Goal: Information Seeking & Learning: Compare options

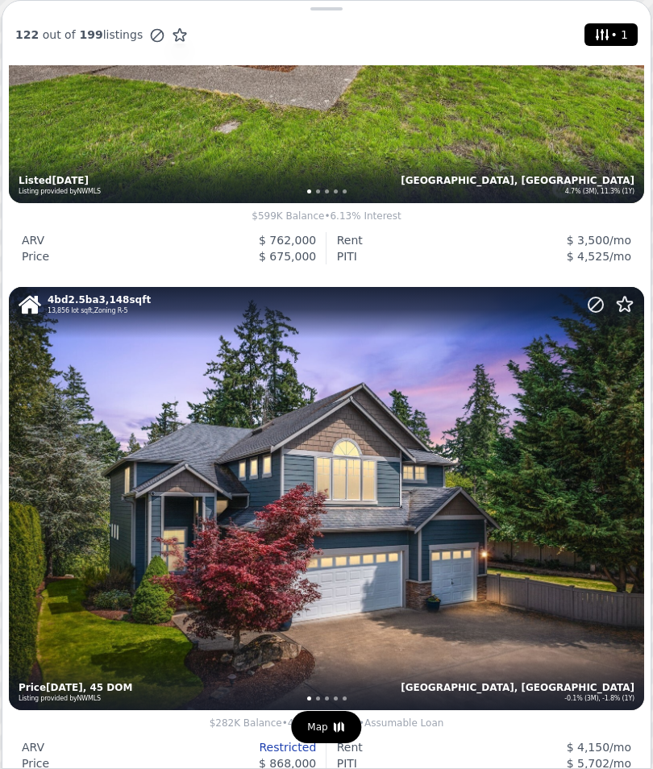
scroll to position [794, 0]
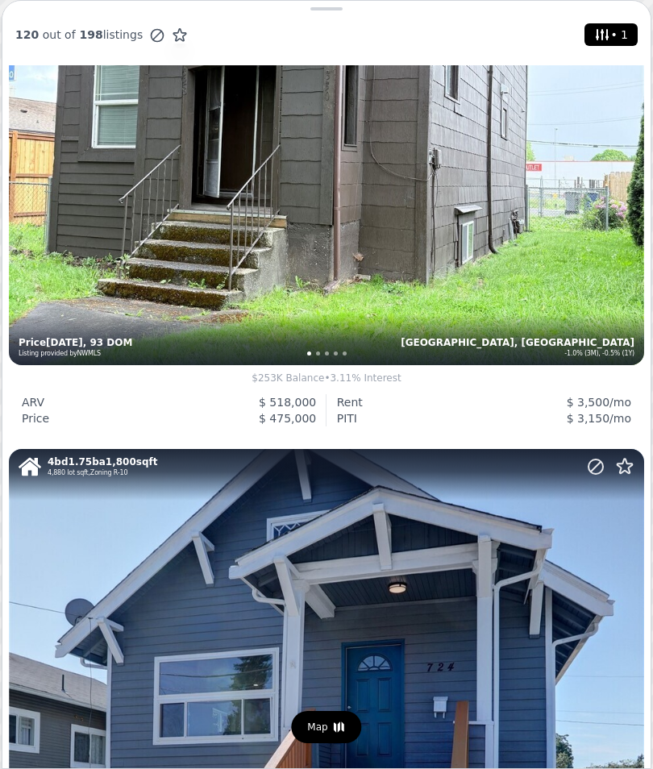
scroll to position [2648, 0]
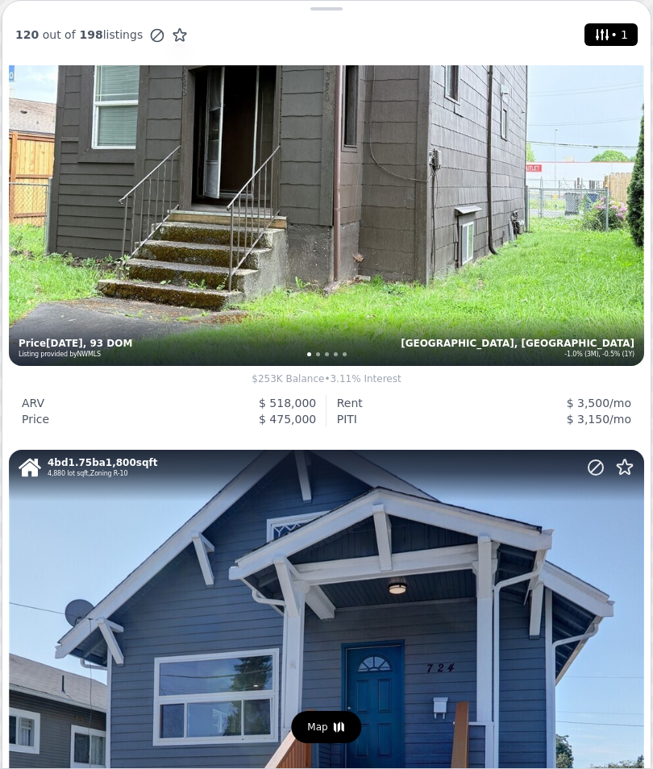
click at [537, 288] on div "4 bd 2 ba 1,870 sqft 5,175 lot sqft , Zoning DUC Auburn, WA -1.0% (3M), -0.5% (…" at bounding box center [326, 154] width 635 height 423
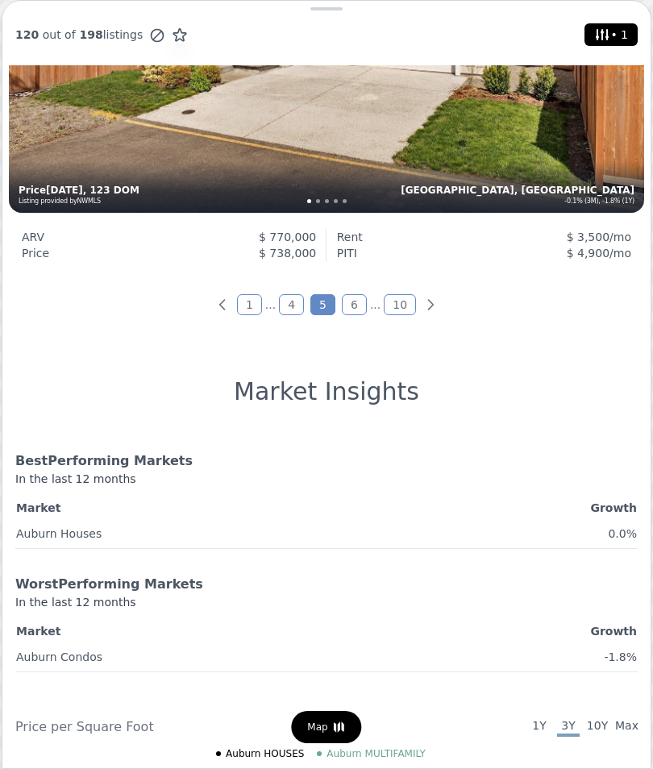
scroll to position [5821, 0]
click at [428, 298] on icon "Next page" at bounding box center [431, 304] width 16 height 16
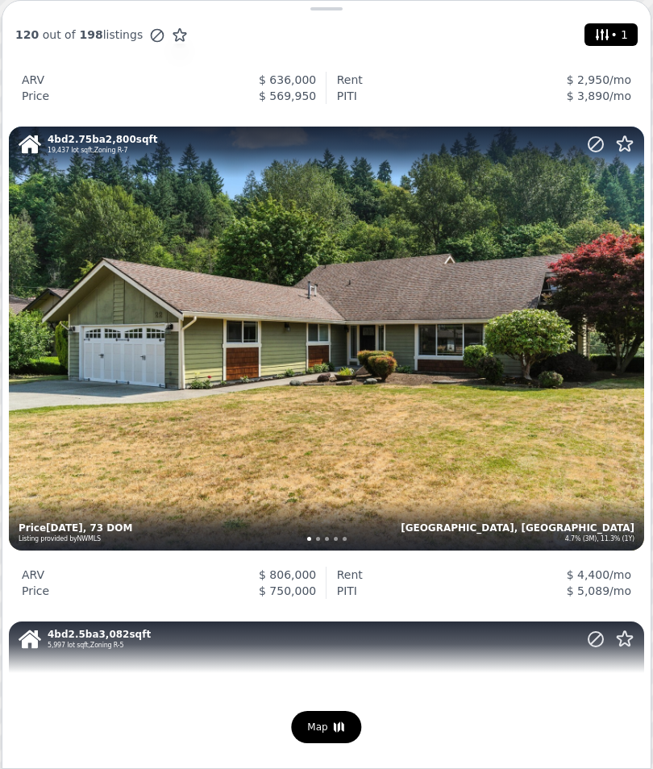
scroll to position [4940, 0]
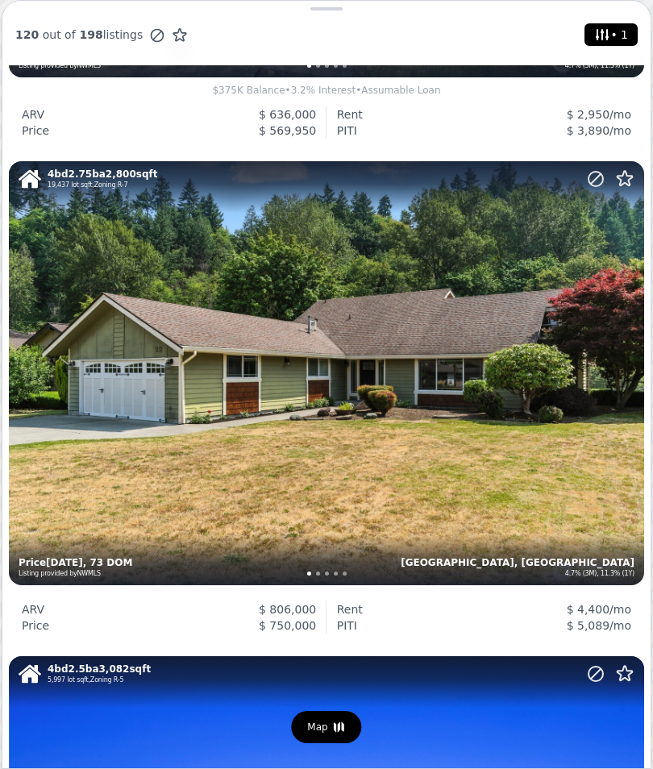
click at [425, 465] on div "4 bd 2.75 ba 2,800 sqft 19,437 lot sqft , Zoning R-7 Auburn, WA 4.7% (3M), 11.3…" at bounding box center [326, 372] width 635 height 423
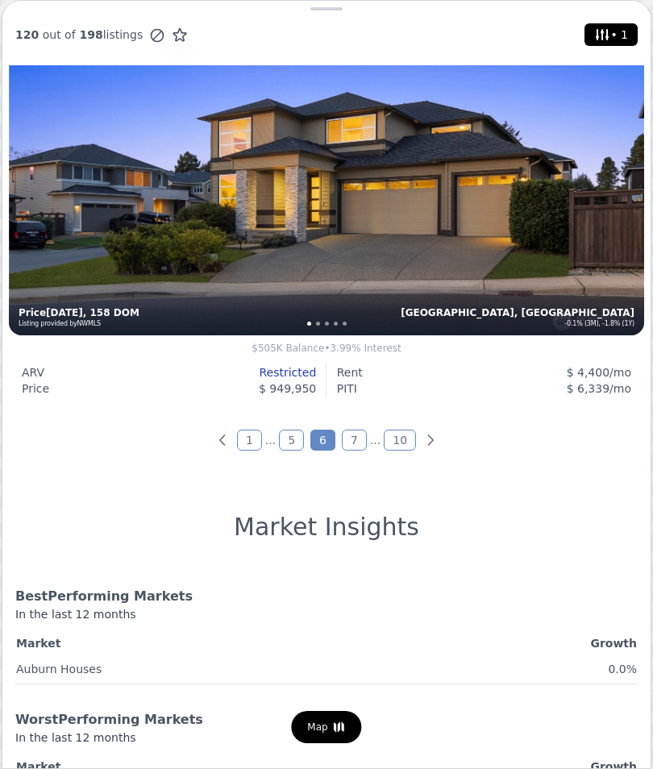
scroll to position [5689, 0]
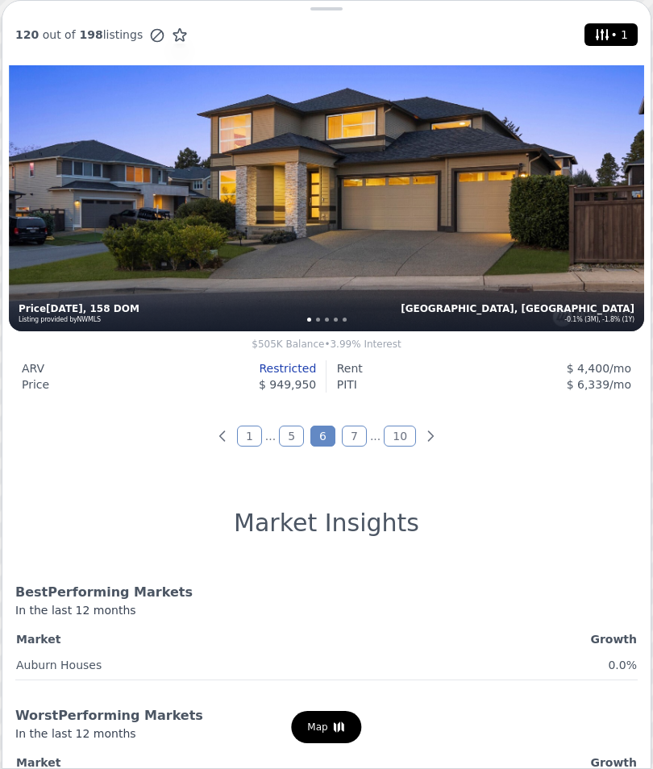
click at [353, 431] on link "7" at bounding box center [354, 436] width 25 height 21
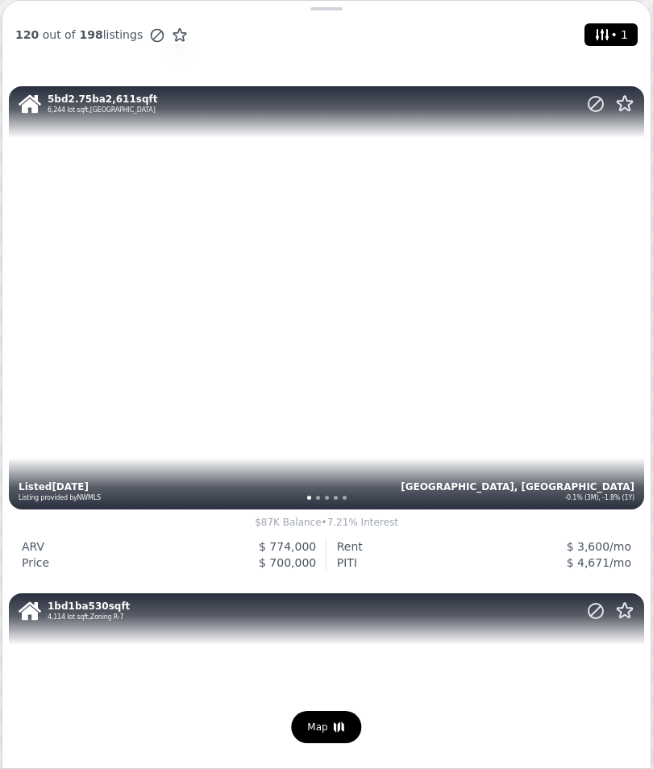
scroll to position [995, 0]
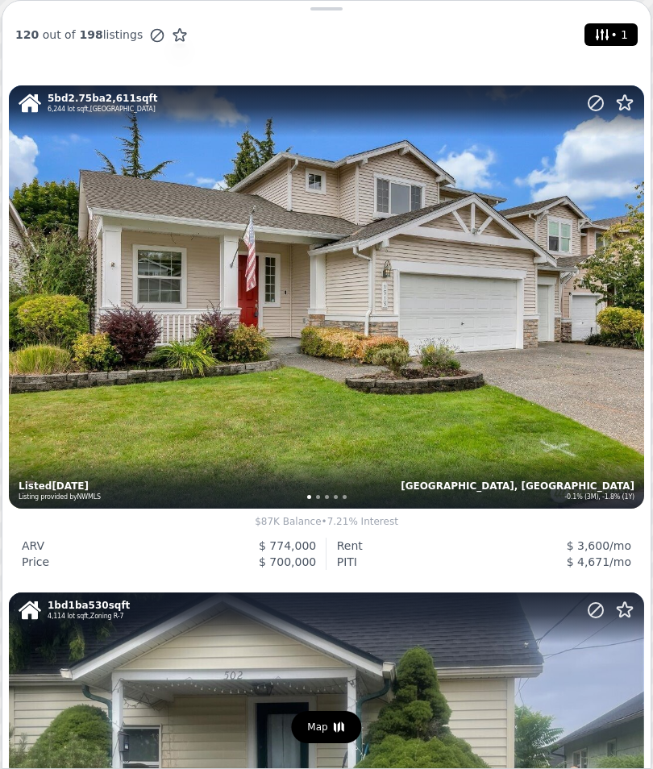
click at [569, 451] on div "5 bd 2.75 ba 2,611 sqft 6,244 lot sqft , Zoning LAKELAND HILLS Auburn, WA -0.1%…" at bounding box center [326, 296] width 635 height 423
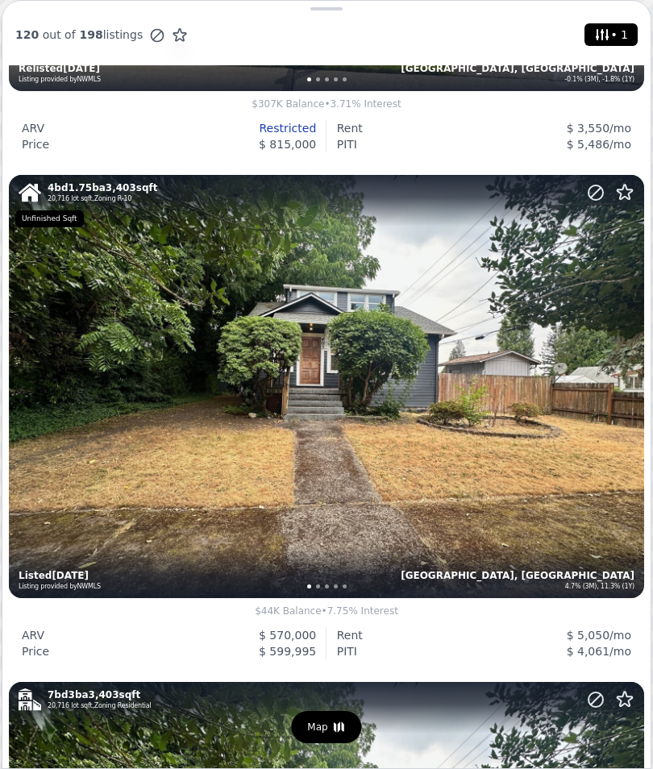
scroll to position [2429, 0]
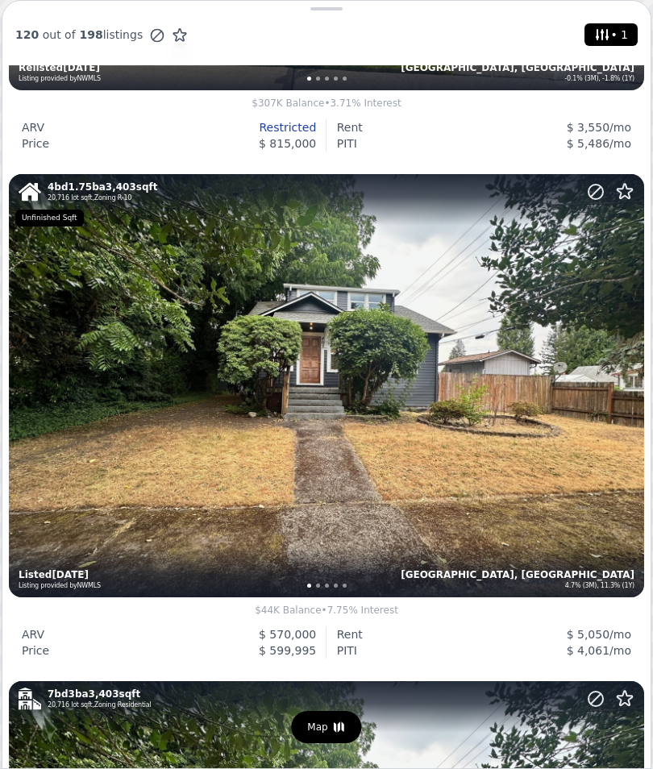
click at [403, 486] on div "4 bd 1.75 ba 3,403 sqft 20,716 lot sqft , Zoning R-10 Auburn, WA 4.7% (3M), 11.…" at bounding box center [326, 385] width 635 height 423
click at [512, 506] on div "4 bd 1.75 ba 3,403 sqft 20,716 lot sqft , Zoning R-10 Auburn, WA 4.7% (3M), 11.…" at bounding box center [326, 385] width 635 height 423
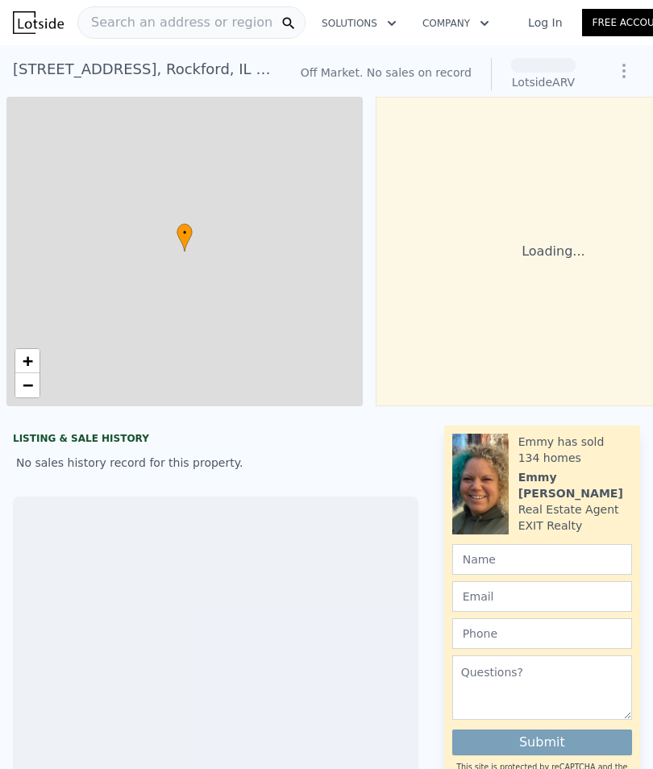
scroll to position [0, 6]
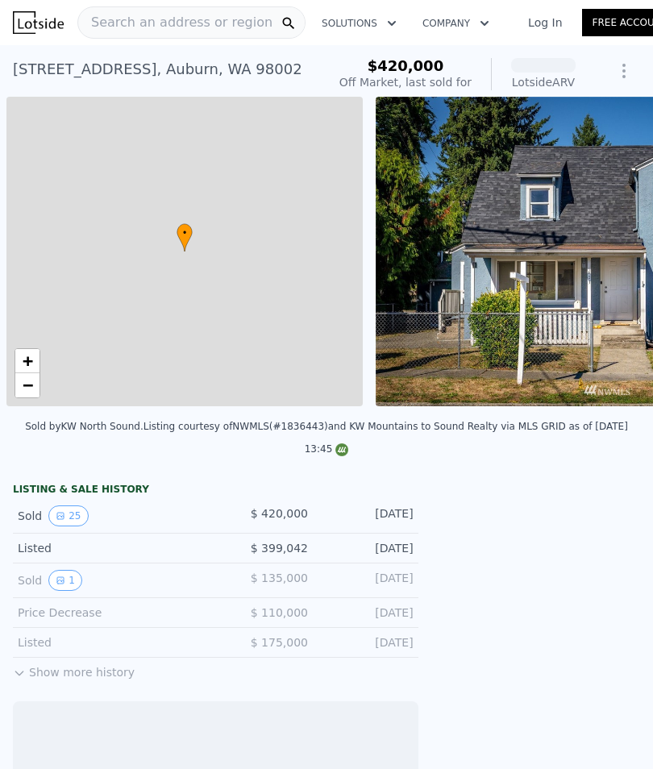
scroll to position [0, 6]
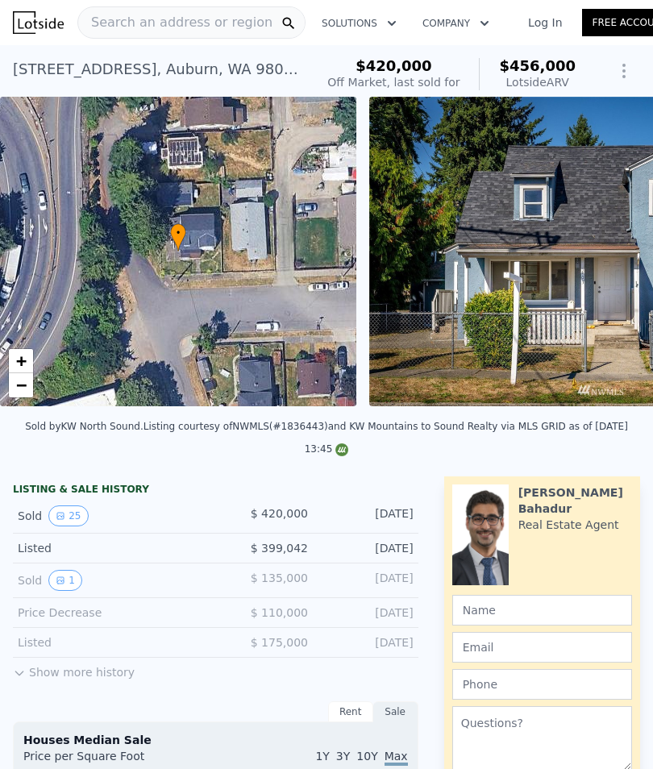
click at [624, 290] on img at bounding box center [601, 252] width 465 height 310
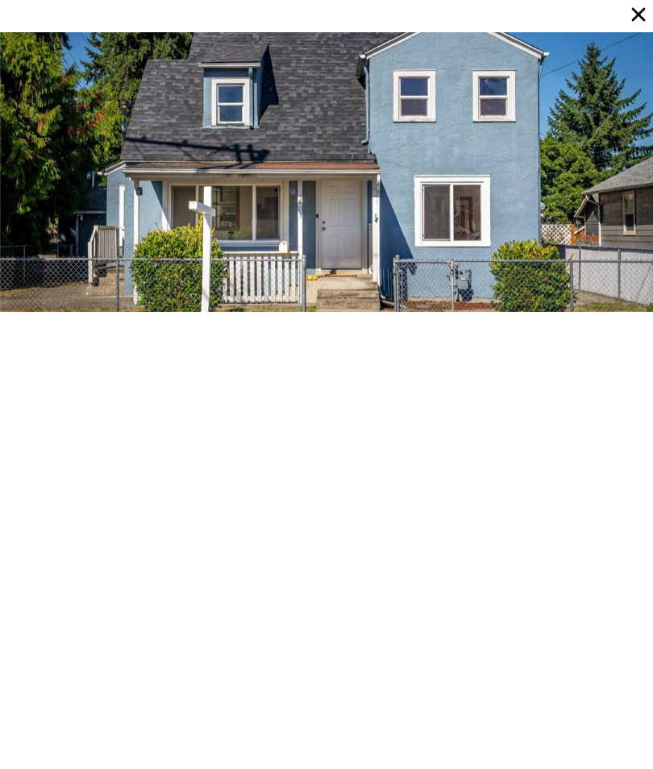
scroll to position [0, 0]
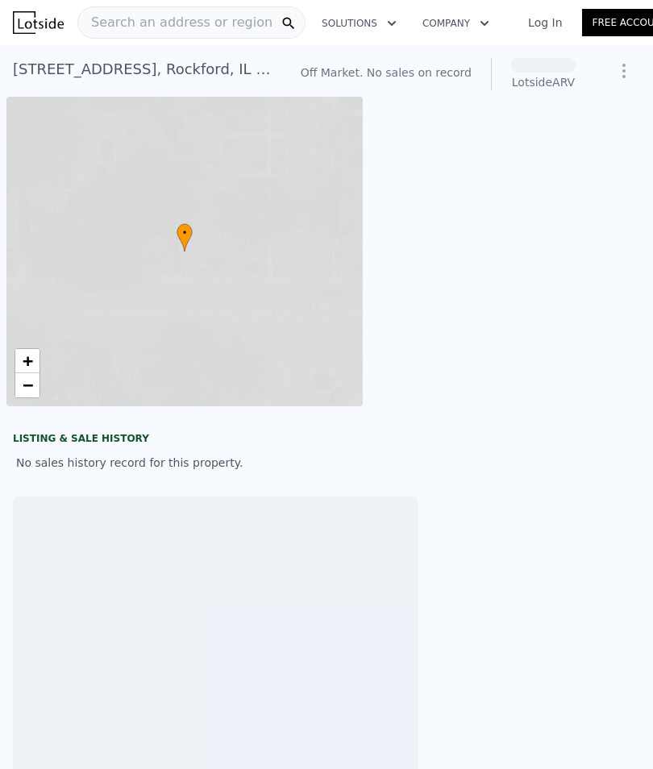
scroll to position [0, 85]
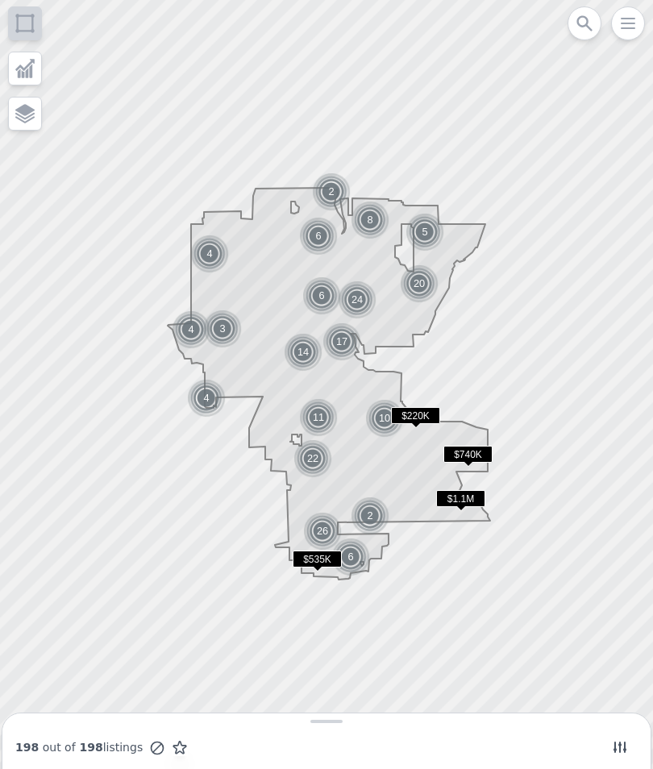
click at [618, 730] on div "198 out of 198 listings" at bounding box center [326, 754] width 648 height 48
click at [618, 740] on icon at bounding box center [620, 748] width 16 height 16
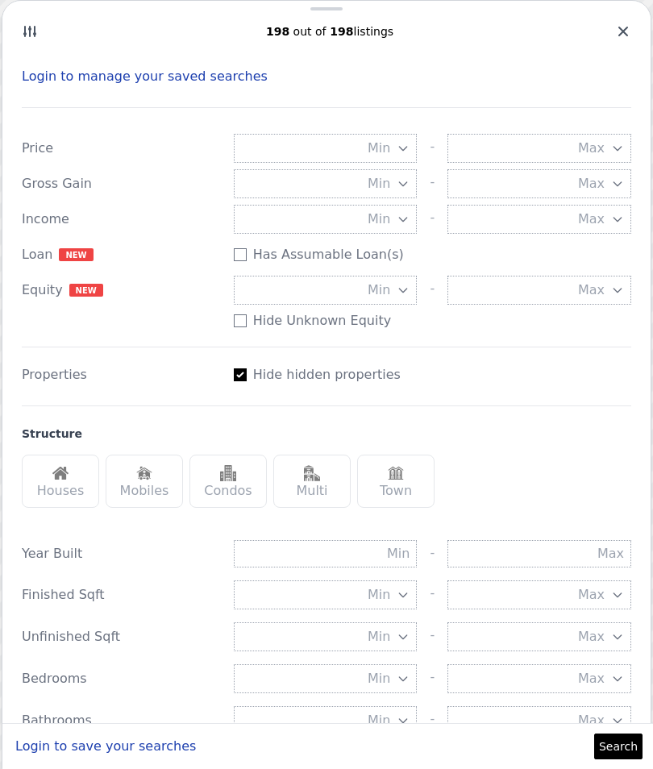
click at [53, 480] on img at bounding box center [60, 473] width 16 height 16
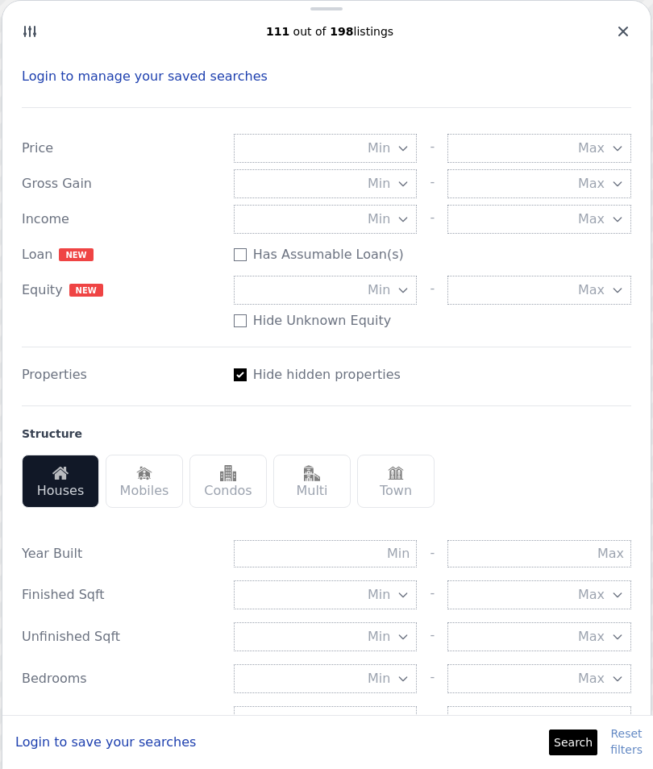
click at [317, 475] on img at bounding box center [312, 473] width 16 height 16
click at [245, 254] on input "Has Assumable Loan(s)" at bounding box center [240, 254] width 13 height 13
checkbox input "true"
click at [581, 740] on button "Search" at bounding box center [573, 743] width 48 height 26
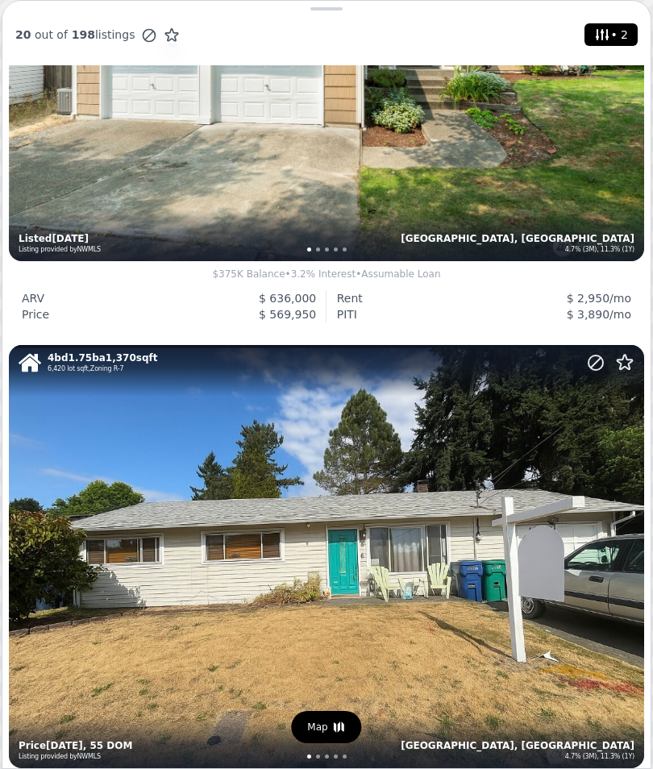
scroll to position [5304, 0]
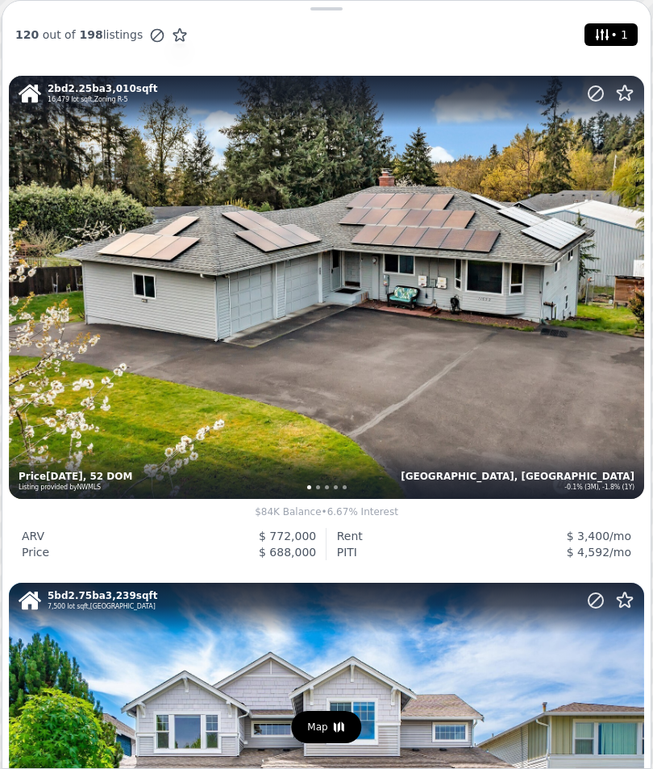
scroll to position [994, 0]
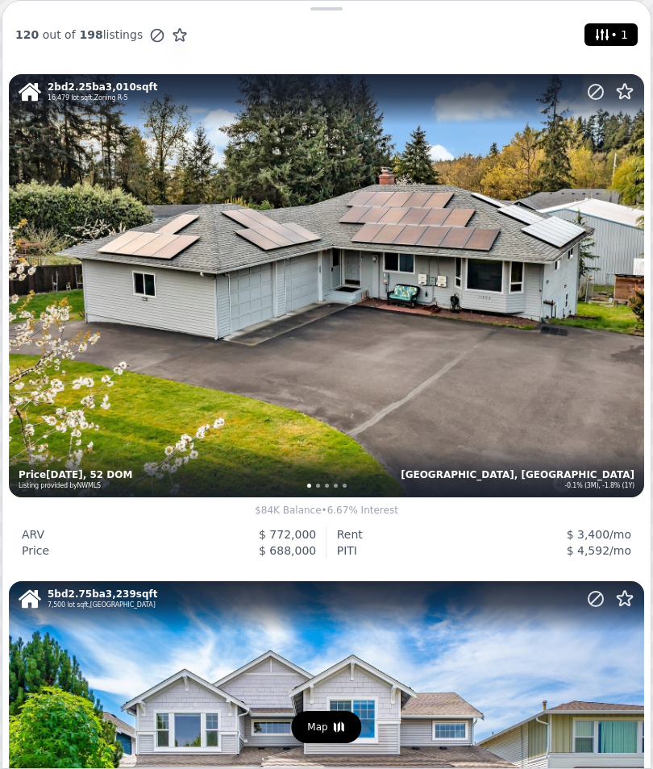
click at [506, 378] on div "2 bd 2.25 ba 3,010 sqft 16,479 lot sqft , Zoning R-5 Auburn, WA -0.1% (3M), -1.…" at bounding box center [326, 285] width 635 height 423
click at [404, 390] on div "2 bd 2.25 ba 3,010 sqft 16,479 lot sqft , Zoning R-5 Auburn, WA -0.1% (3M), -1.…" at bounding box center [326, 285] width 635 height 423
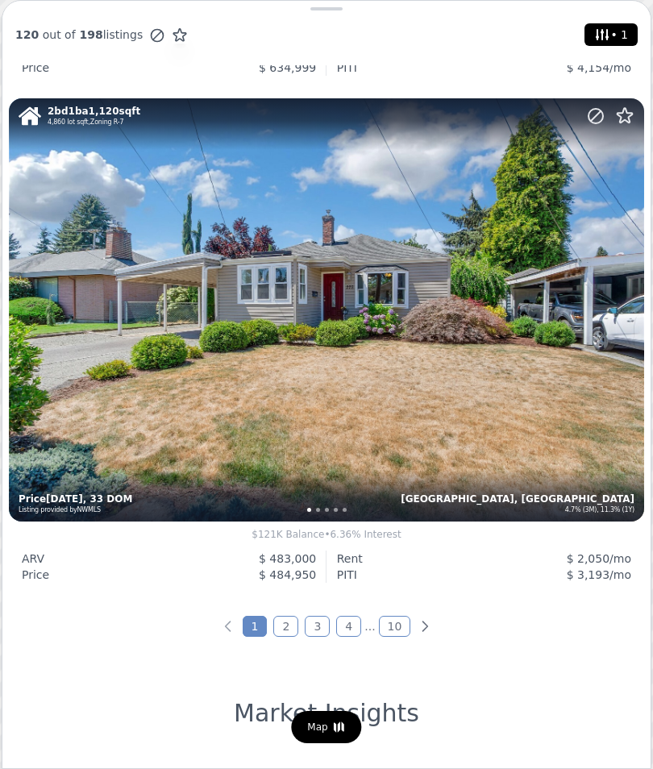
scroll to position [5499, 0]
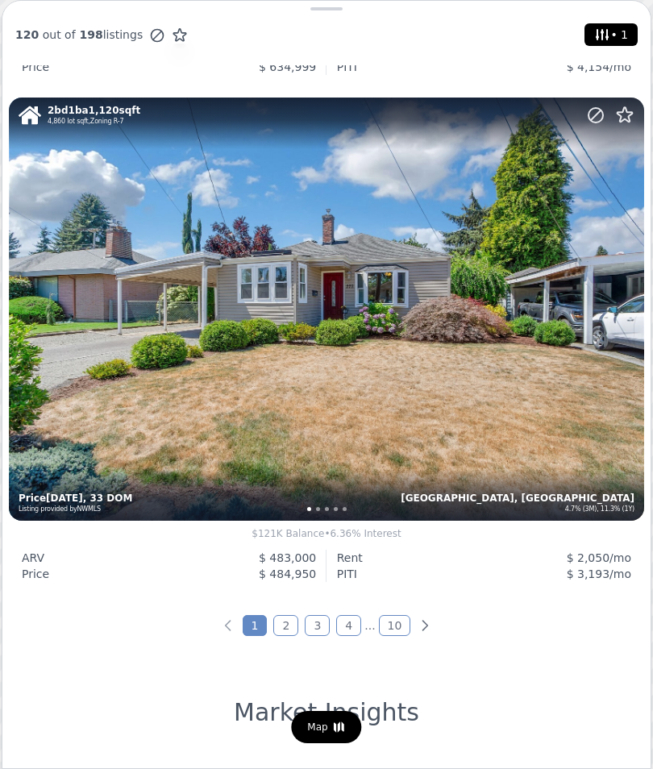
click at [425, 620] on icon "Next page" at bounding box center [425, 626] width 16 height 16
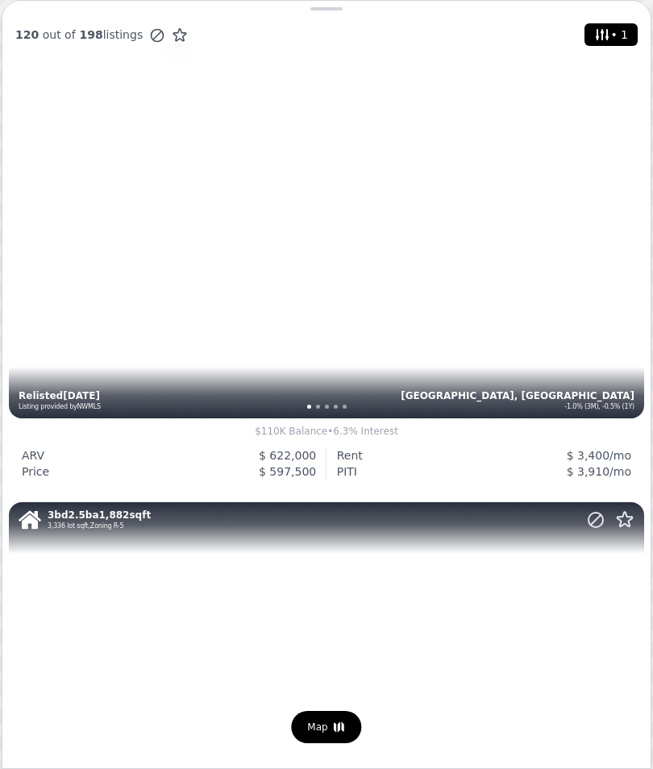
scroll to position [1060, 0]
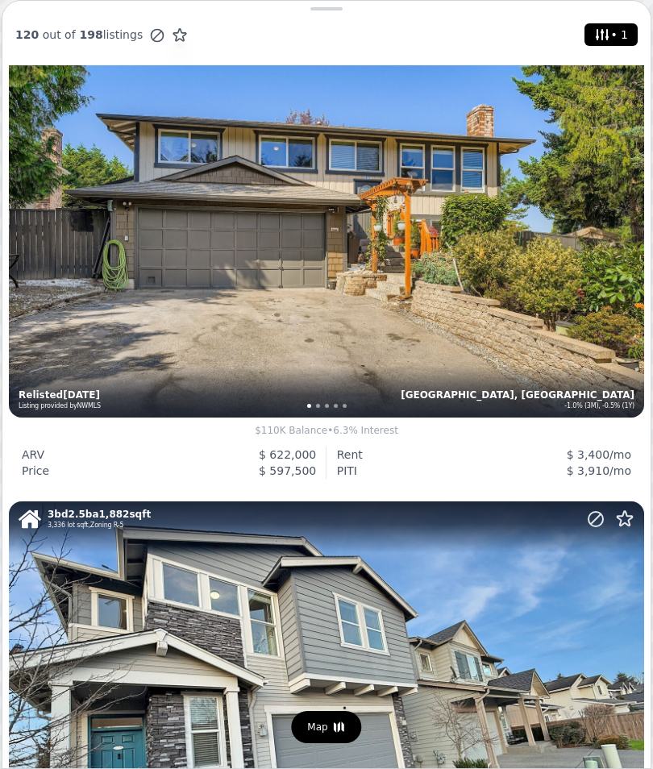
click at [573, 317] on div "4 bd 2.25 ba 1,690 sqft 7,250 lot sqft , Zoning R-5 Auburn, WA -1.0% (3M), -0.5…" at bounding box center [326, 205] width 635 height 423
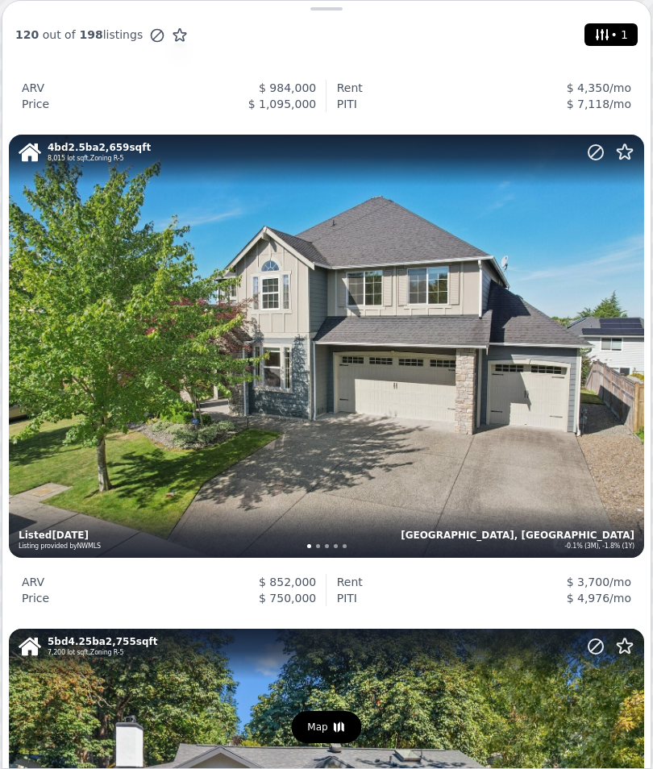
scroll to position [2936, 0]
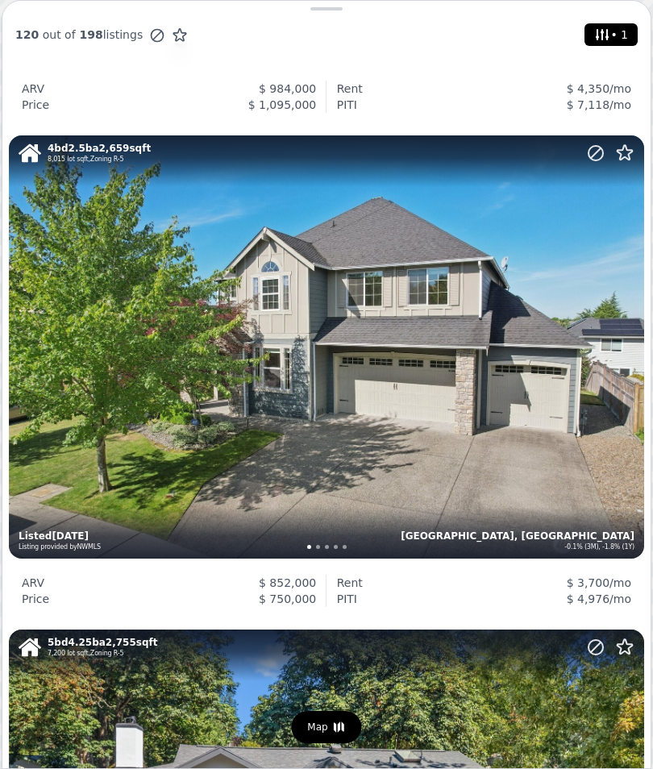
click at [603, 514] on div "4 bd 2.5 ba 2,659 sqft 8,015 lot sqft , Zoning R-5 Auburn, WA -0.1% (3M), -1.8%…" at bounding box center [326, 346] width 635 height 423
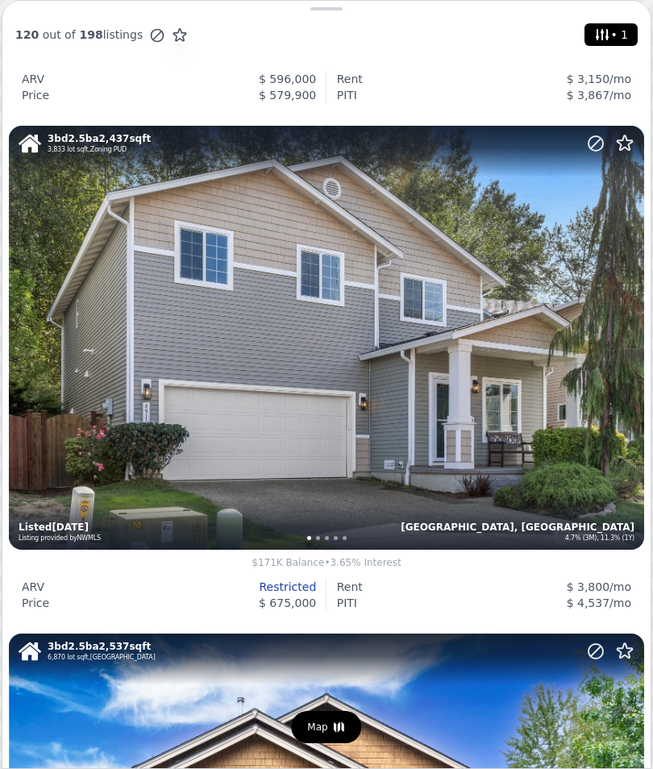
scroll to position [4938, 0]
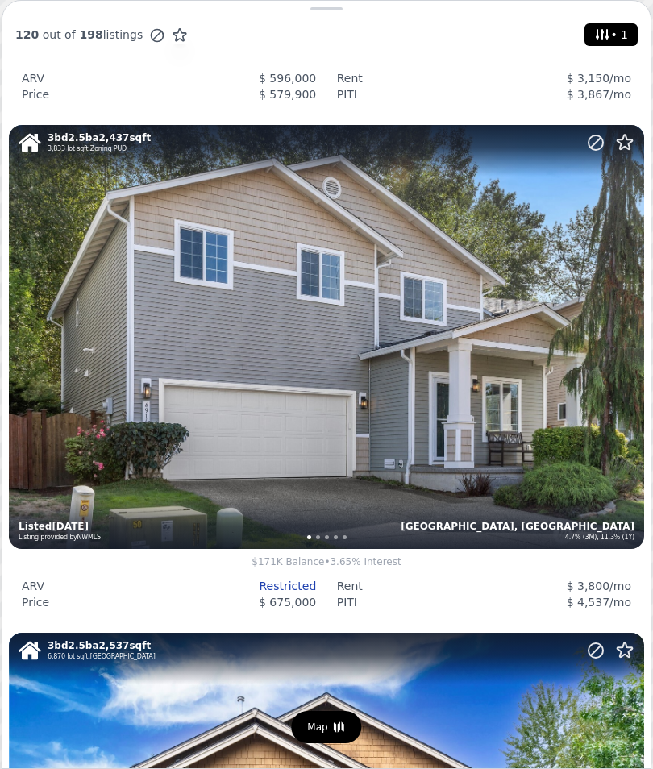
click at [454, 475] on div "3 bd 2.5 ba 2,437 sqft 3,833 lot sqft , Zoning PUD Auburn, WA 4.7% (3M), 11.3% …" at bounding box center [326, 336] width 635 height 423
click at [504, 516] on div "Auburn, WA 4.7% (3M), 11.3% (1Y)" at bounding box center [476, 528] width 318 height 29
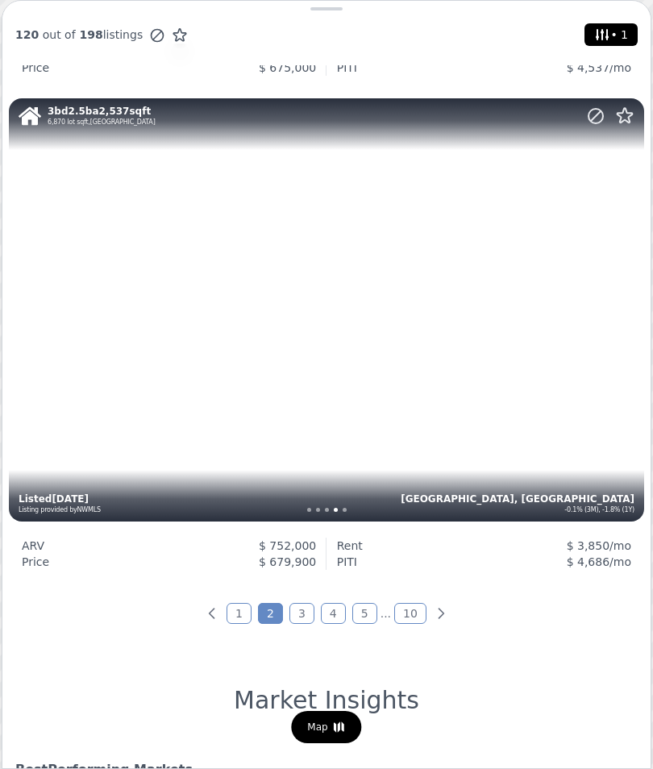
scroll to position [5473, 0]
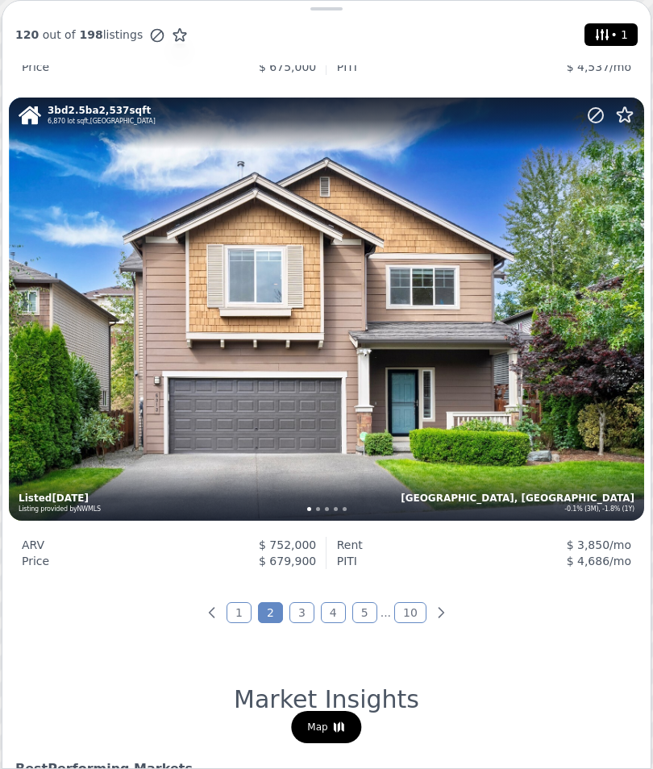
click at [442, 611] on icon "Next page" at bounding box center [441, 613] width 16 height 16
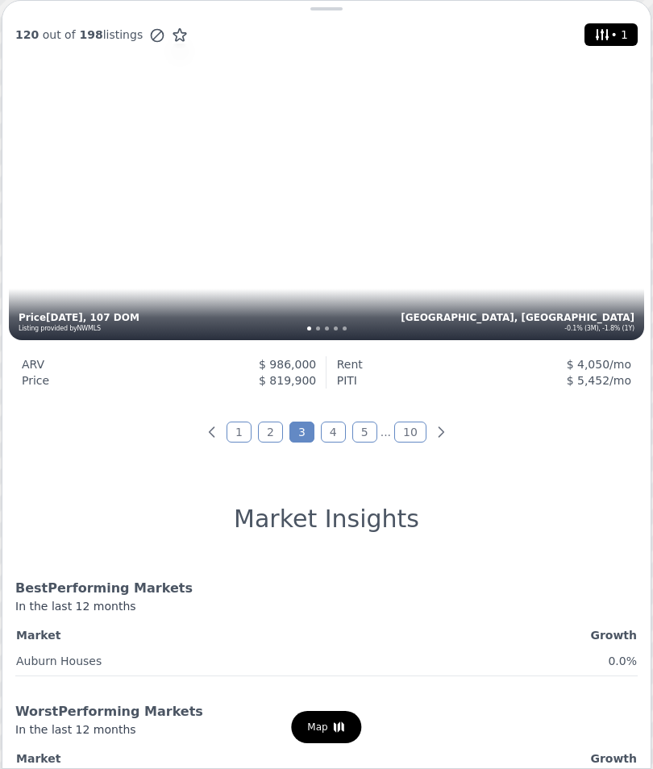
scroll to position [5683, 0]
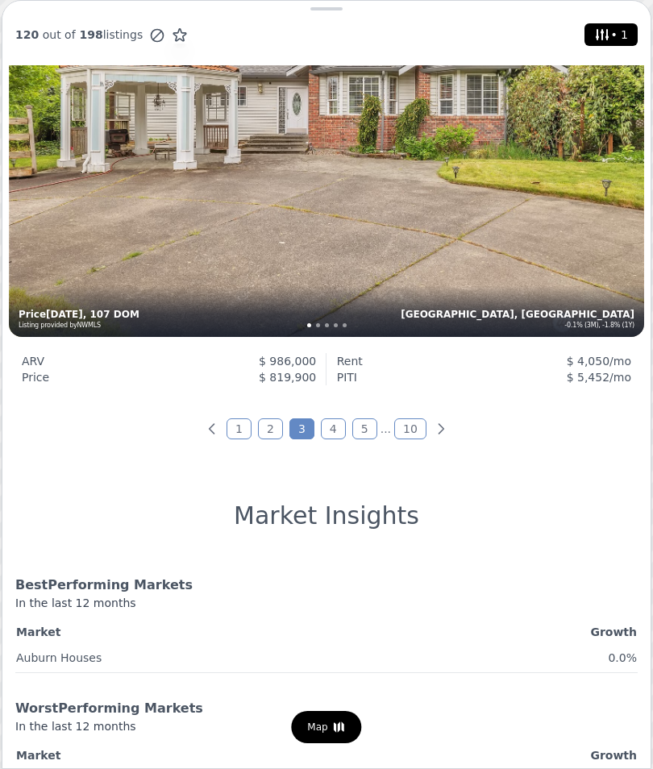
click at [333, 430] on link "4" at bounding box center [333, 429] width 25 height 21
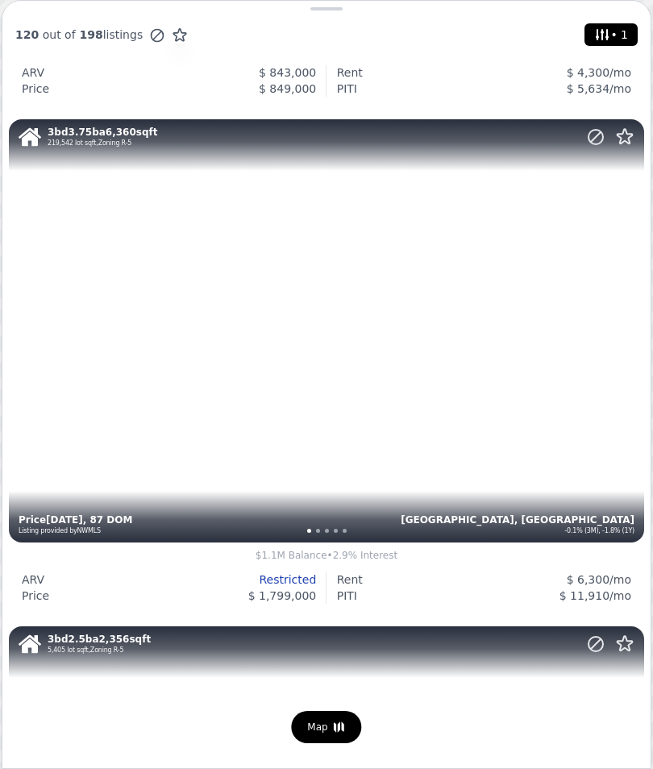
scroll to position [949, 0]
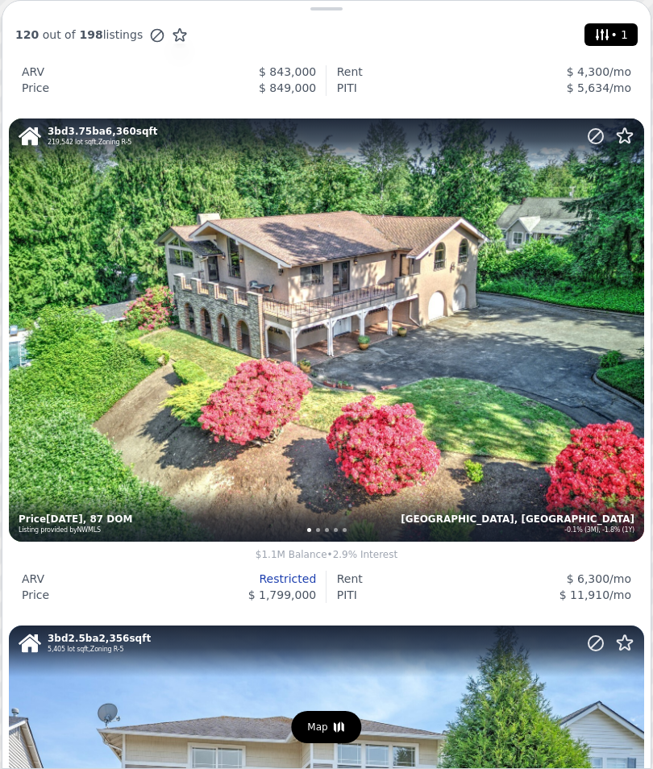
click at [523, 453] on div "3 bd 3.75 ba 6,360 sqft 219,542 lot sqft , Zoning R-5 Auburn, WA -0.1% (3M), -1…" at bounding box center [326, 330] width 635 height 423
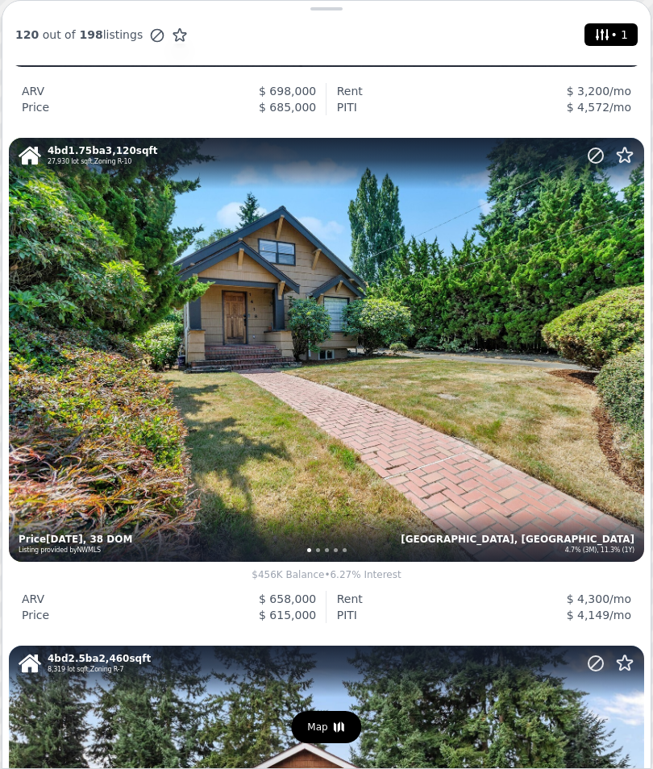
scroll to position [1932, 0]
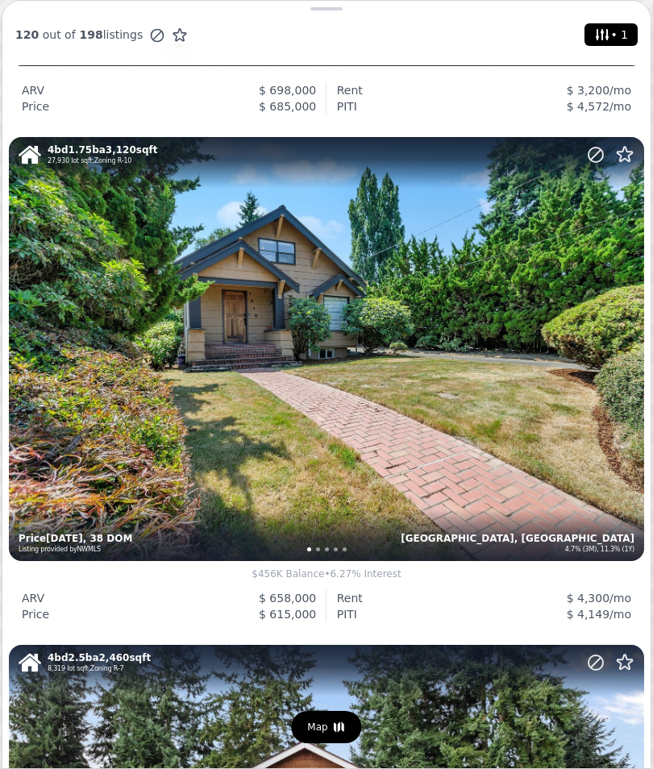
click at [535, 496] on div "4 bd 1.75 ba 3,120 sqft 27,930 lot sqft , Zoning R-10 Auburn, WA 4.7% (3M), 11.…" at bounding box center [326, 348] width 635 height 423
click at [548, 473] on div "4 bd 1.75 ba 3,120 sqft 27,930 lot sqft , Zoning R-10 Auburn, WA 4.7% (3M), 11.…" at bounding box center [326, 348] width 635 height 423
click at [363, 494] on div "4 bd 1.75 ba 3,120 sqft 27,930 lot sqft , Zoning R-10 Auburn, WA 4.7% (3M), 11.…" at bounding box center [326, 348] width 635 height 423
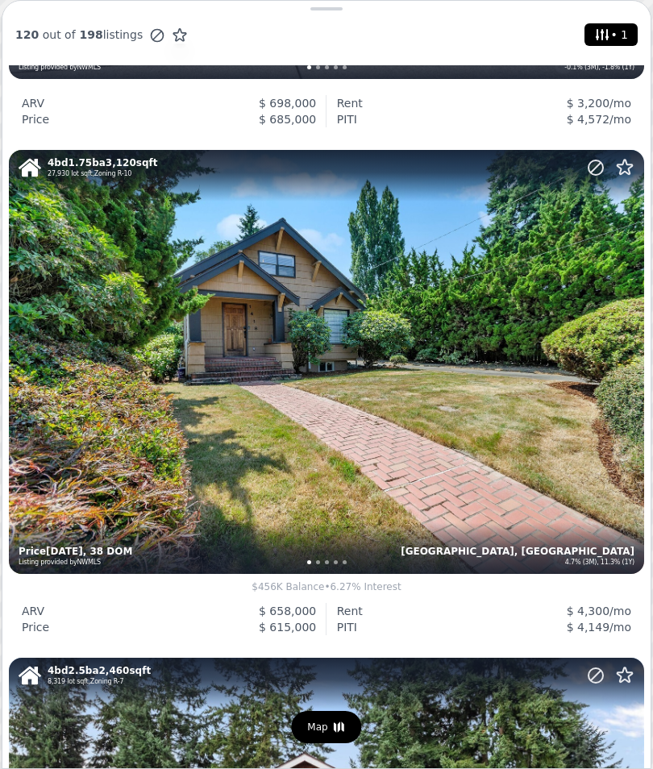
scroll to position [1907, 0]
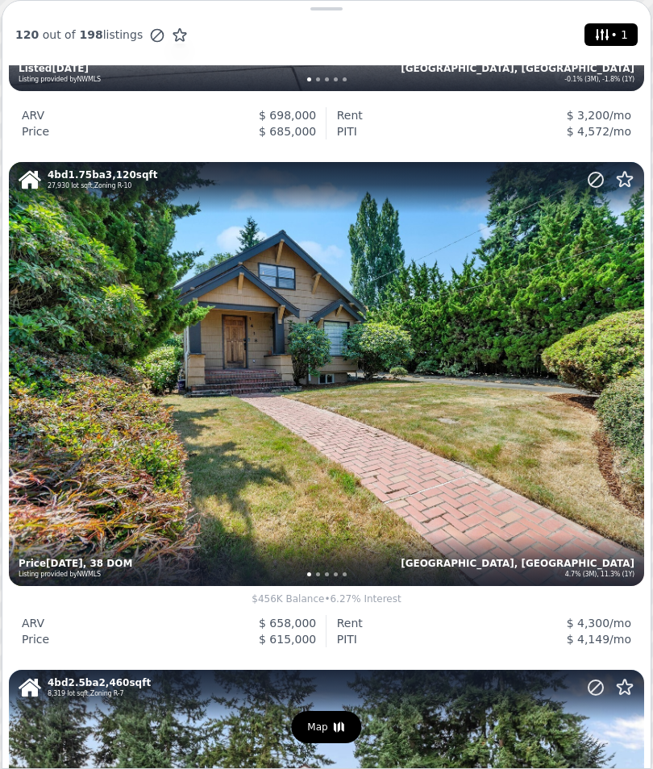
click at [358, 394] on div "4 bd 1.75 ba 3,120 sqft 27,930 lot sqft , Zoning R-10 Auburn, WA 4.7% (3M), 11.…" at bounding box center [326, 373] width 635 height 423
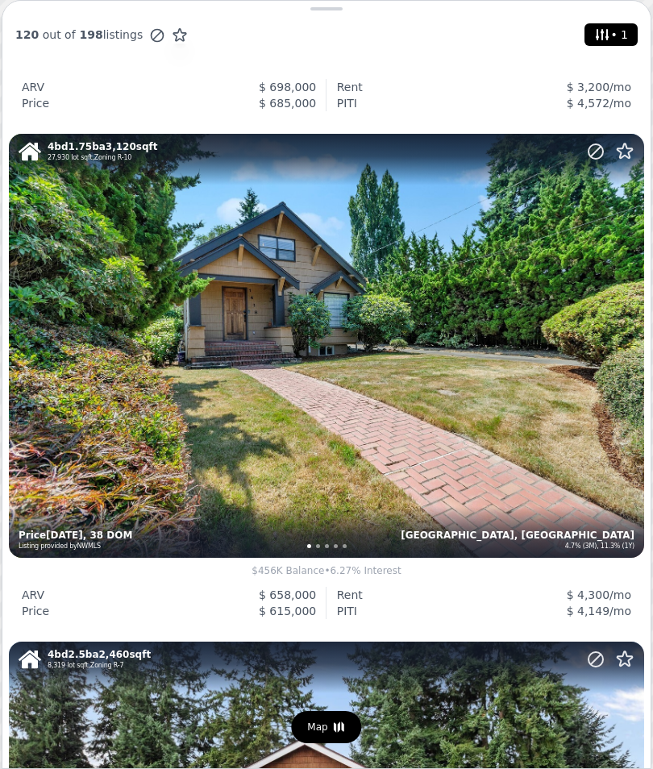
scroll to position [1934, 0]
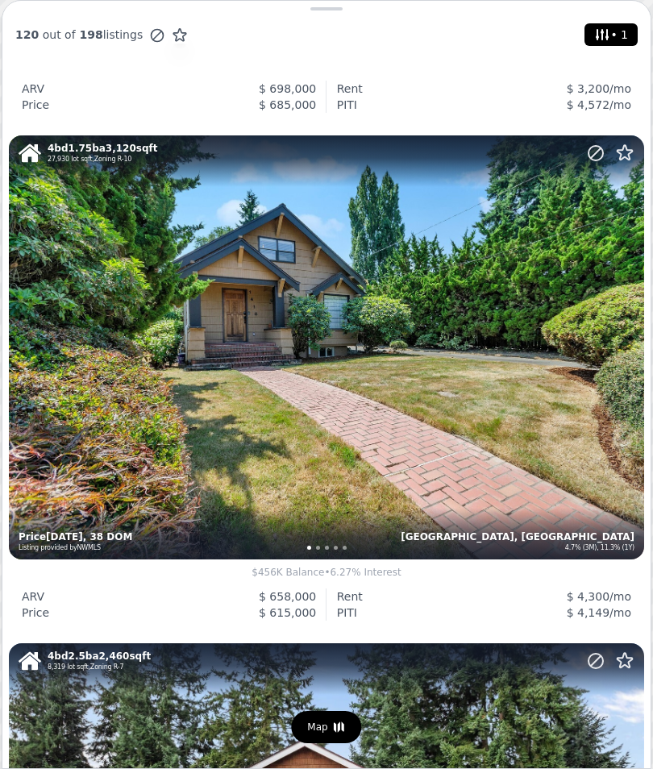
click at [544, 460] on div "4 bd 1.75 ba 3,120 sqft 27,930 lot sqft , Zoning R-10 Auburn, WA 4.7% (3M), 11.…" at bounding box center [326, 346] width 635 height 423
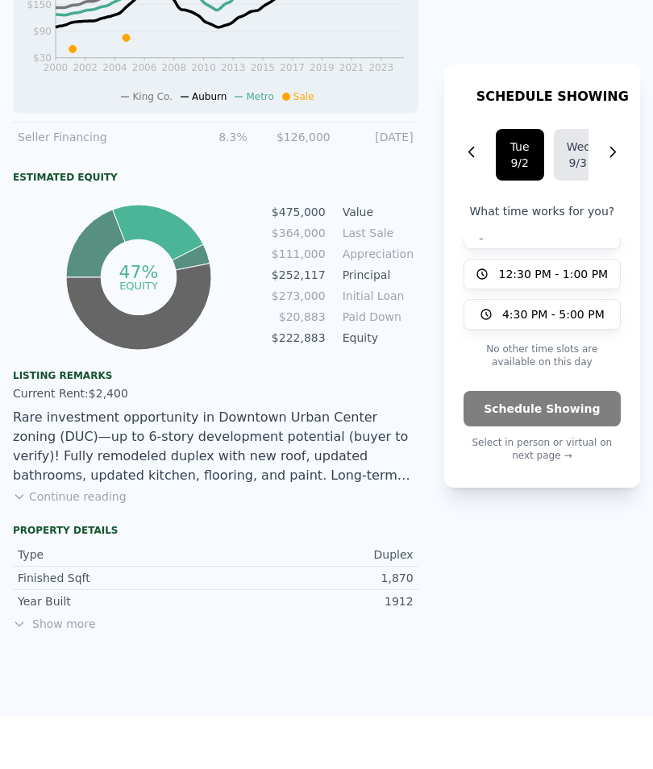
scroll to position [932, 0]
click at [107, 495] on button "Continue reading" at bounding box center [70, 497] width 114 height 16
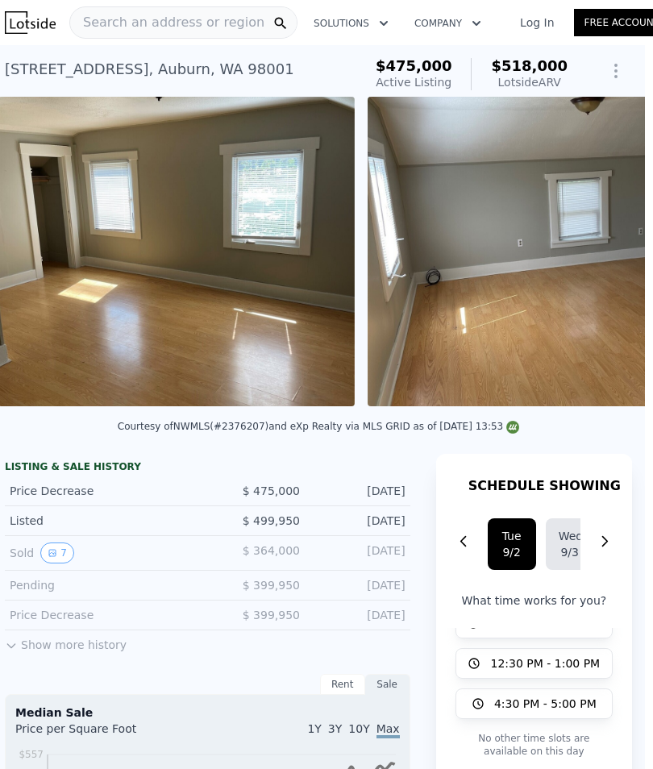
scroll to position [0, 8]
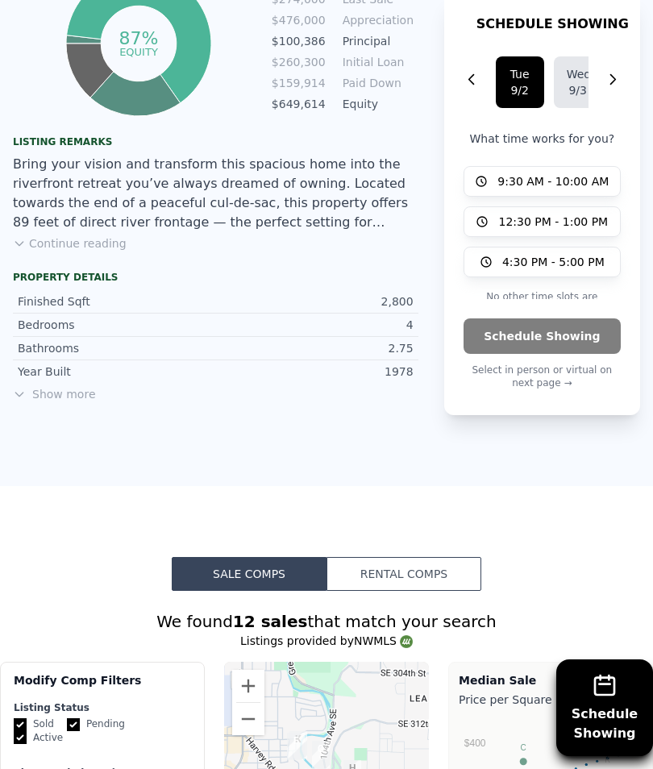
scroll to position [1116, 0]
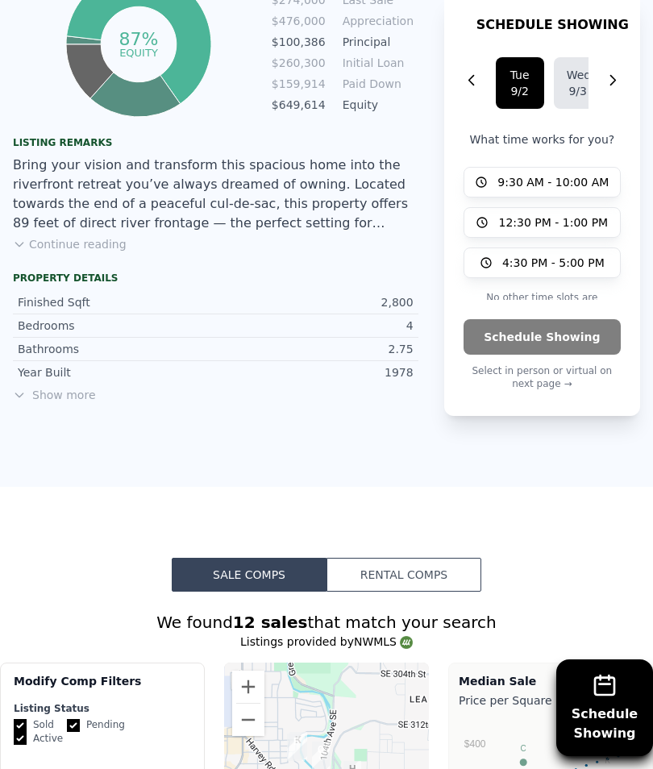
click at [99, 247] on button "Continue reading" at bounding box center [70, 244] width 114 height 16
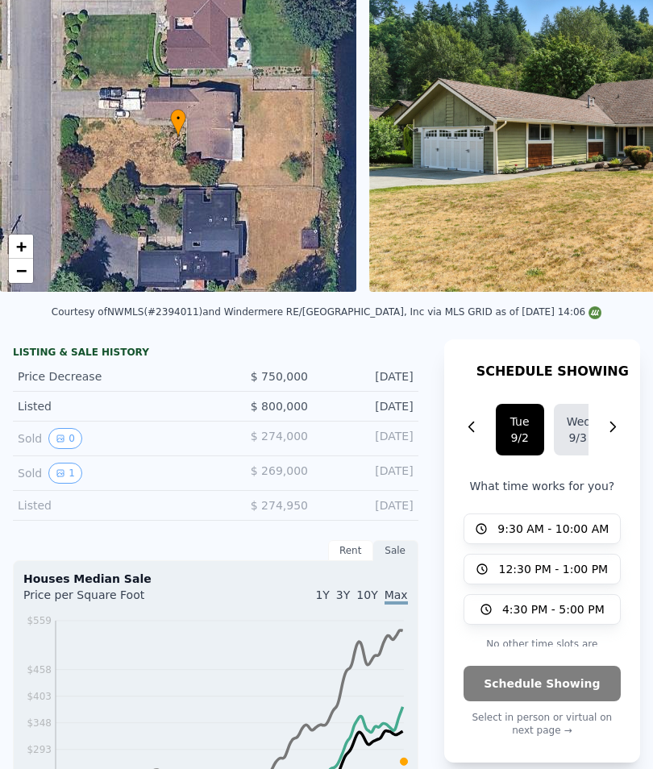
scroll to position [113, 0]
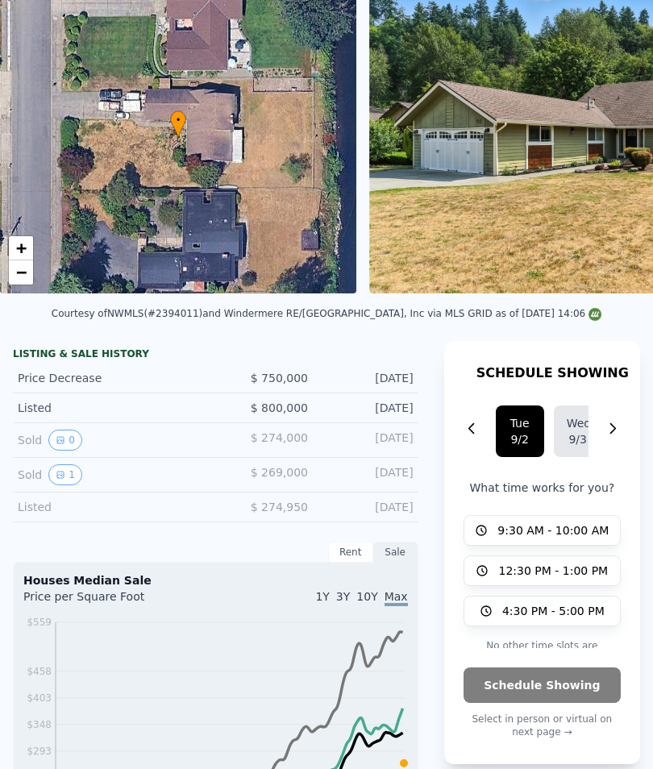
click at [591, 210] on img at bounding box center [601, 139] width 465 height 310
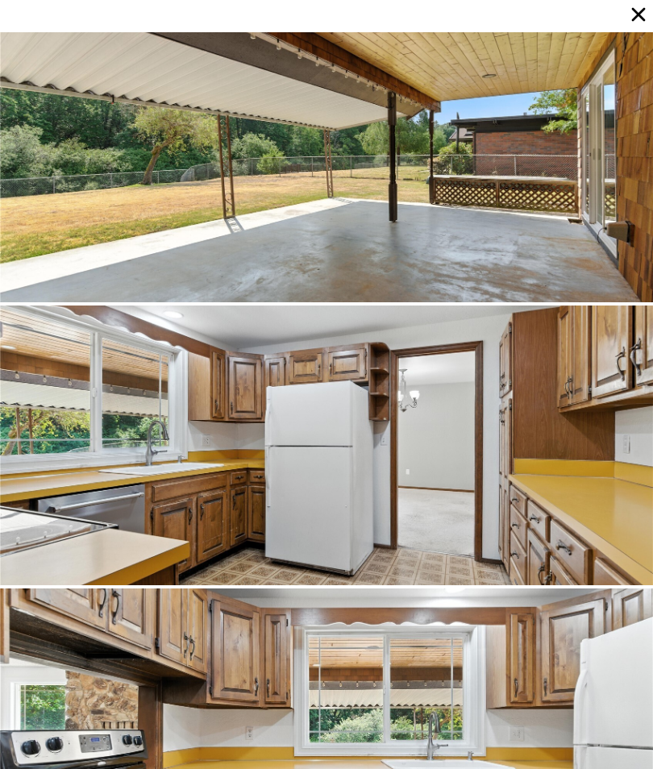
scroll to position [70, 0]
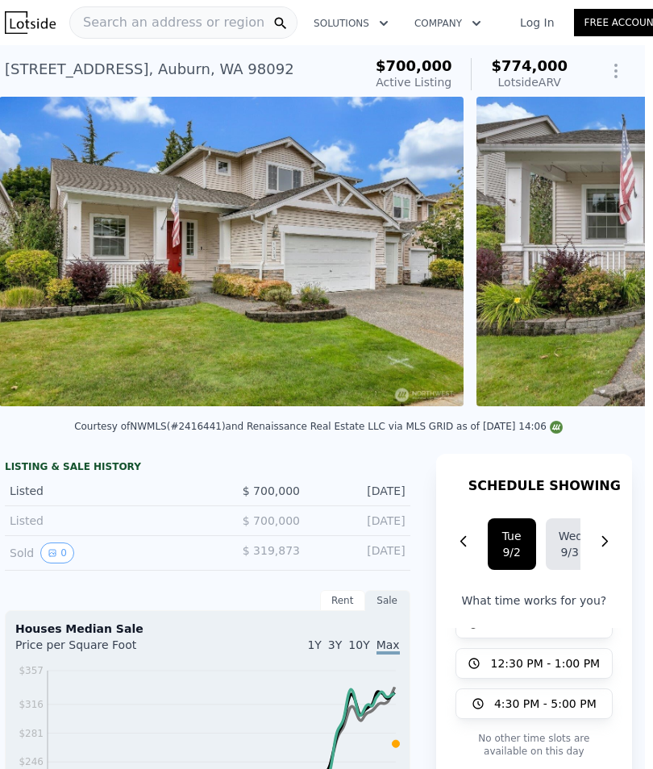
scroll to position [0, 369]
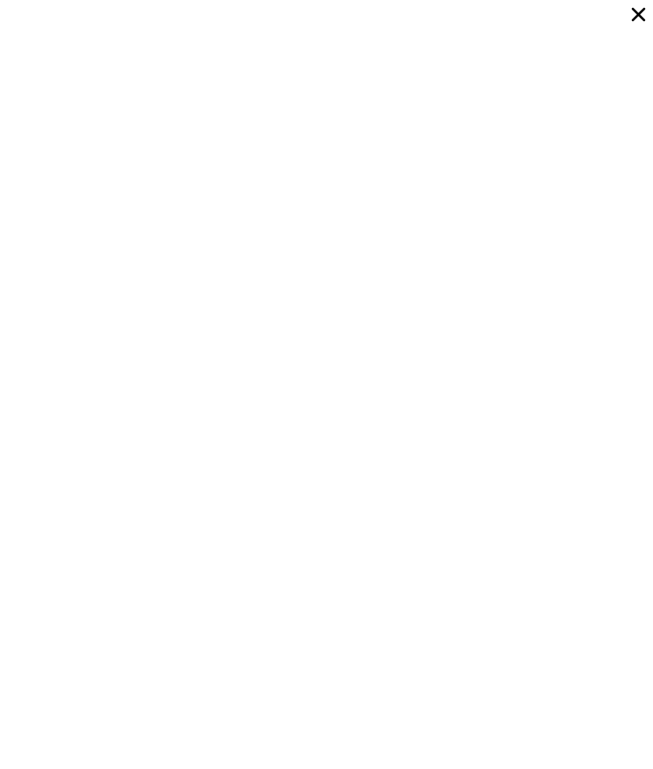
scroll to position [8785, 0]
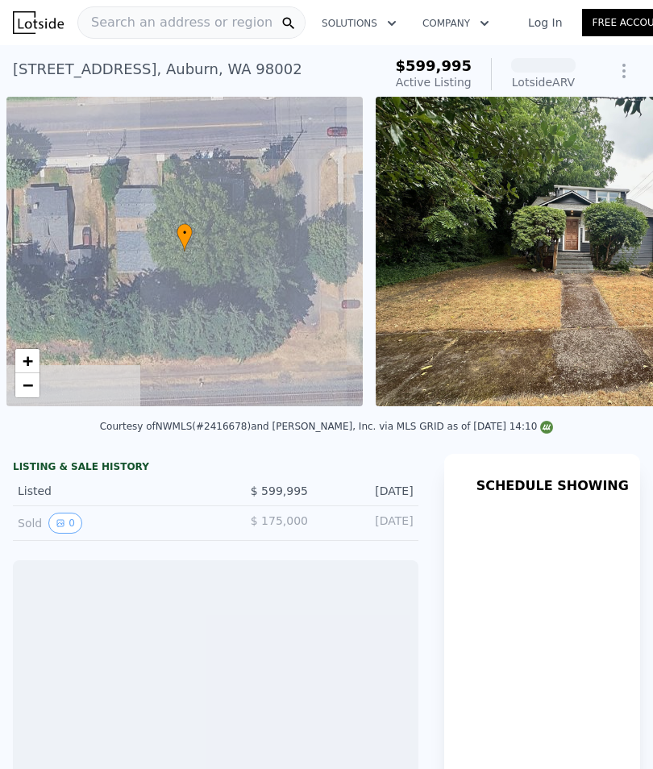
scroll to position [0, 6]
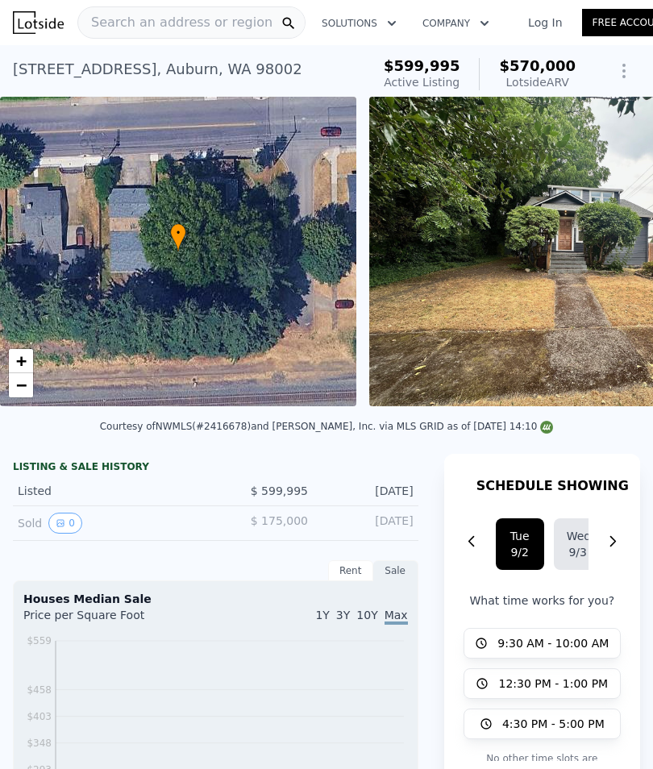
click at [596, 287] on img at bounding box center [575, 252] width 413 height 310
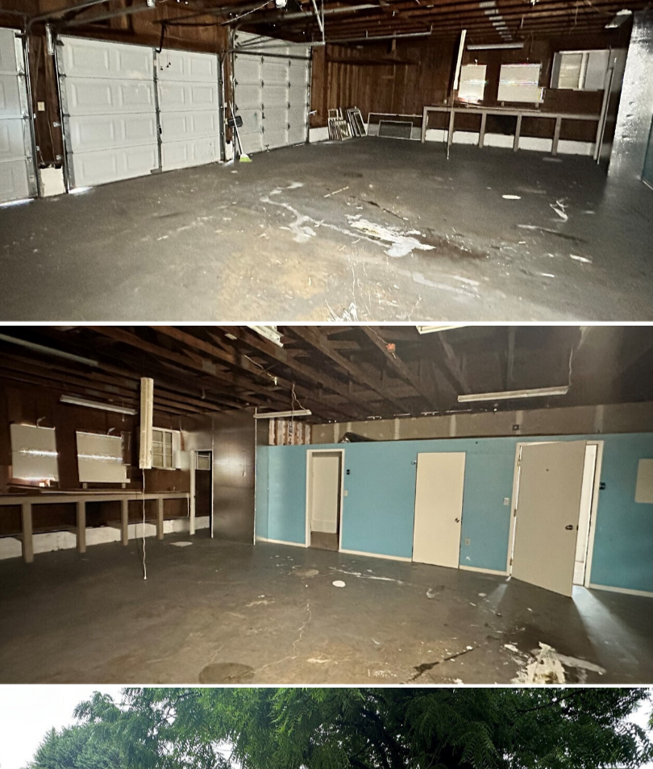
scroll to position [8492, 0]
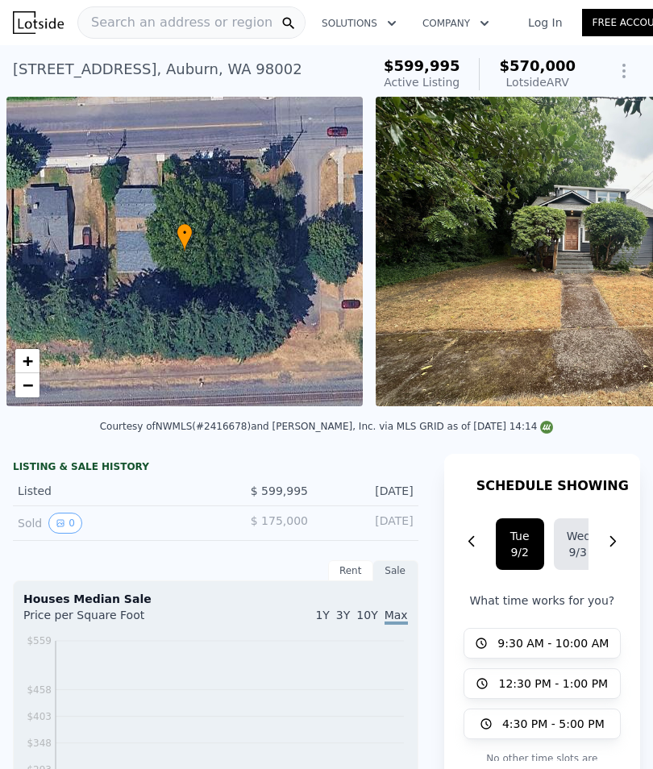
scroll to position [0, 6]
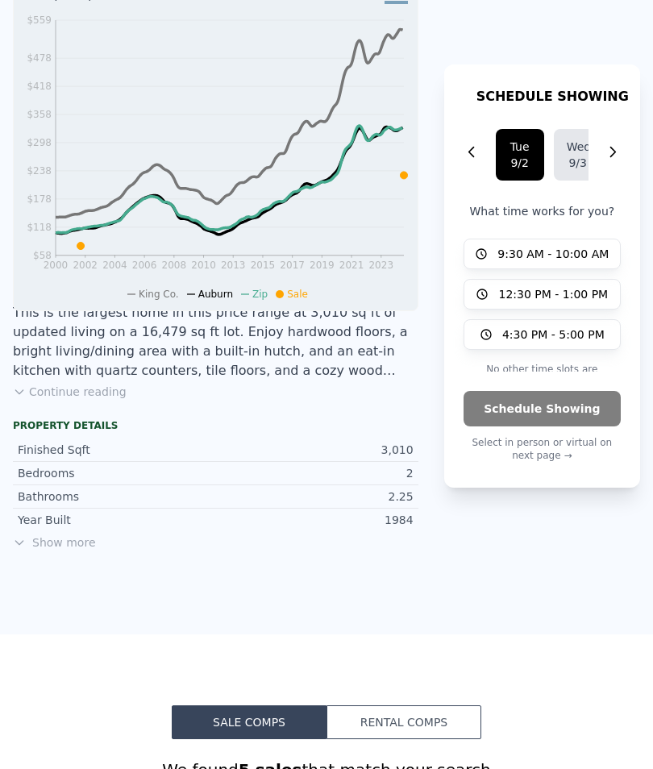
scroll to position [710, 0]
click at [73, 541] on span "Show more" at bounding box center [216, 543] width 406 height 16
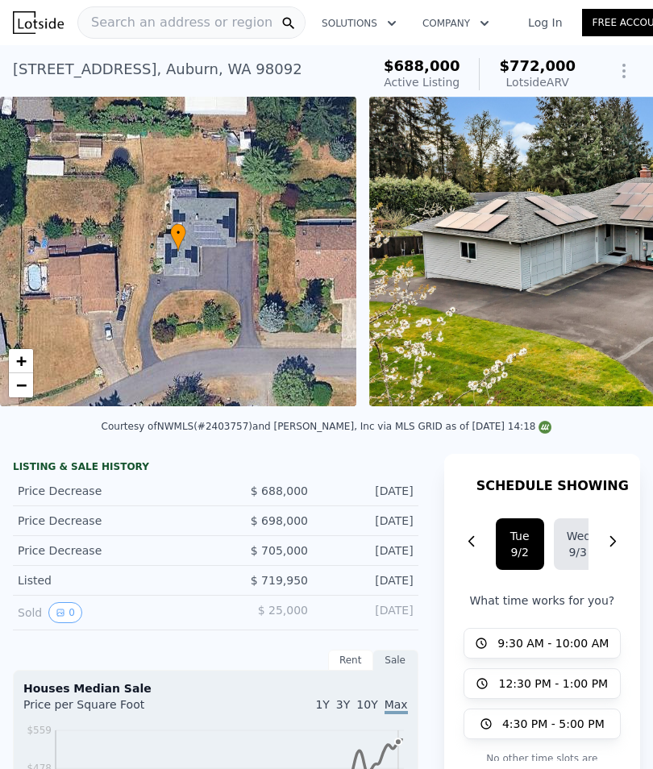
scroll to position [0, 0]
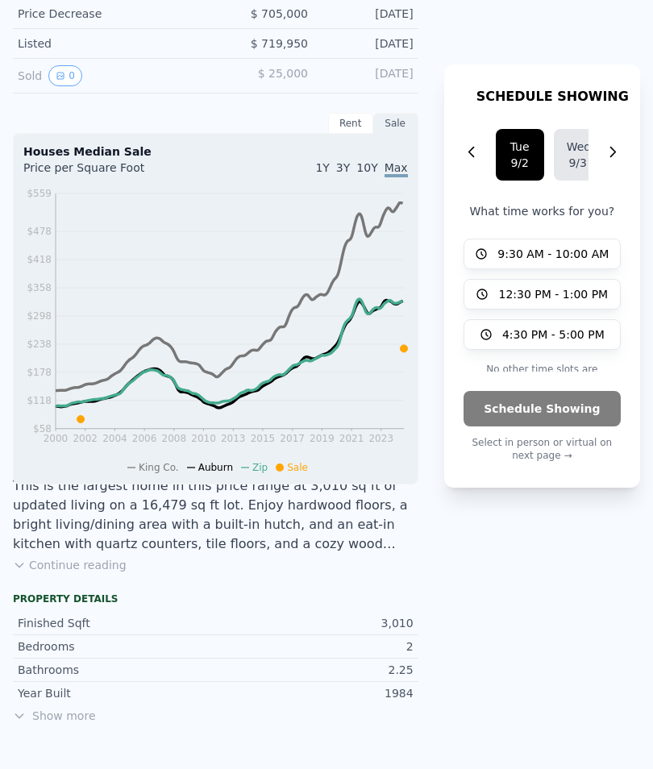
scroll to position [537, 0]
click at [97, 568] on button "Continue reading" at bounding box center [70, 565] width 114 height 16
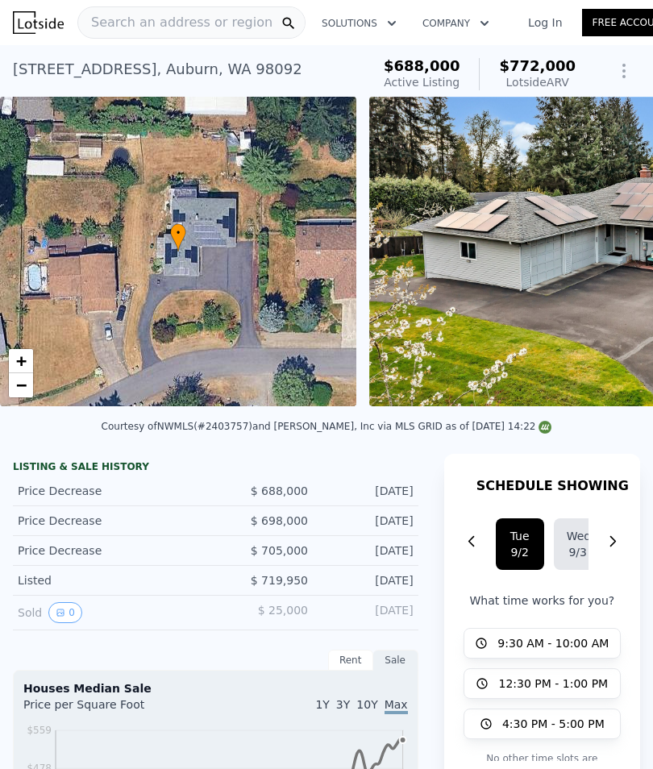
scroll to position [0, 0]
click at [615, 309] on img at bounding box center [601, 252] width 465 height 310
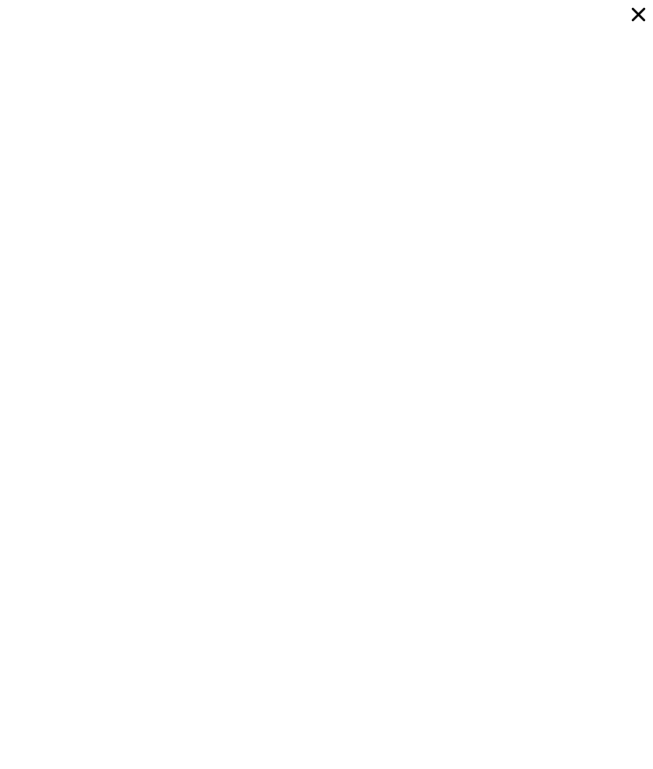
scroll to position [6227, 0]
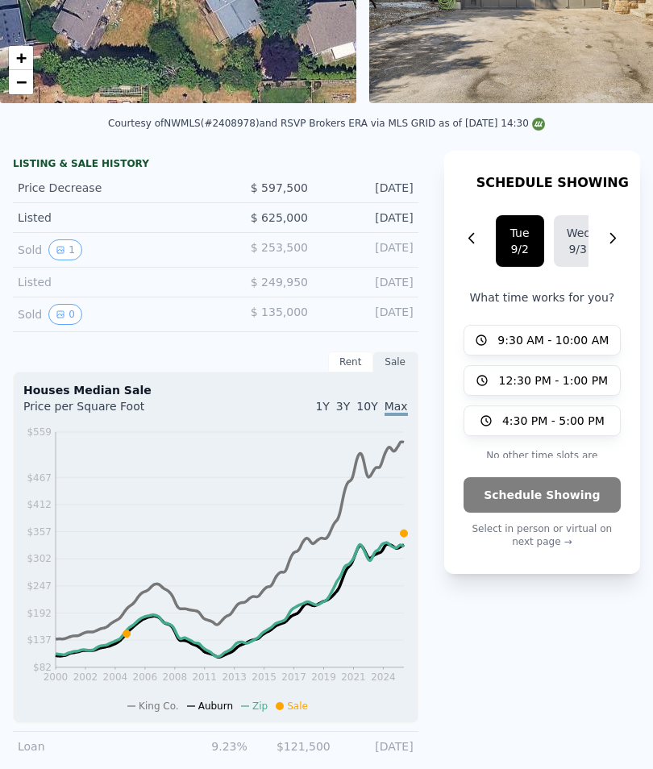
scroll to position [204, 0]
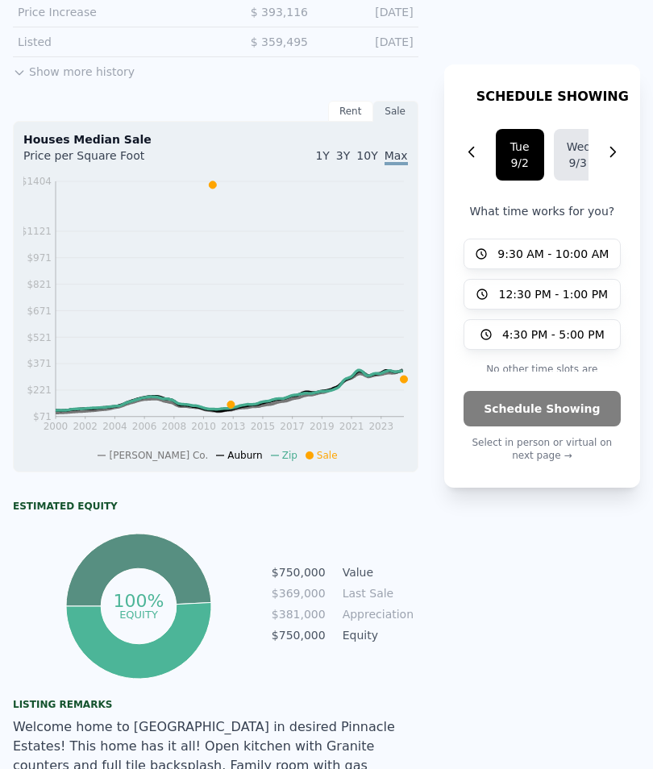
scroll to position [552, 0]
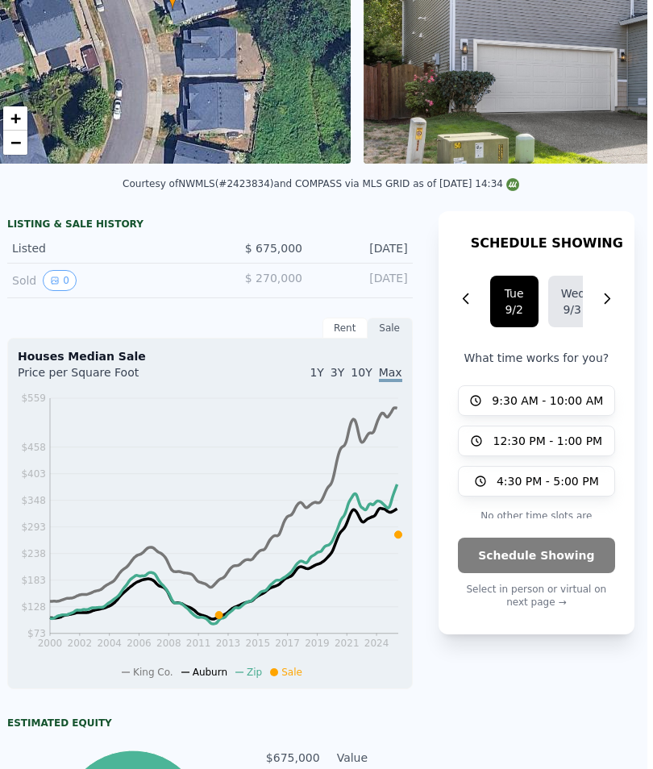
scroll to position [215, 6]
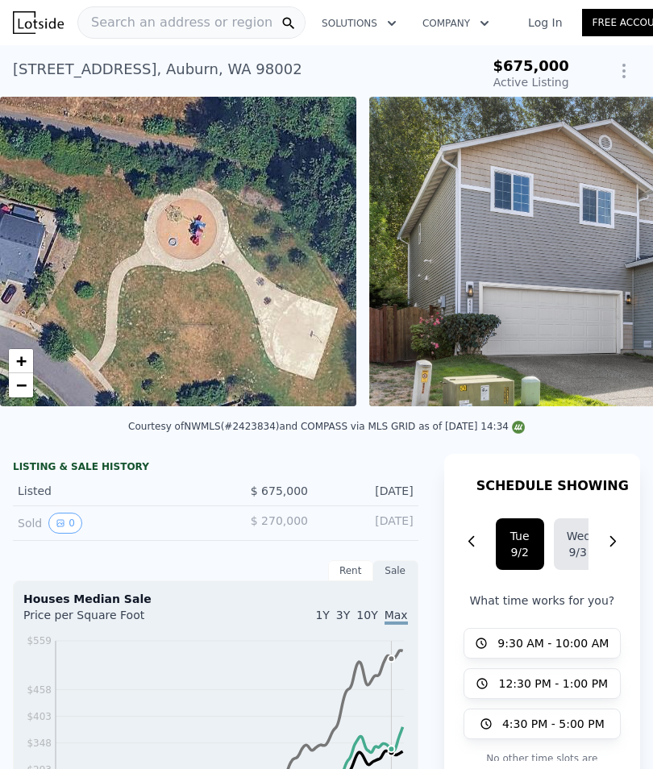
click at [585, 292] on img at bounding box center [601, 252] width 465 height 310
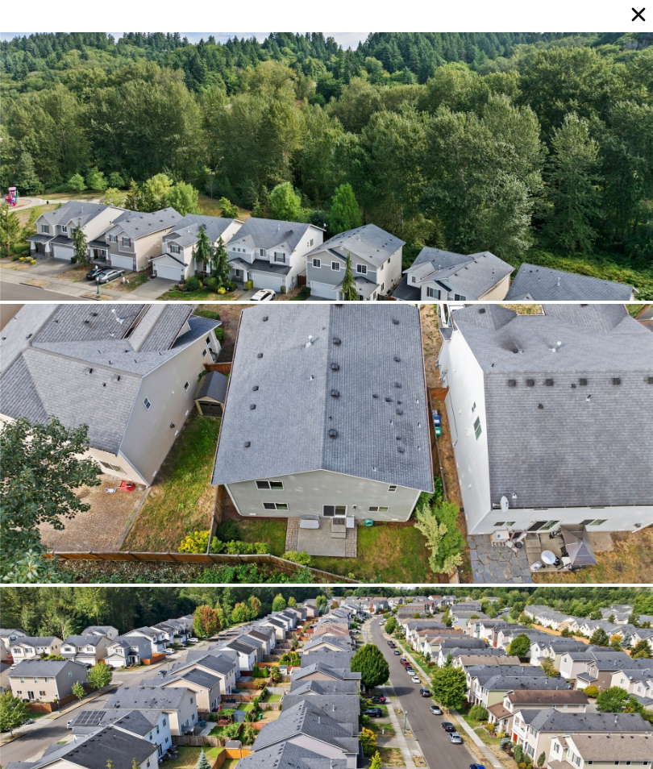
scroll to position [10483, 0]
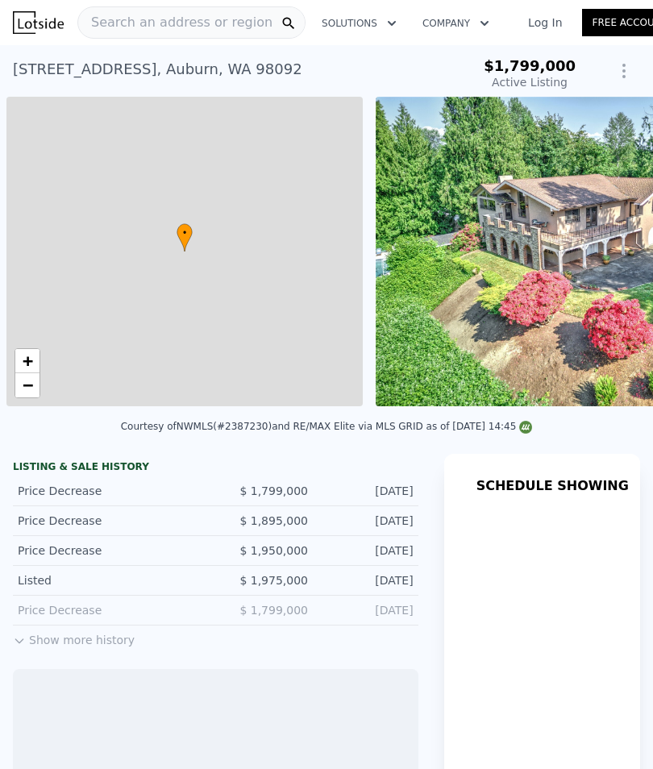
scroll to position [0, 6]
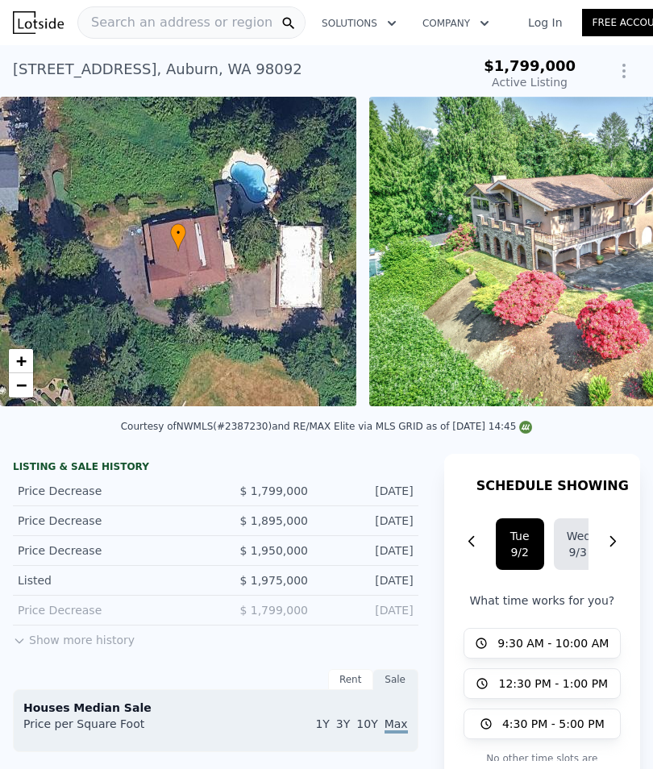
type input "-$ 1,964,511"
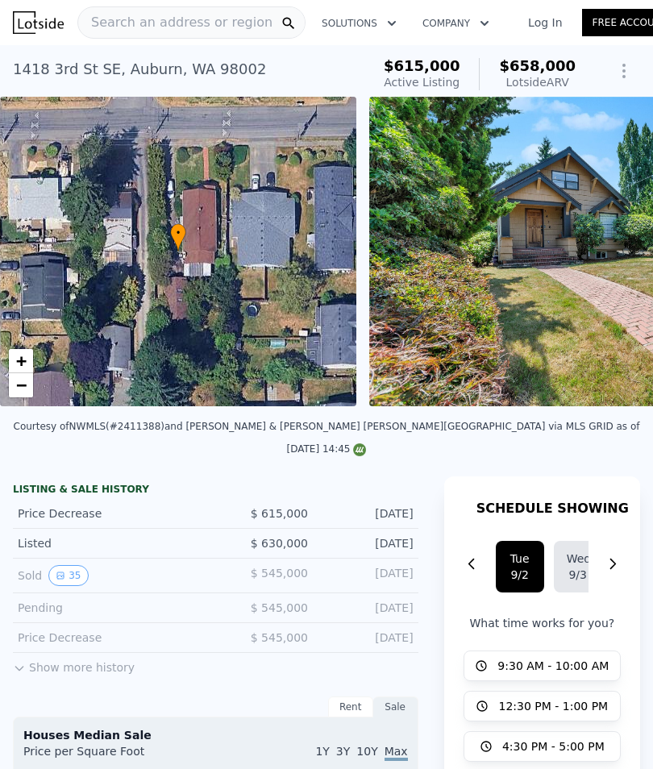
click at [629, 342] on img at bounding box center [601, 252] width 465 height 310
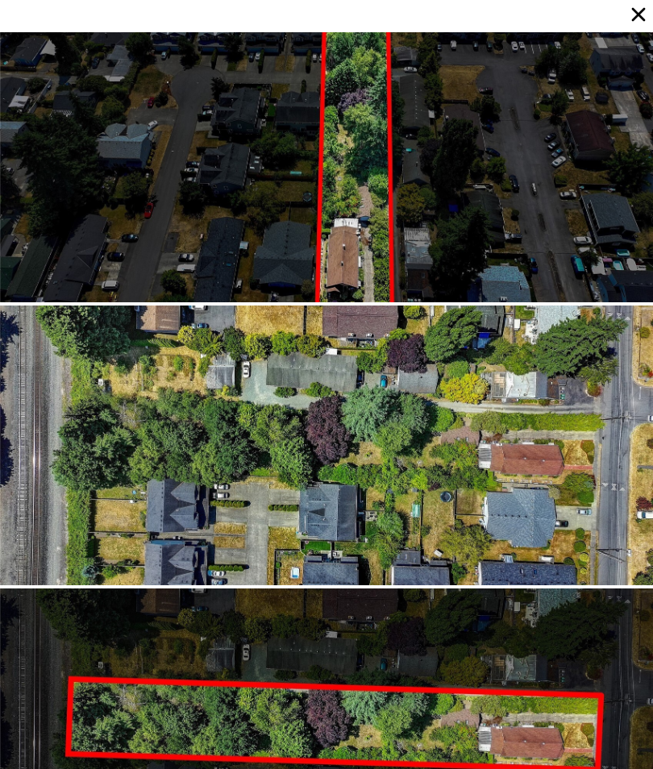
scroll to position [70, 0]
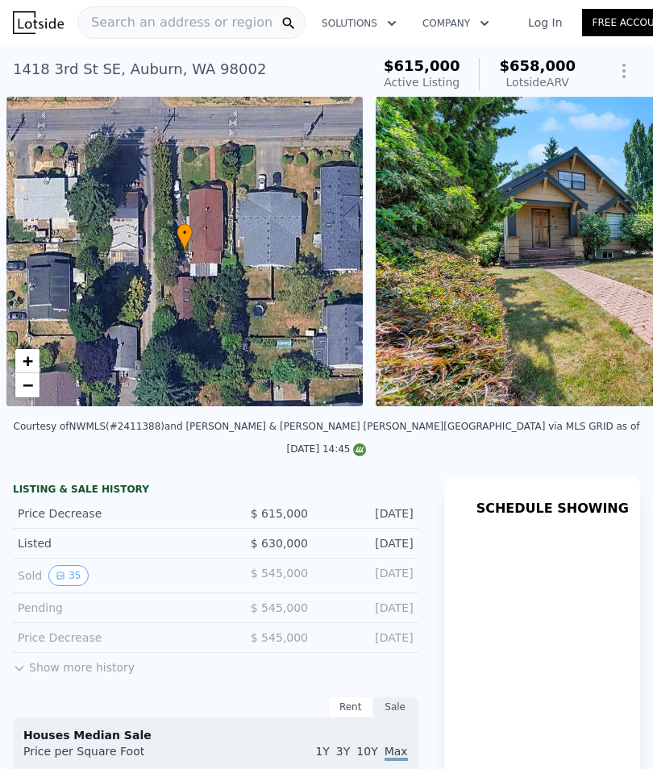
scroll to position [0, 6]
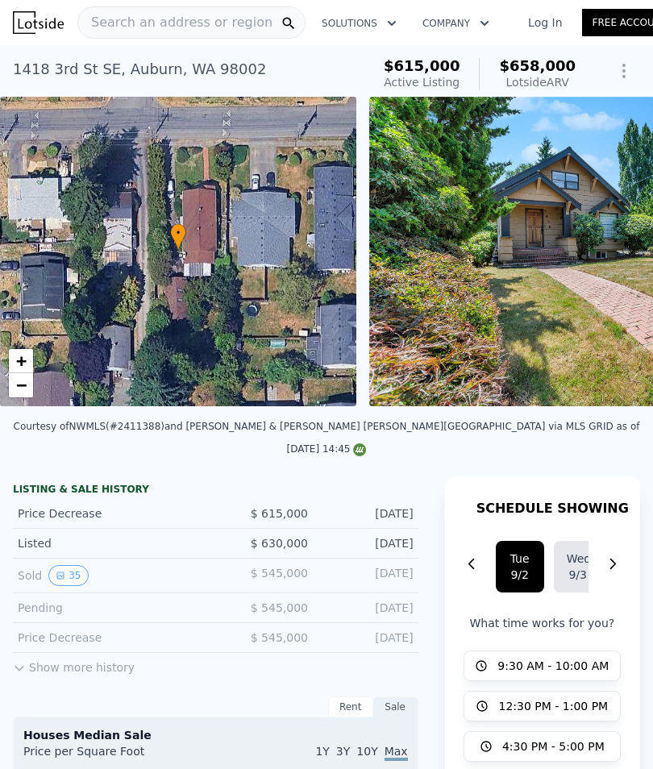
click at [273, 302] on div "• + −" at bounding box center [178, 252] width 356 height 310
click at [240, 336] on div "• + −" at bounding box center [178, 252] width 356 height 310
click at [265, 321] on div "• + −" at bounding box center [178, 252] width 356 height 310
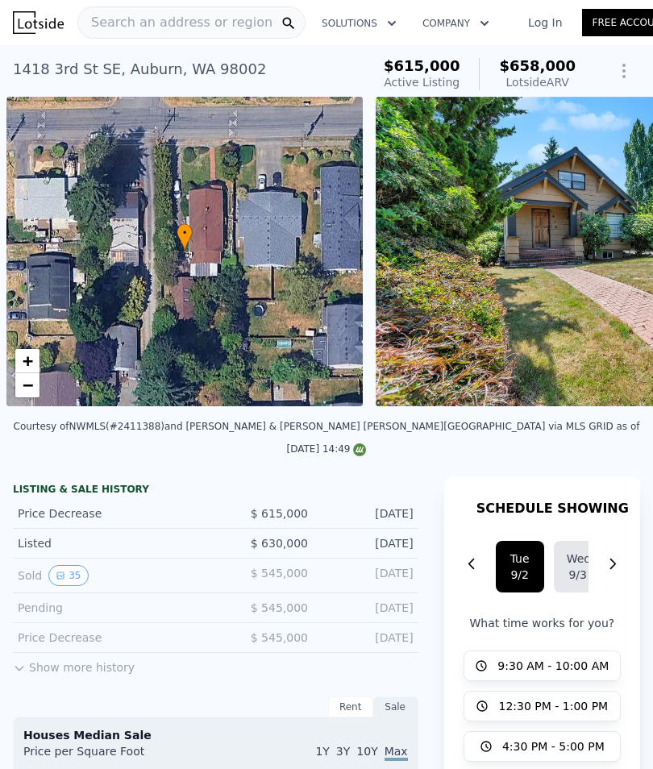
scroll to position [0, 6]
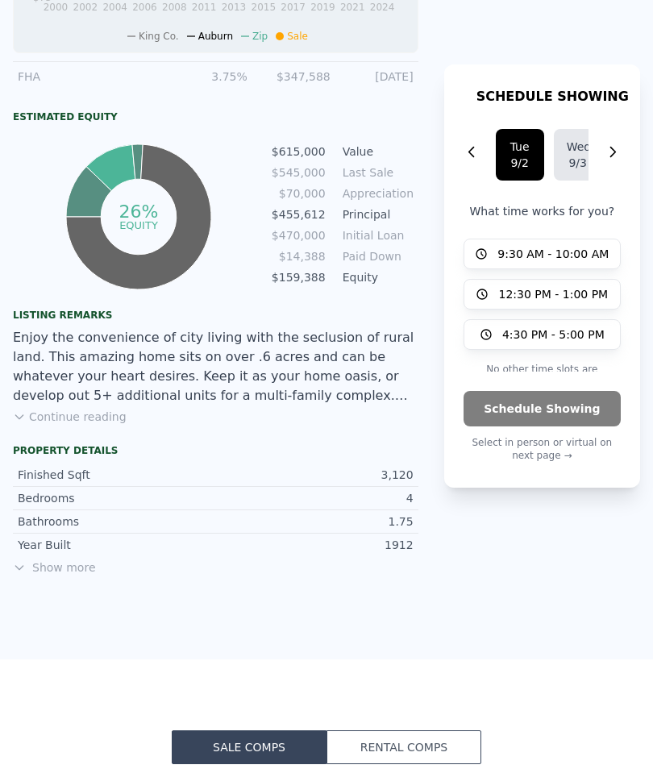
scroll to position [1015, 0]
click at [115, 409] on button "Continue reading" at bounding box center [70, 417] width 114 height 16
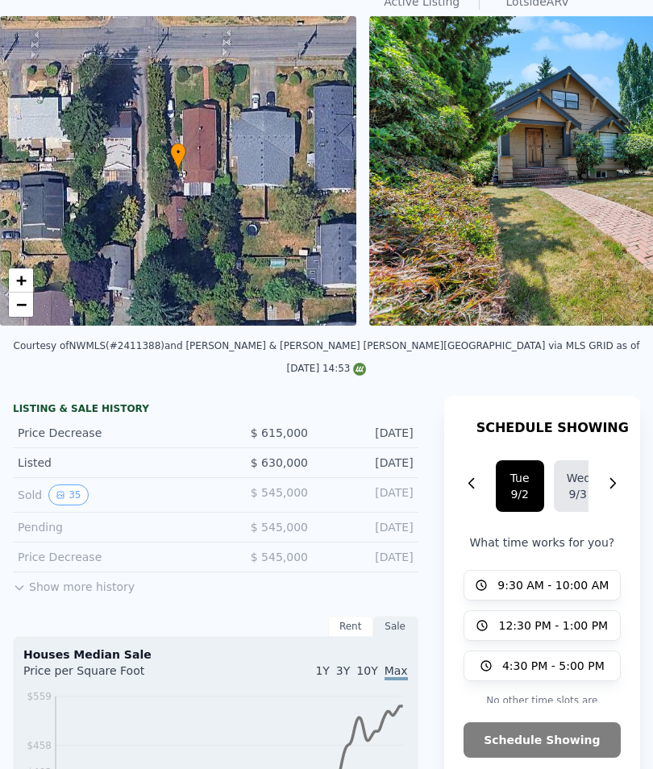
scroll to position [81, 0]
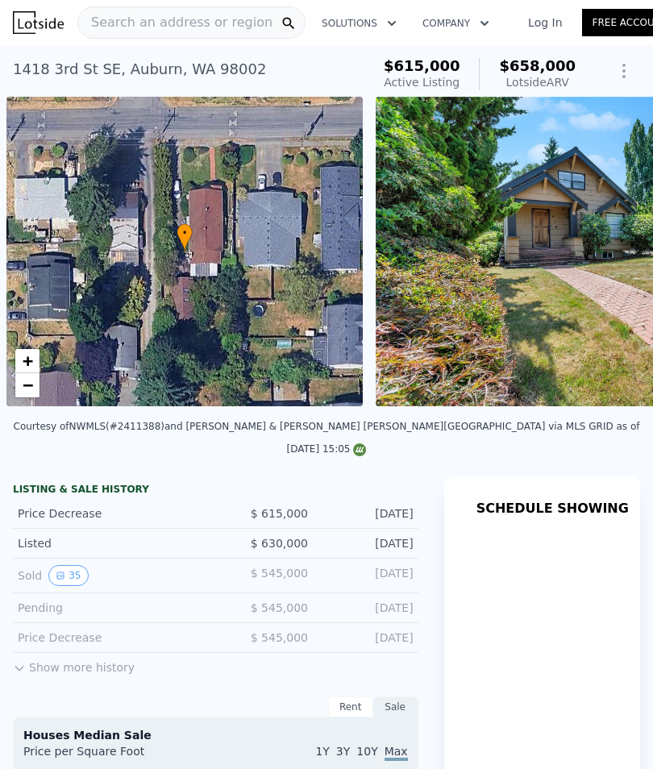
scroll to position [0, 6]
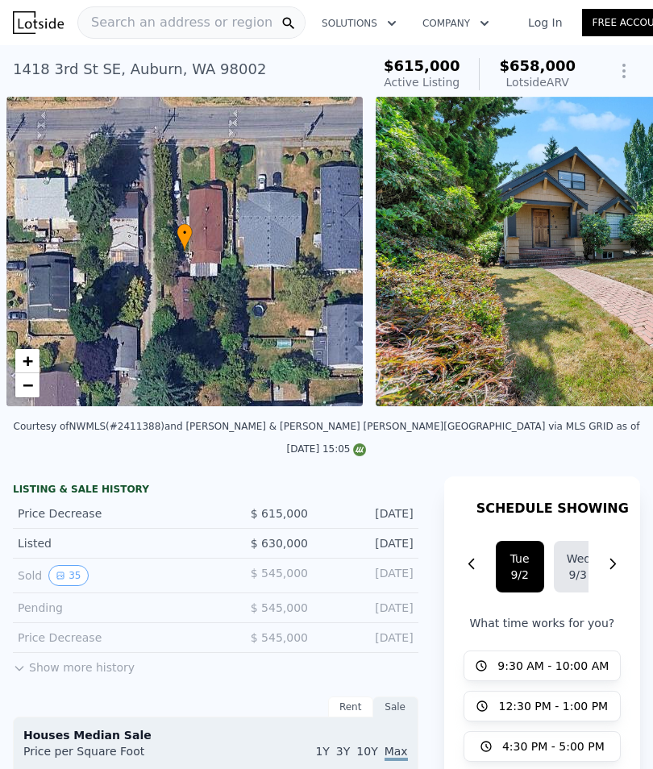
scroll to position [0, 6]
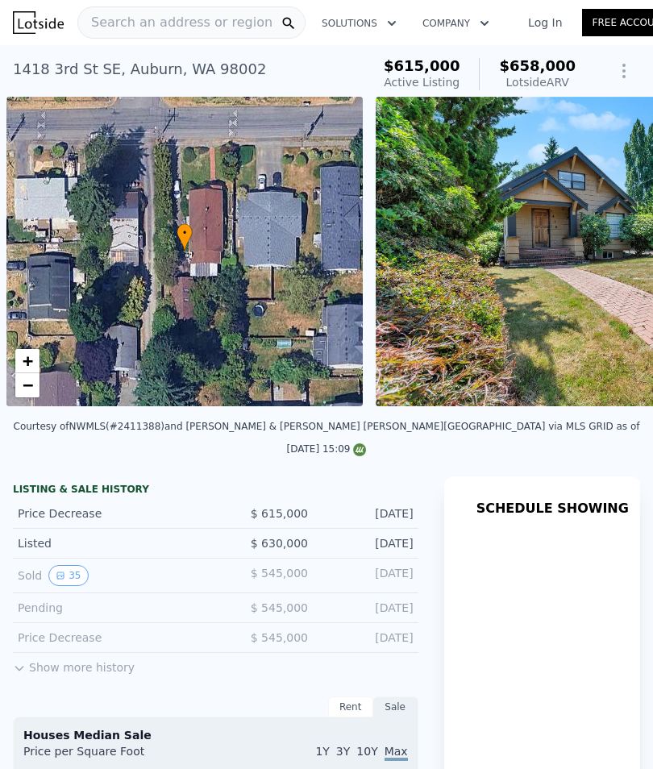
scroll to position [0, 6]
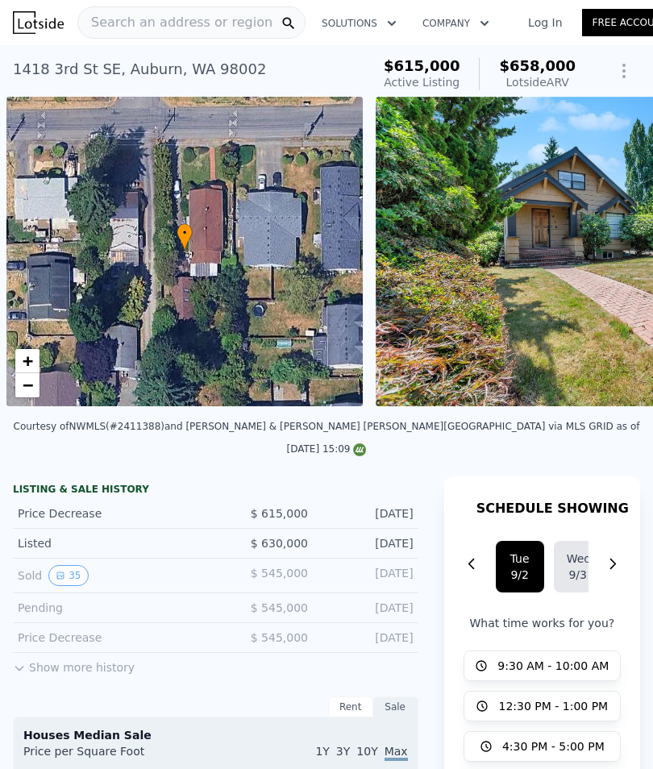
scroll to position [0, 6]
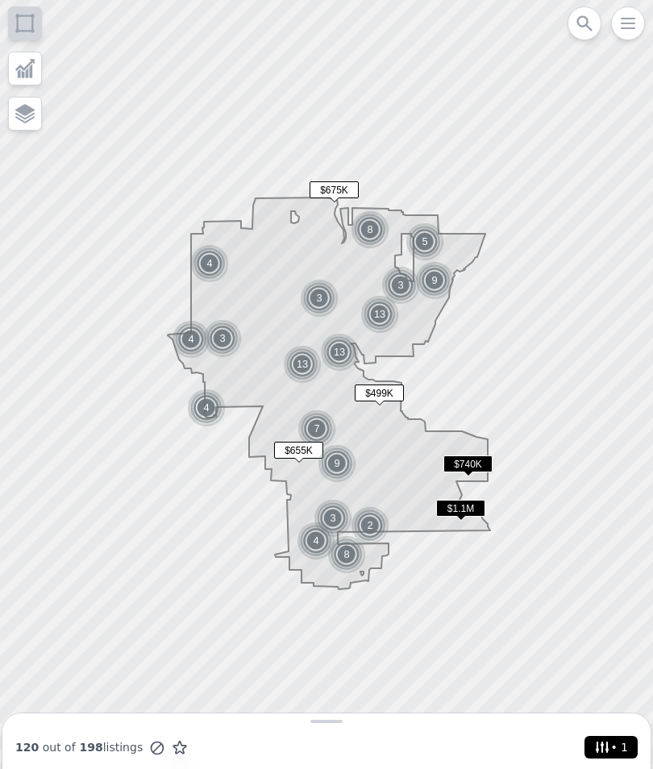
click at [610, 753] on icon at bounding box center [602, 748] width 16 height 16
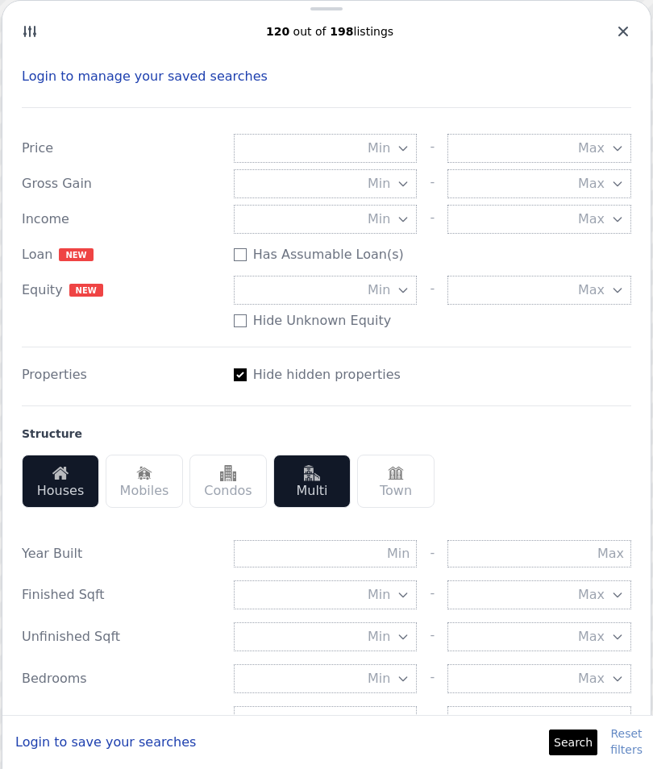
click at [573, 739] on button "Search" at bounding box center [573, 743] width 48 height 26
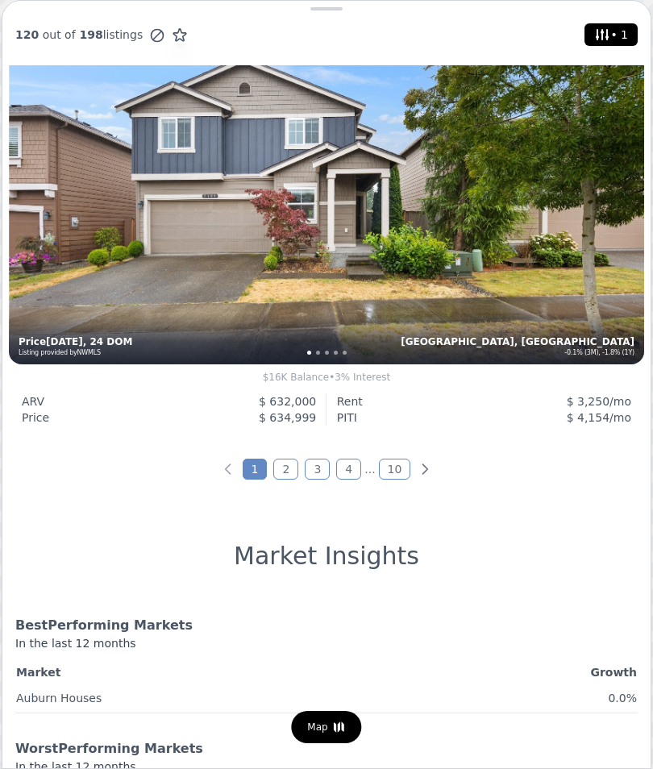
scroll to position [5652, 0]
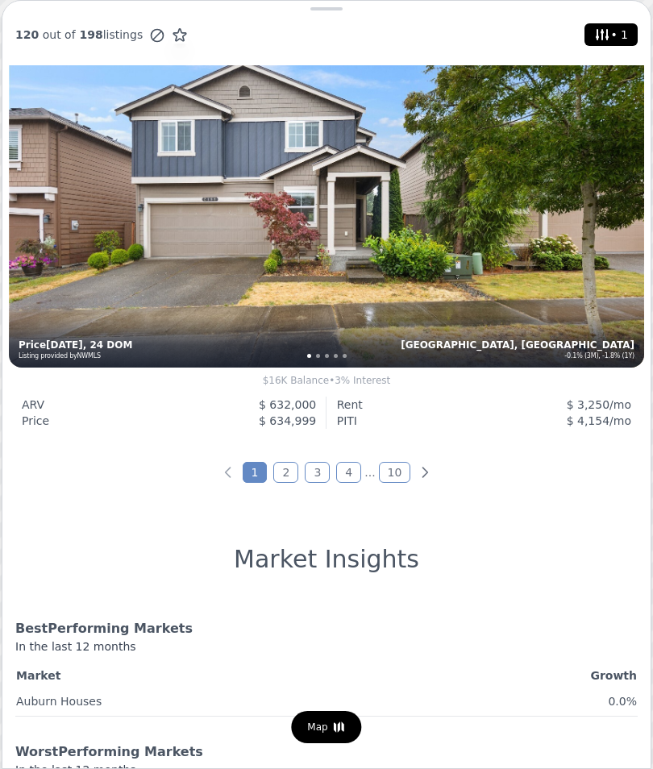
click at [344, 473] on link "4" at bounding box center [348, 472] width 25 height 21
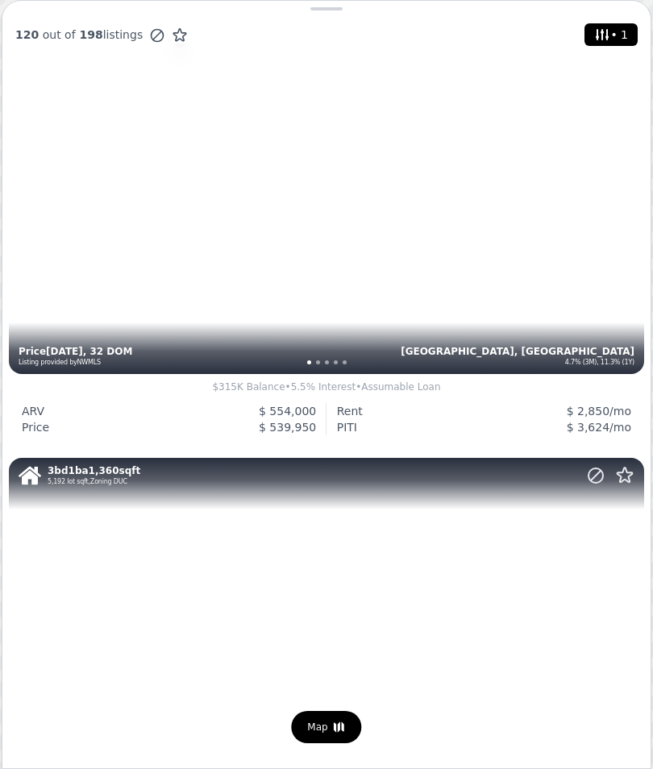
scroll to position [3643, 0]
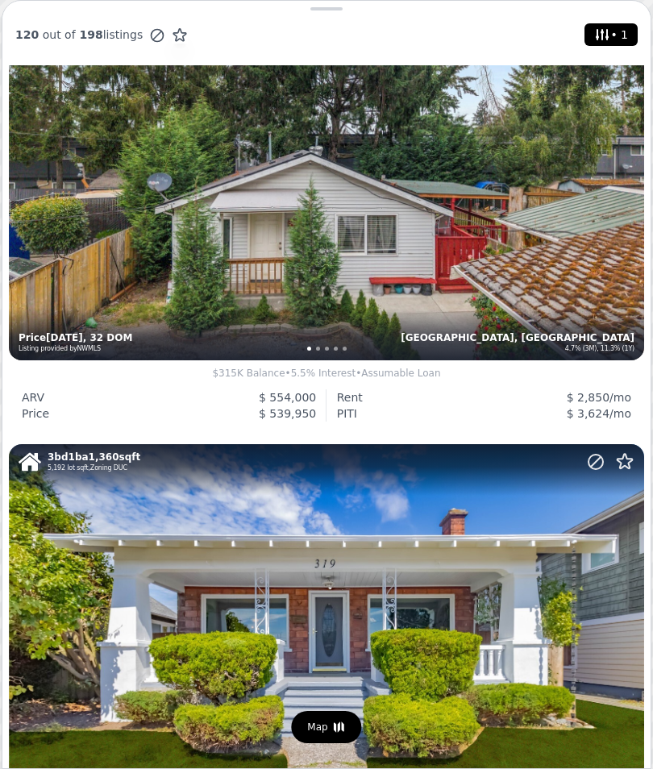
click at [566, 284] on div "4 bd 2 ba 1,510 sqft 8,775 lot sqft , Zoning R-7 Auburn, WA 4.7% (3M), 11.3% (1…" at bounding box center [326, 147] width 635 height 423
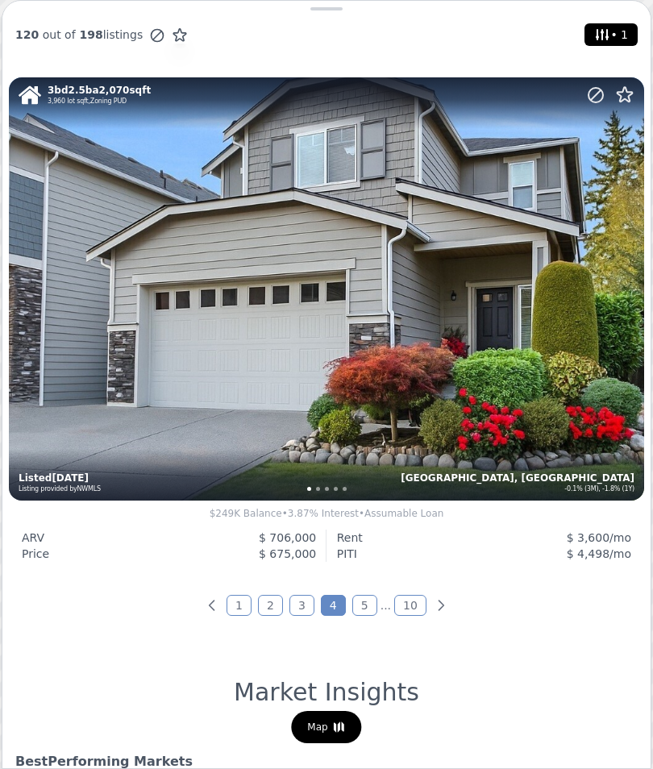
scroll to position [5509, 0]
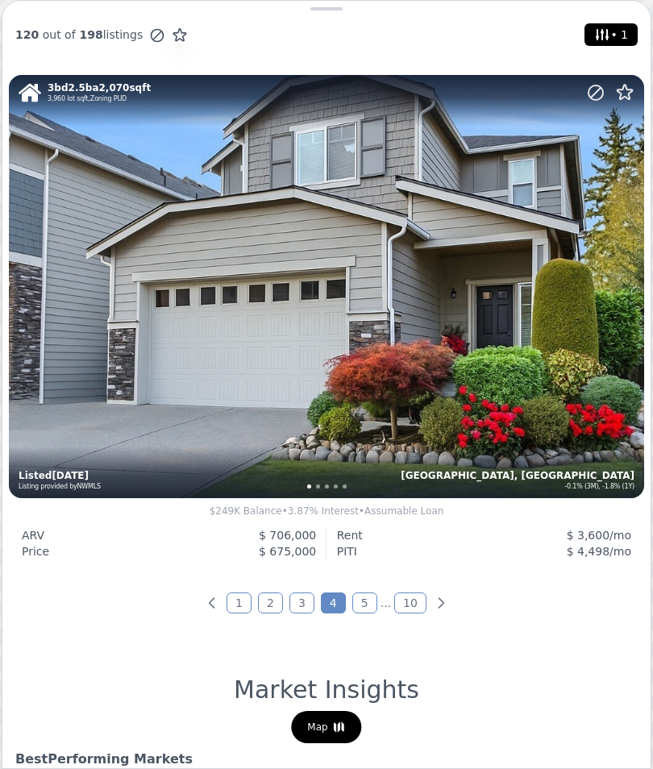
click at [356, 609] on link "5" at bounding box center [364, 603] width 25 height 21
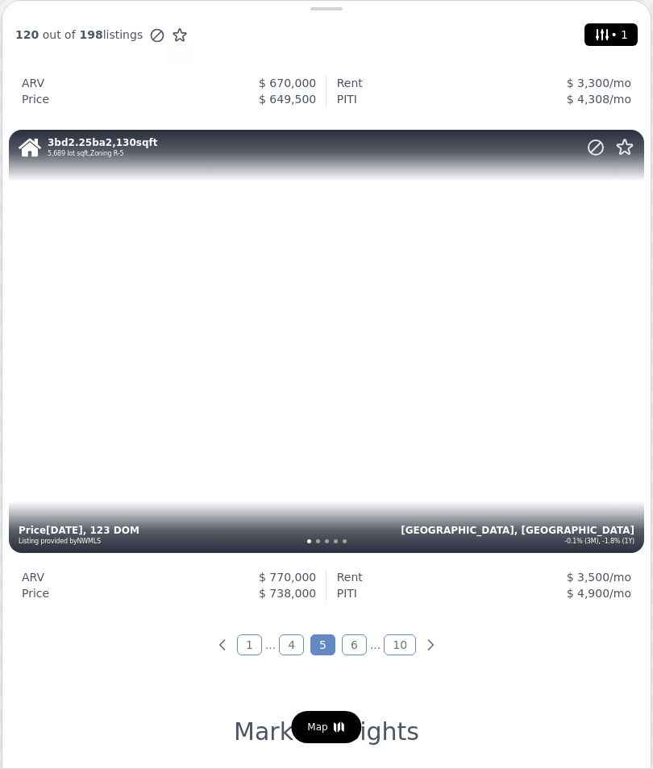
scroll to position [5515, 0]
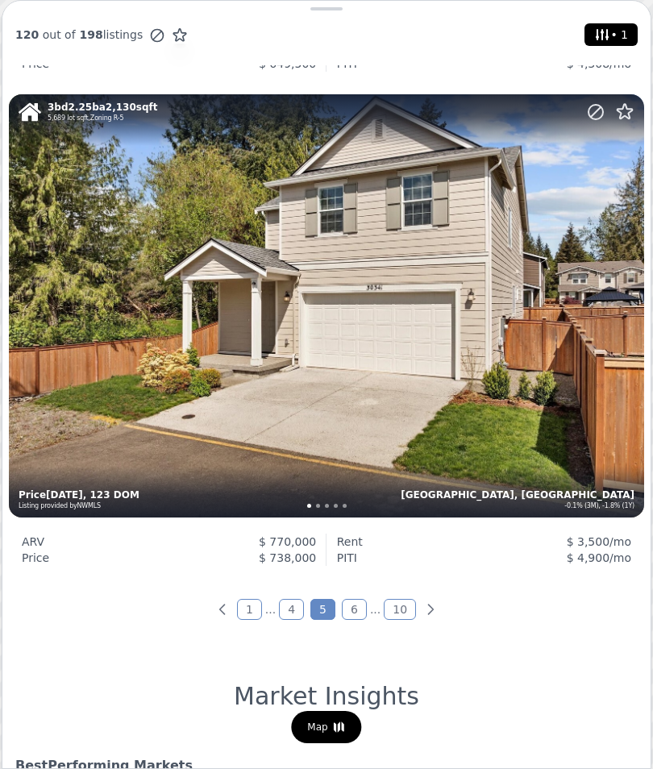
click at [355, 604] on link "6" at bounding box center [354, 609] width 25 height 21
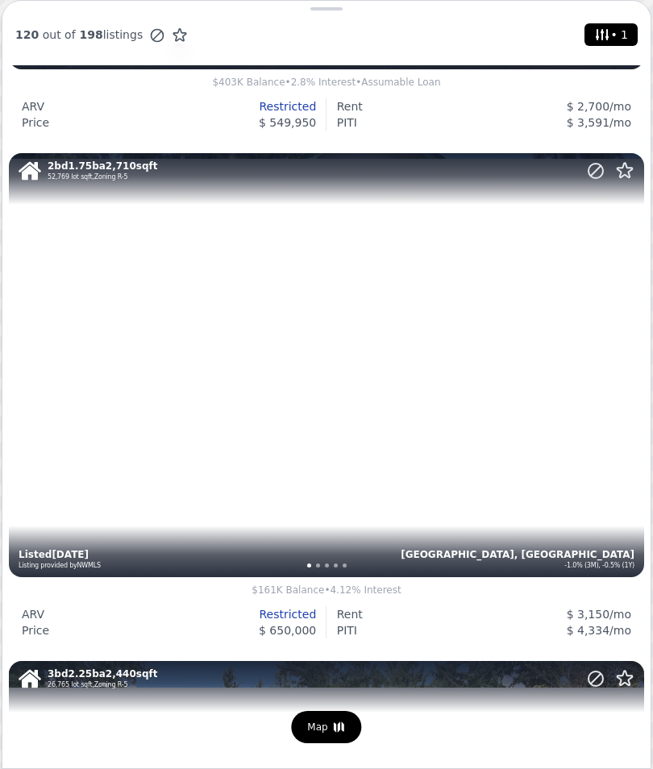
scroll to position [420, 0]
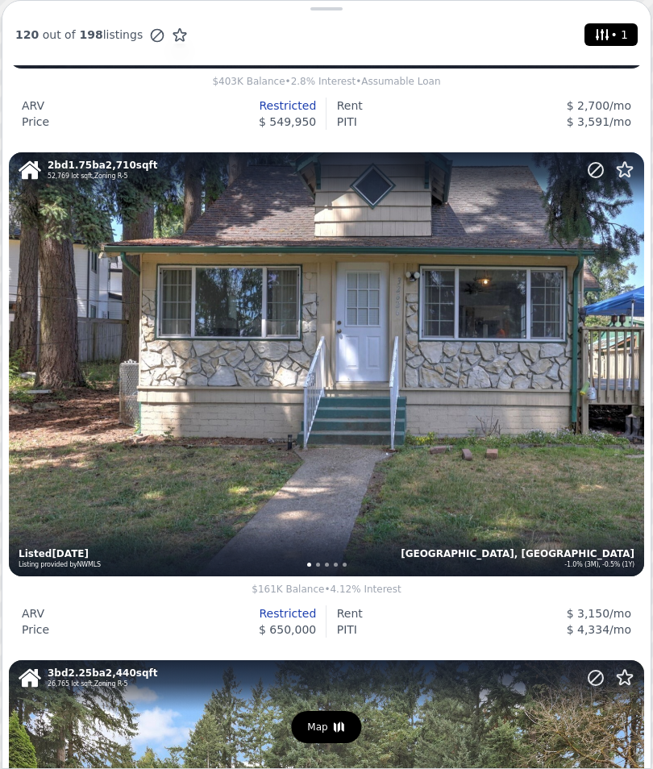
click at [561, 470] on div "2 bd 1.75 ba 2,710 sqft 52,769 lot sqft , Zoning R-5 Auburn, WA -1.0% (3M), -0.…" at bounding box center [326, 363] width 635 height 423
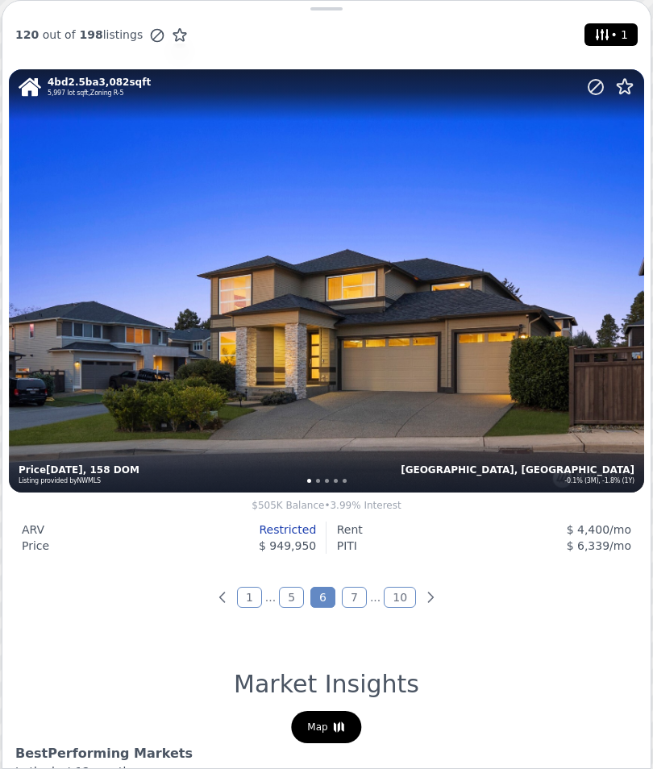
scroll to position [5531, 0]
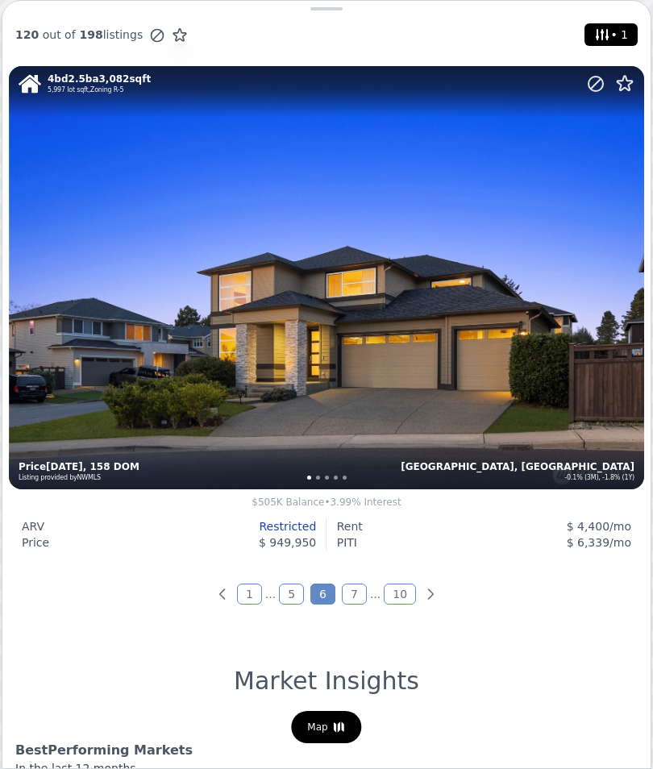
click at [348, 594] on link "7" at bounding box center [354, 594] width 25 height 21
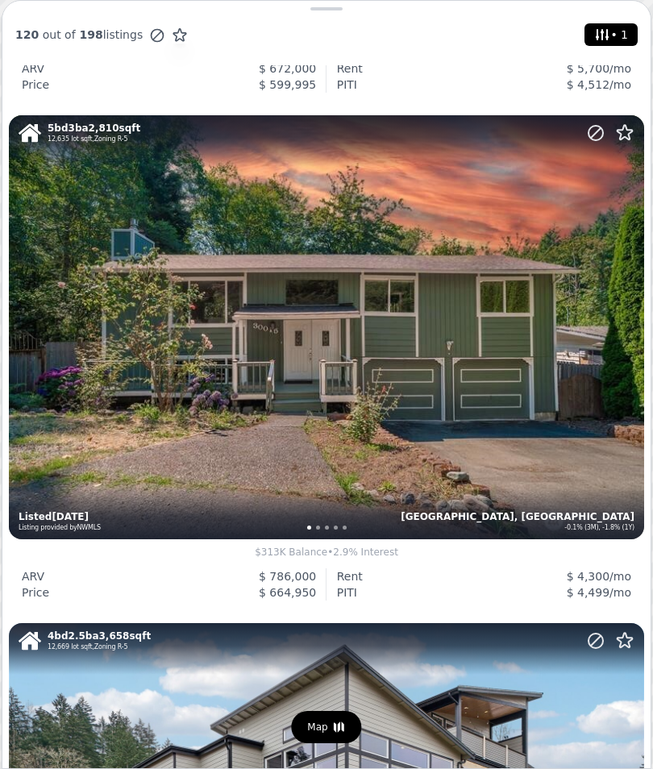
scroll to position [3490, 0]
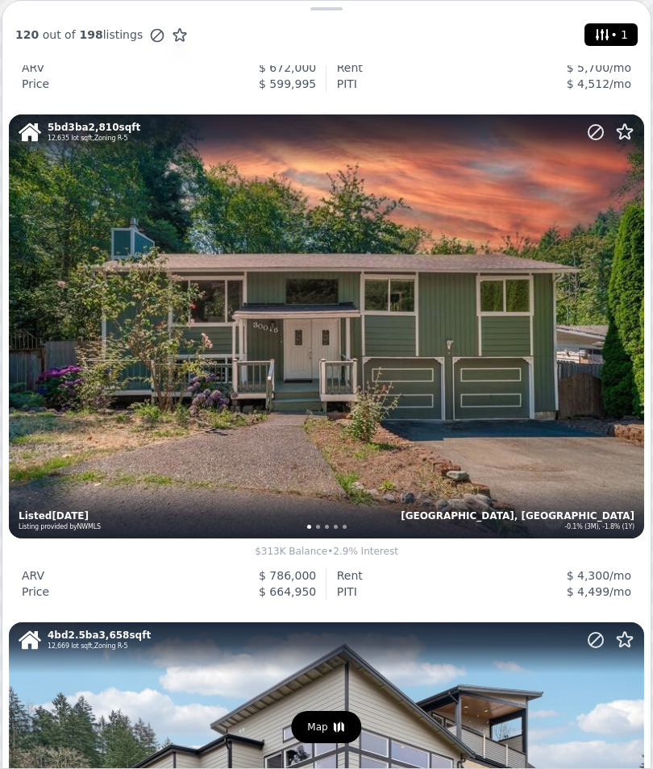
click at [554, 488] on div "5 bd 3 ba 2,810 sqft 12,635 lot sqft , Zoning R-5 Auburn, WA -0.1% (3M), -1.8% …" at bounding box center [326, 326] width 635 height 423
click at [535, 407] on div "5 bd 3 ba 2,810 sqft 12,635 lot sqft , Zoning R-5 Auburn, WA -0.1% (3M), -1.8% …" at bounding box center [326, 326] width 635 height 423
click at [415, 327] on div "5 bd 3 ba 2,810 sqft 12,635 lot sqft , Zoning R-5 Auburn, WA -0.1% (3M), -1.8% …" at bounding box center [326, 326] width 635 height 423
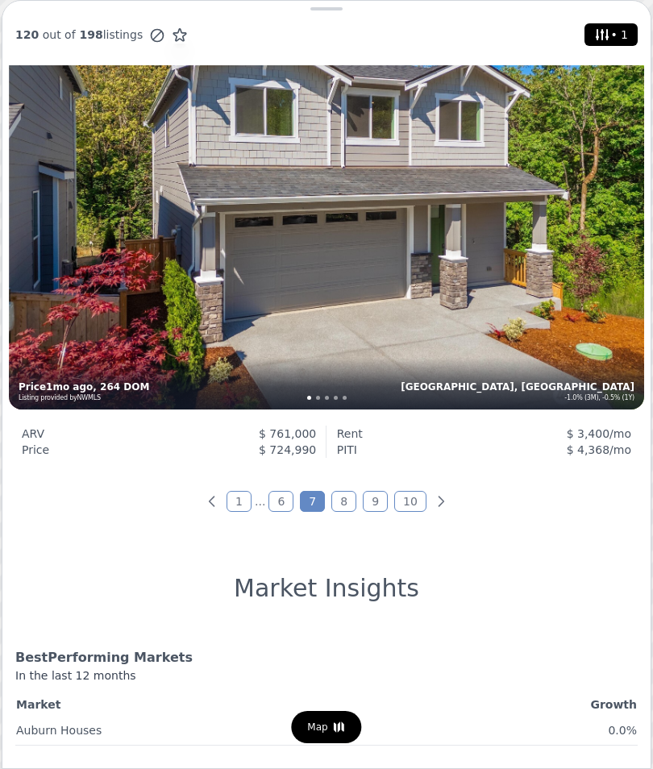
scroll to position [5639, 0]
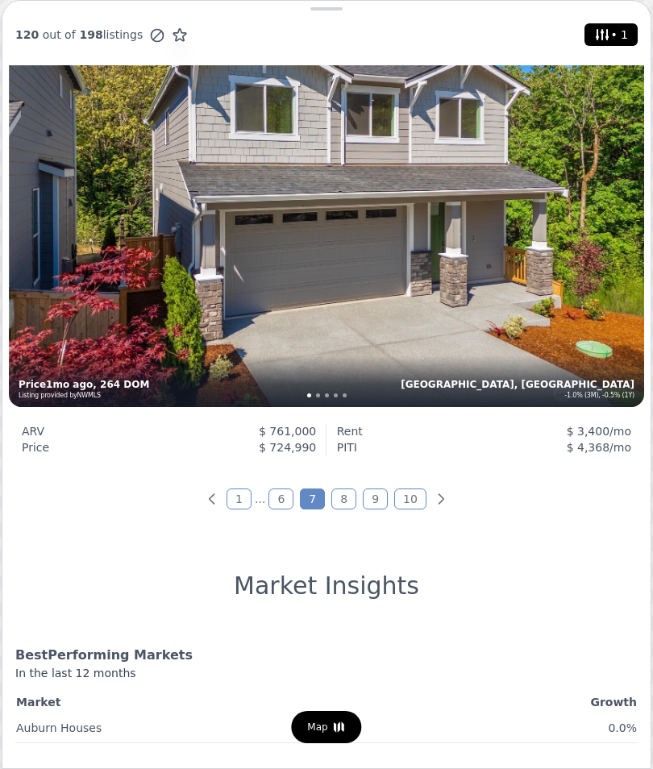
click at [344, 498] on link "8" at bounding box center [343, 499] width 25 height 21
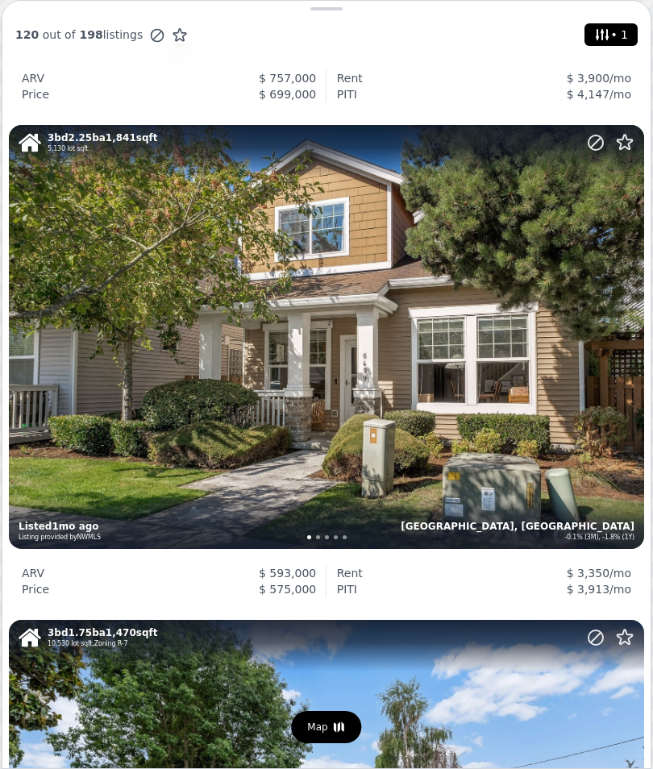
scroll to position [435, 0]
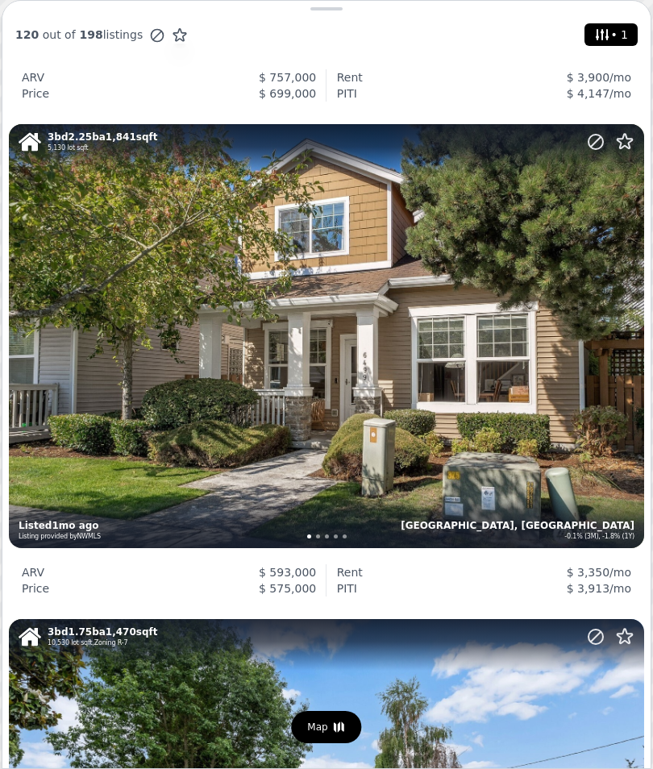
click at [575, 439] on div "3 bd 2.25 ba 1,841 sqft 5,130 lot sqft Auburn, WA -0.1% (3M), -1.8% (1Y) Listed…" at bounding box center [326, 335] width 635 height 423
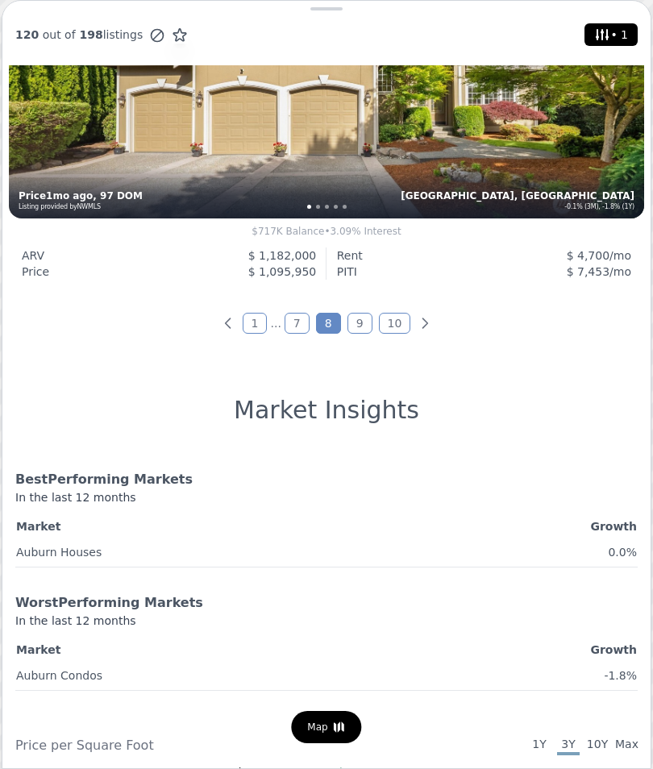
scroll to position [5815, 0]
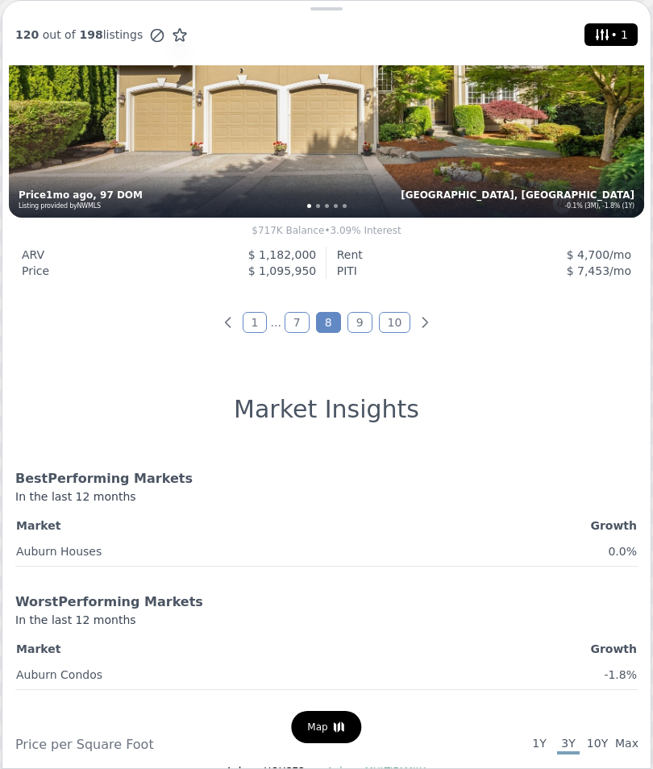
click at [358, 327] on link "9" at bounding box center [360, 322] width 25 height 21
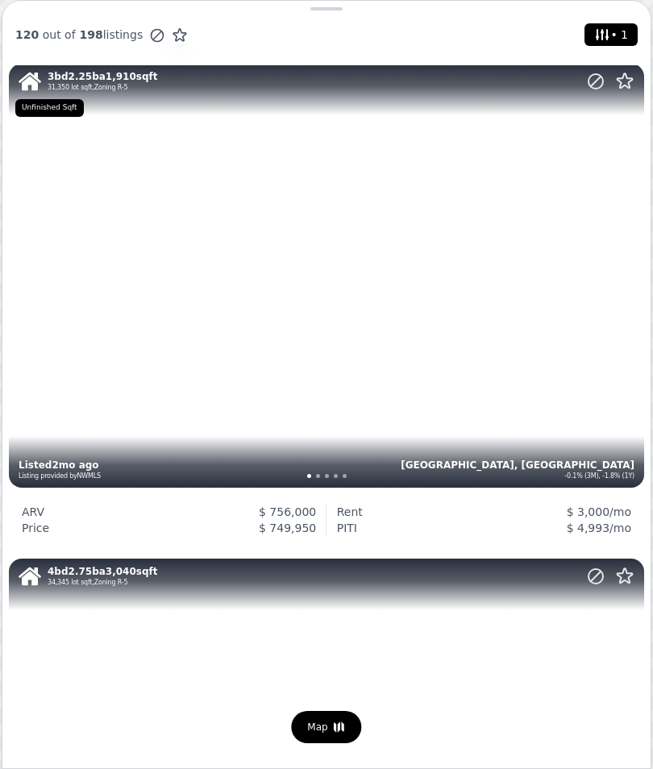
scroll to position [2006, 0]
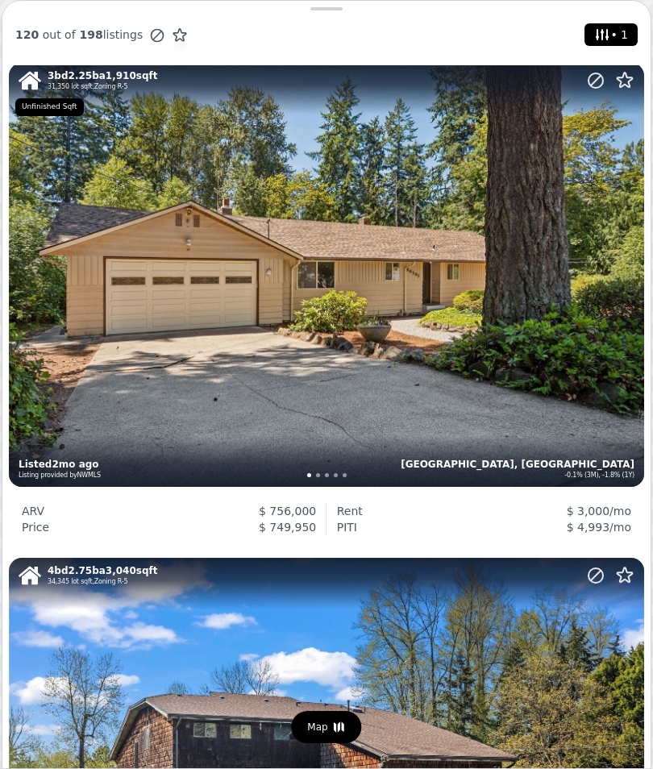
click at [582, 415] on div "3 bd 2.25 ba 1,910 sqft 31,350 lot sqft , Zoning R-5 Auburn, WA -0.1% (3M), -1.…" at bounding box center [326, 274] width 635 height 423
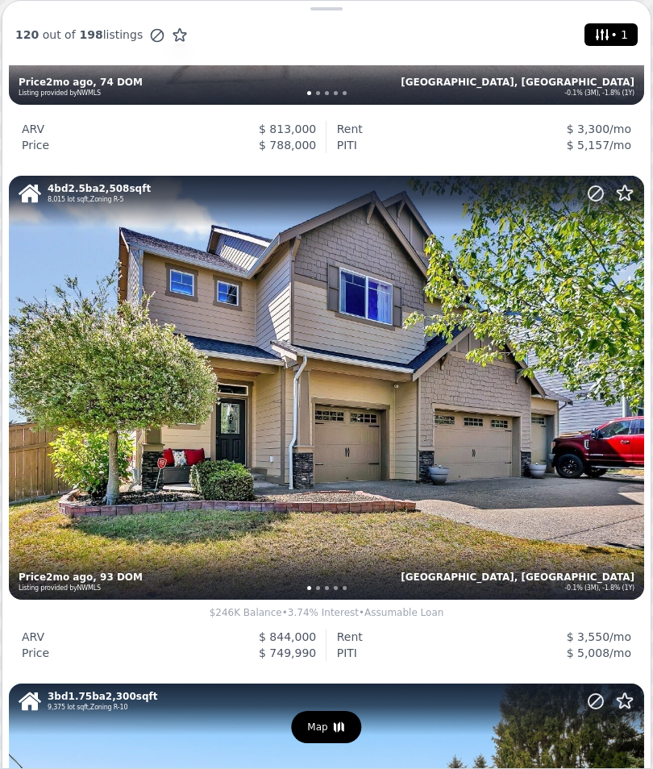
scroll to position [3380, 0]
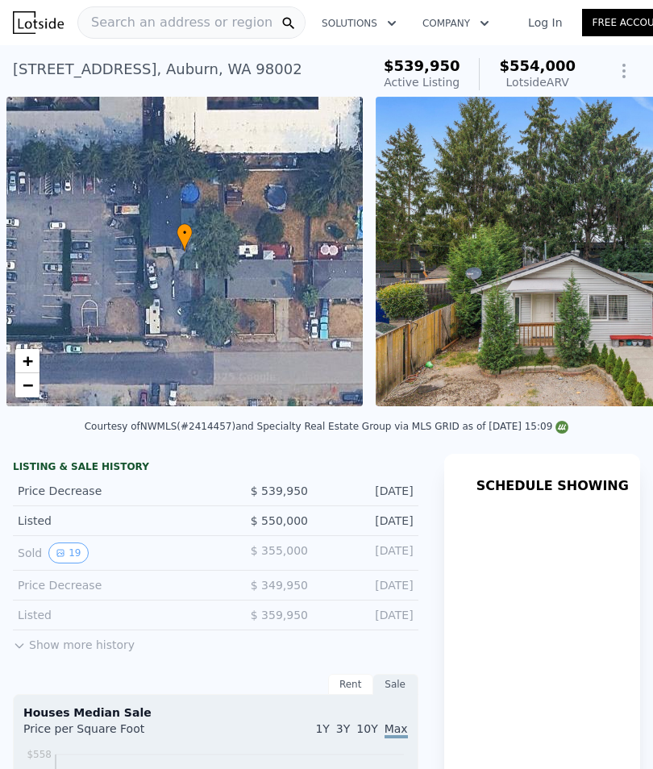
scroll to position [0, 6]
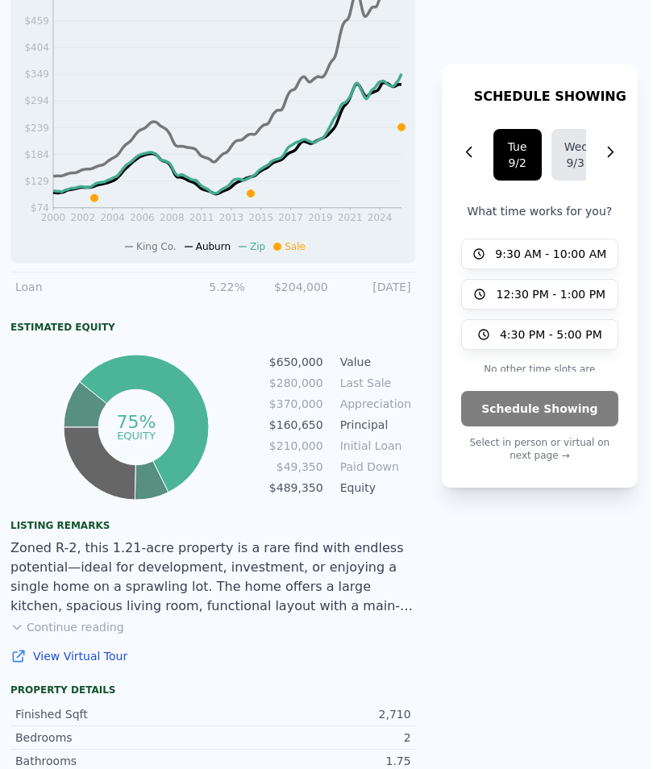
scroll to position [787, 3]
click at [79, 627] on button "Continue reading" at bounding box center [67, 627] width 114 height 16
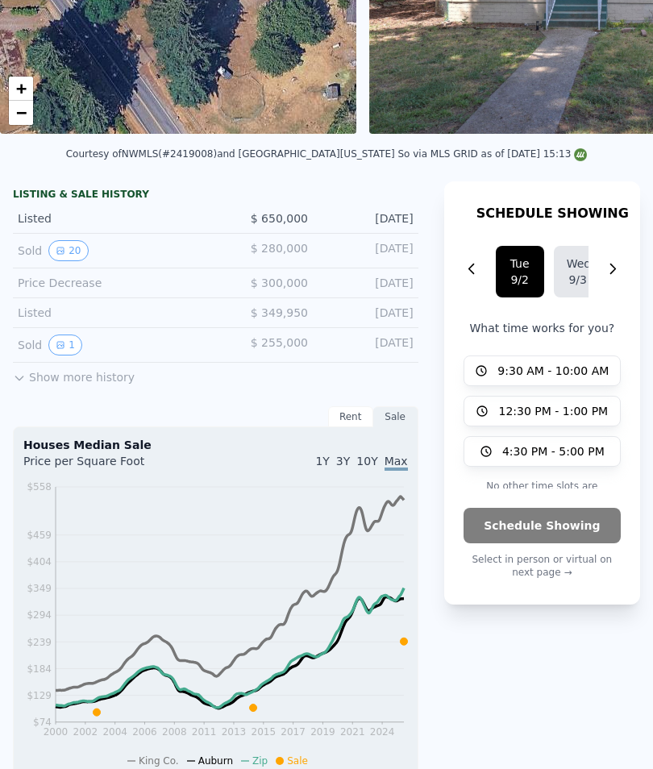
scroll to position [171, -1]
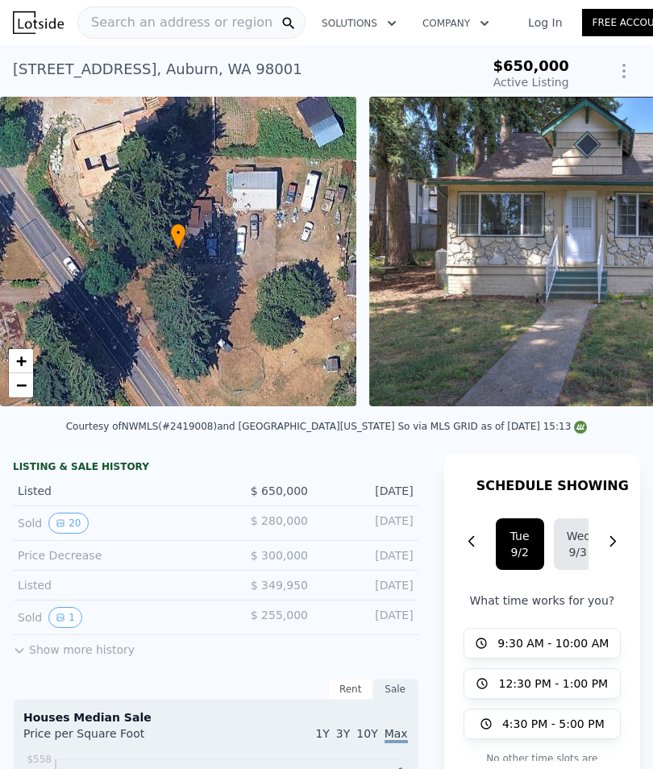
click at [619, 294] on img at bounding box center [559, 252] width 381 height 310
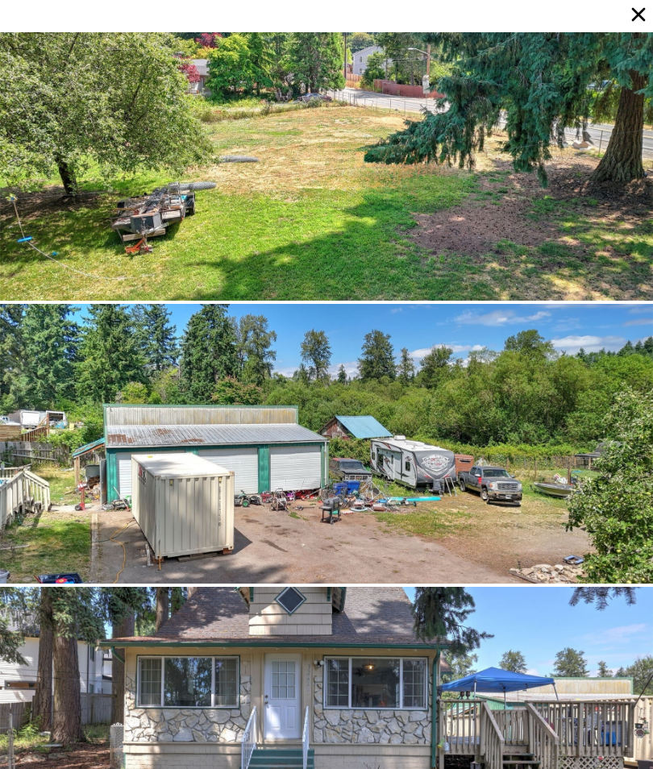
scroll to position [4822, 0]
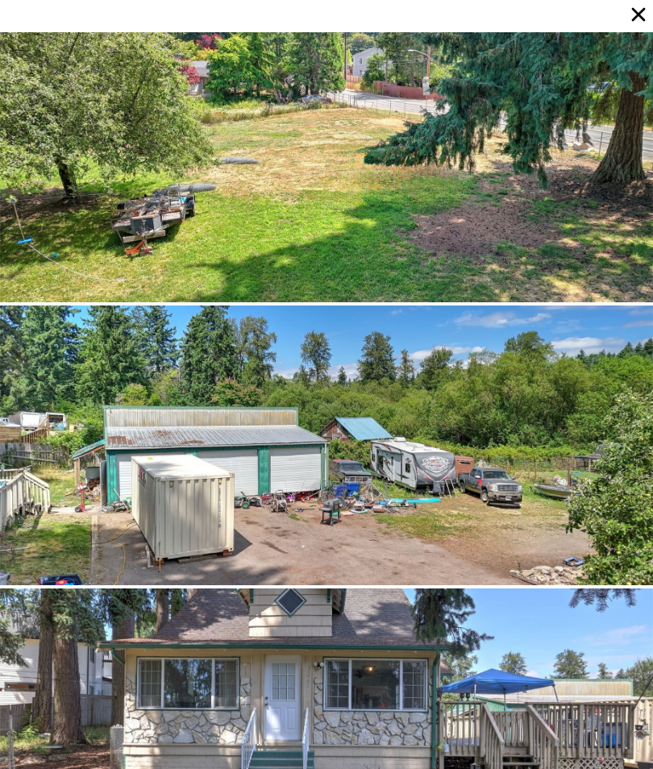
click at [640, 25] on icon at bounding box center [638, 14] width 23 height 23
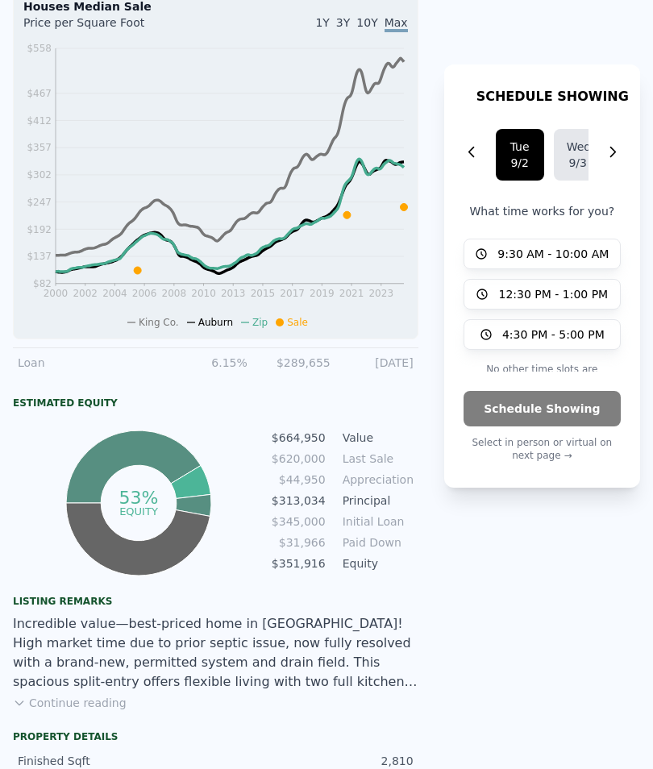
scroll to position [709, 0]
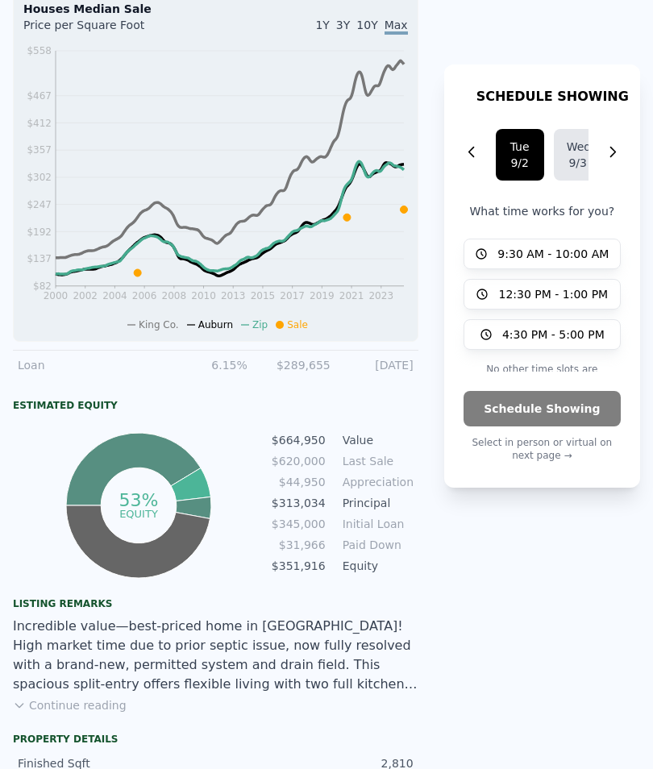
click at [98, 706] on button "Continue reading" at bounding box center [70, 706] width 114 height 16
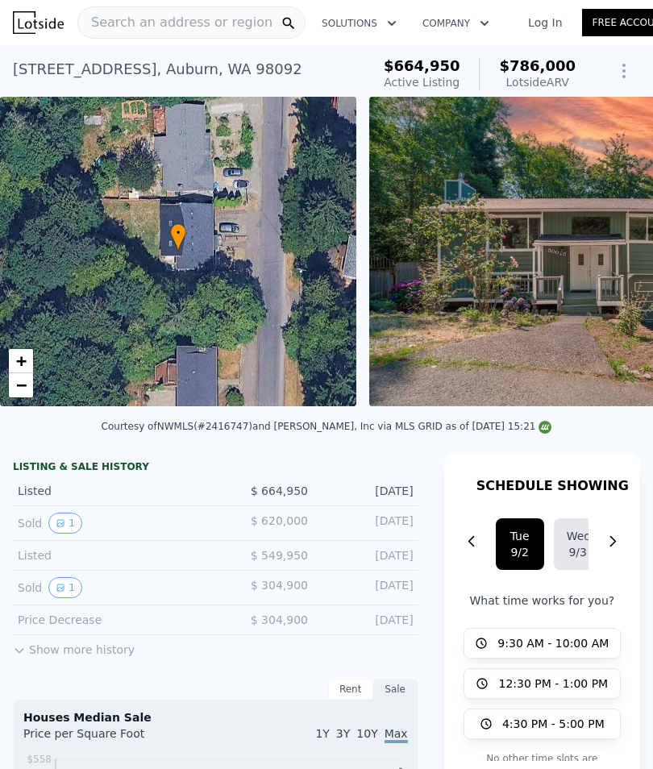
scroll to position [0, 0]
click at [625, 330] on img at bounding box center [601, 252] width 465 height 310
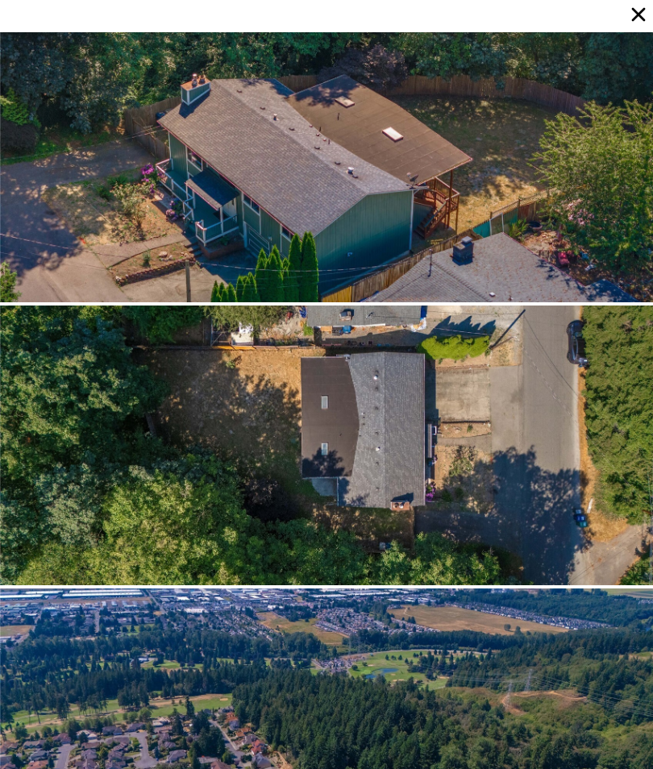
scroll to position [70, 0]
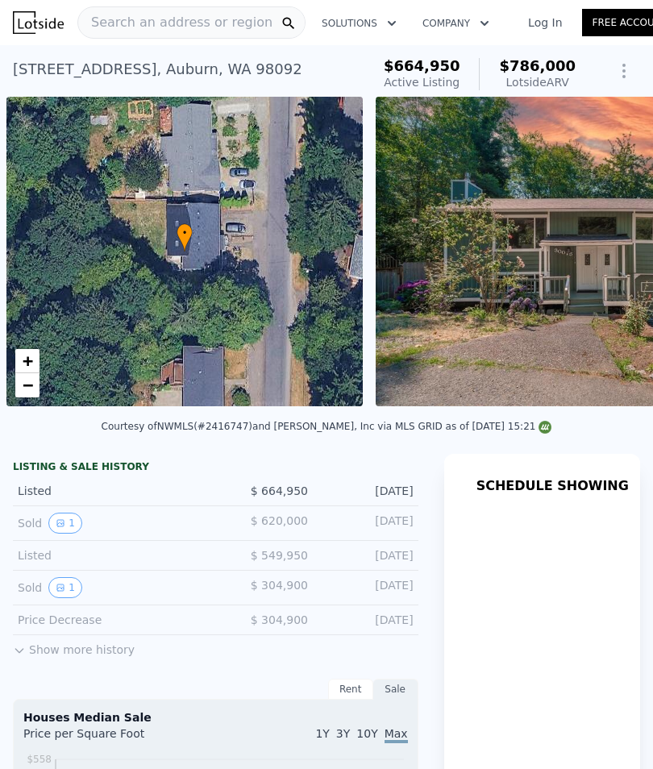
scroll to position [0, 6]
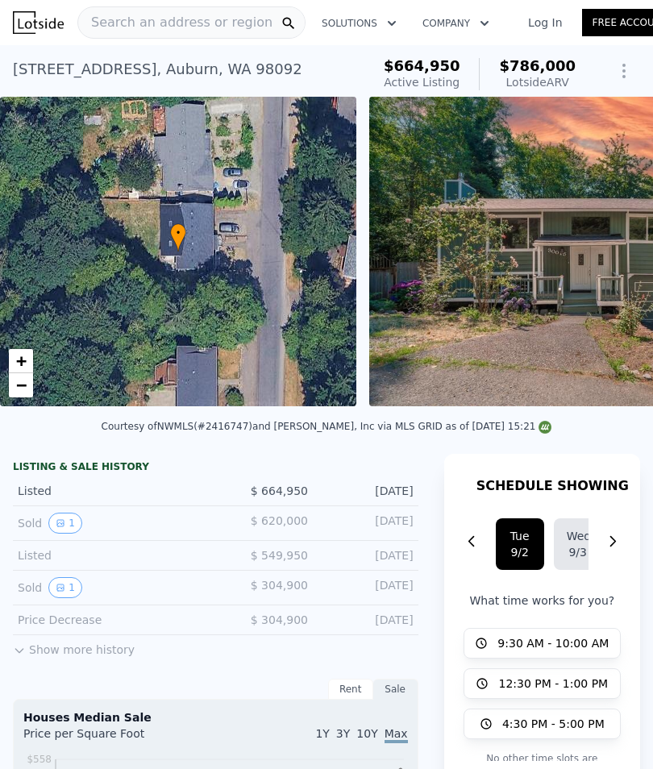
click at [569, 284] on img at bounding box center [601, 252] width 465 height 310
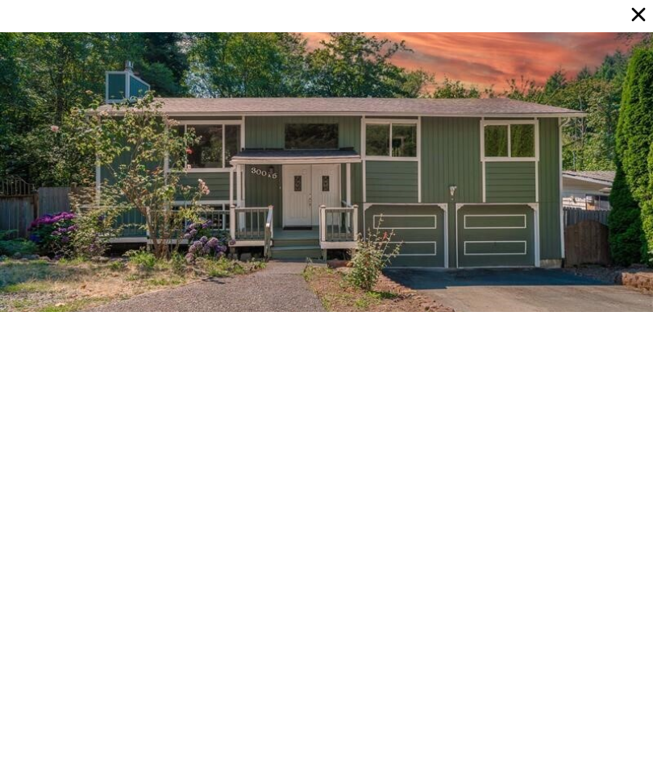
scroll to position [0, 0]
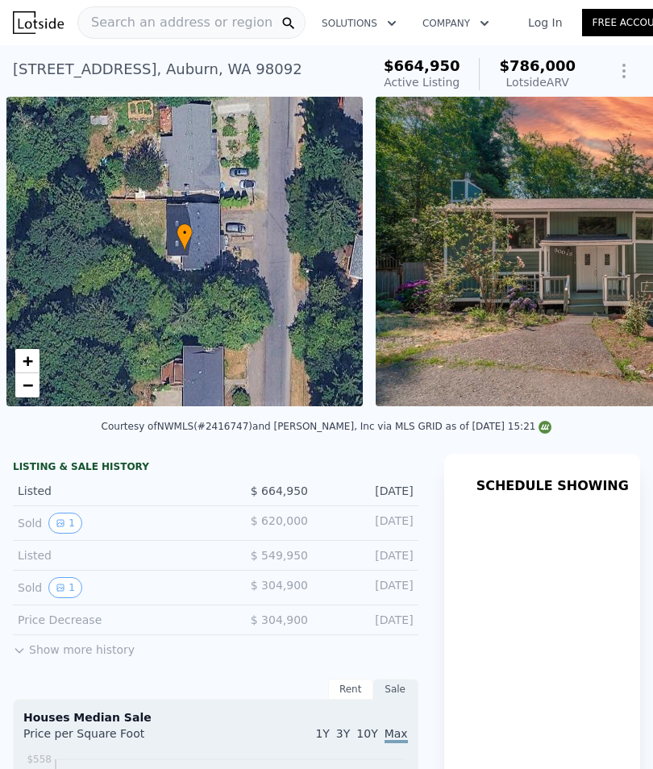
scroll to position [0, 6]
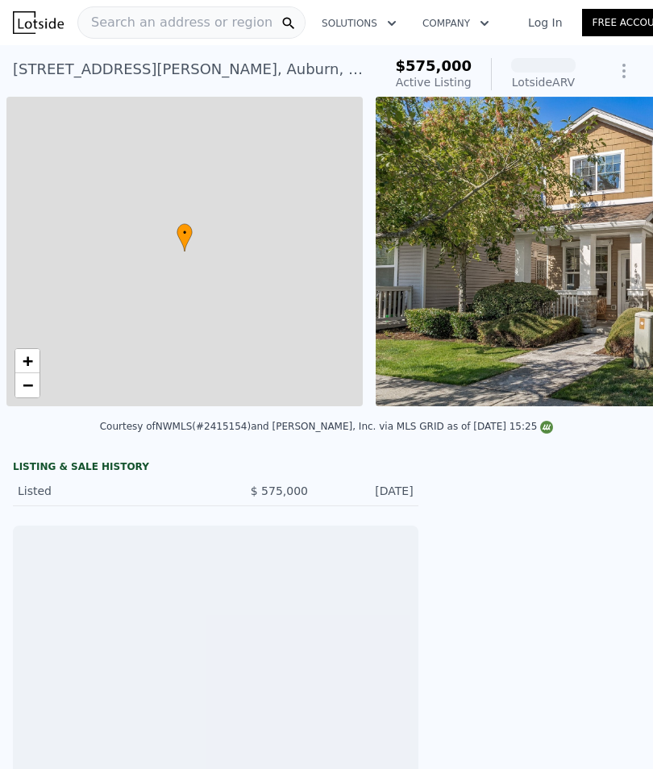
scroll to position [0, 6]
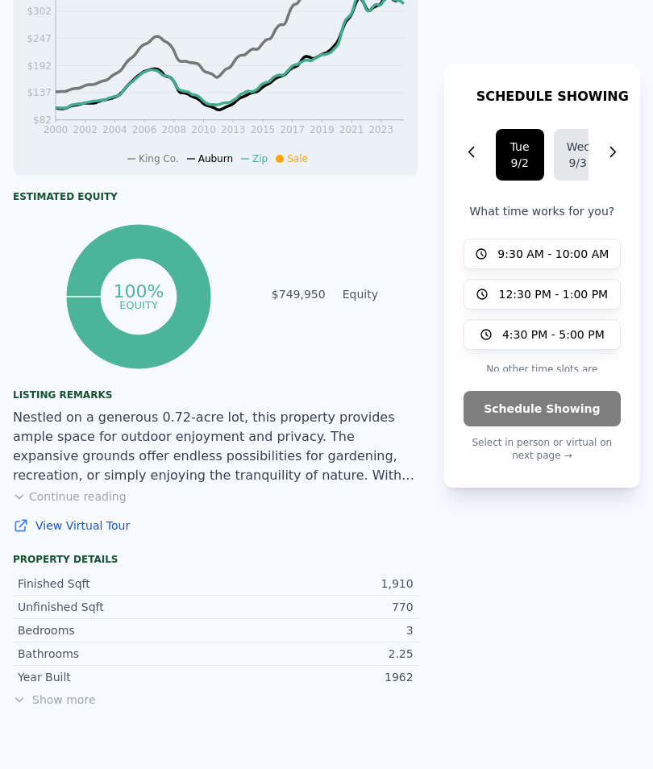
scroll to position [722, 0]
click at [107, 499] on button "Continue reading" at bounding box center [70, 497] width 114 height 16
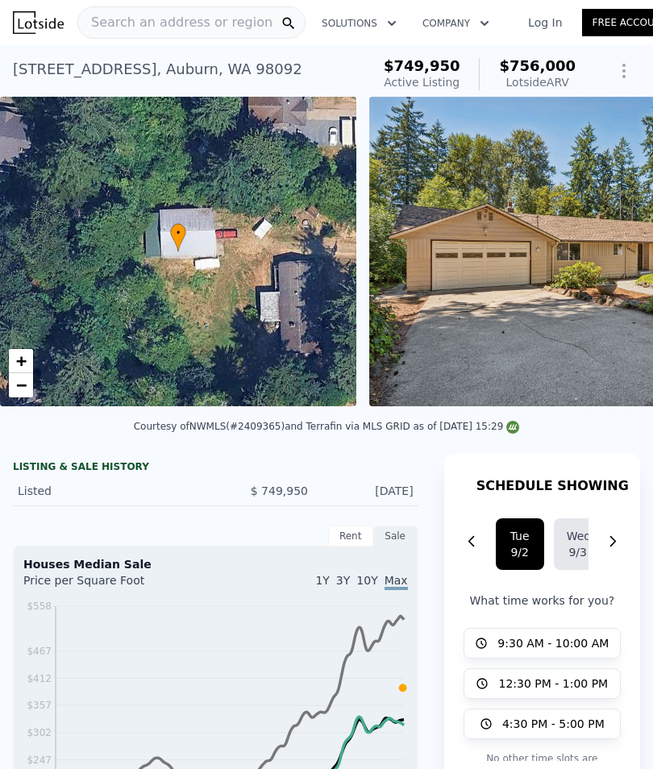
scroll to position [0, 0]
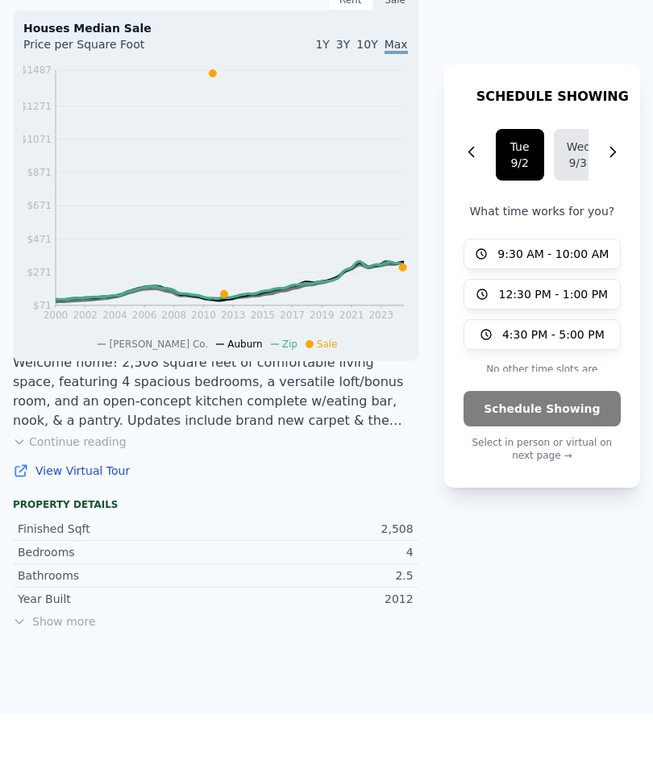
scroll to position [677, 0]
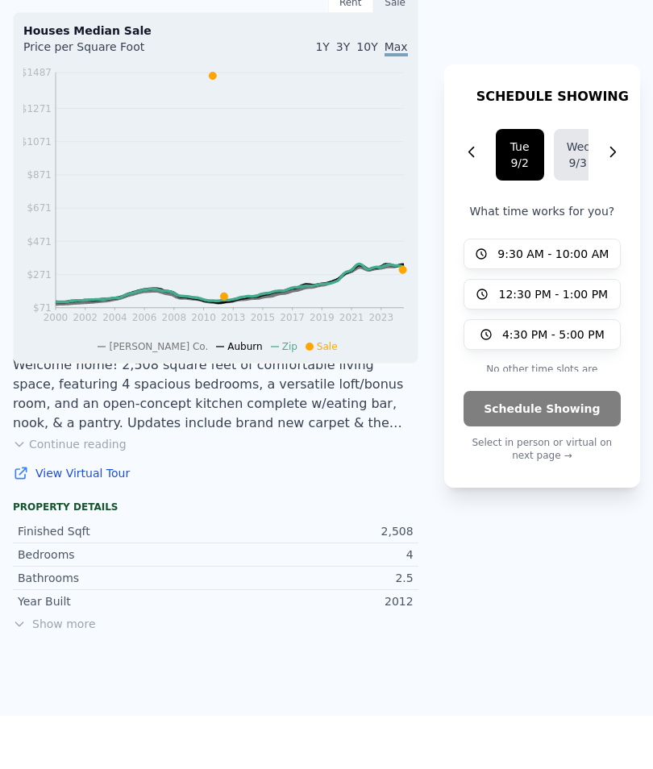
click at [140, 452] on div "Listing remarks Welcome home! 2,508 square feet of comfortable living space, fe…" at bounding box center [215, 415] width 431 height 158
click at [112, 446] on button "Continue reading" at bounding box center [70, 444] width 114 height 16
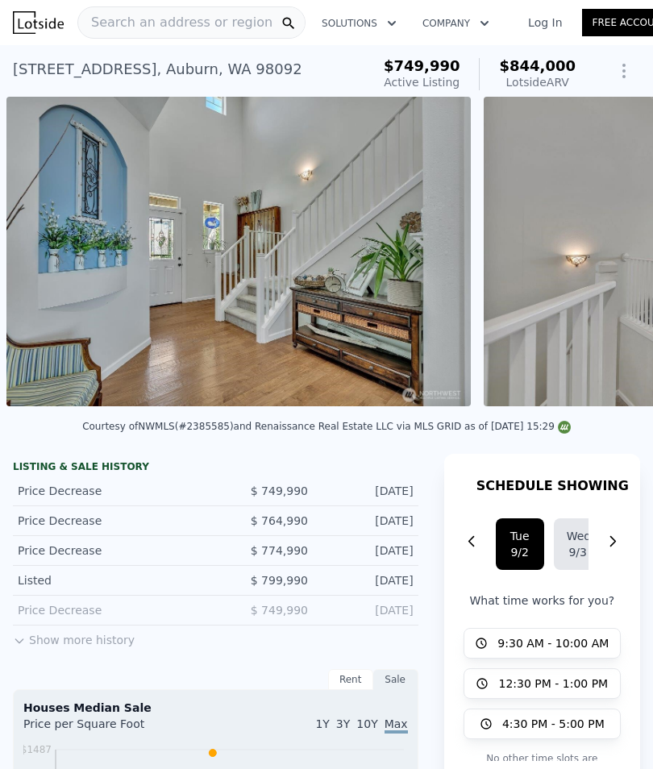
scroll to position [0, 0]
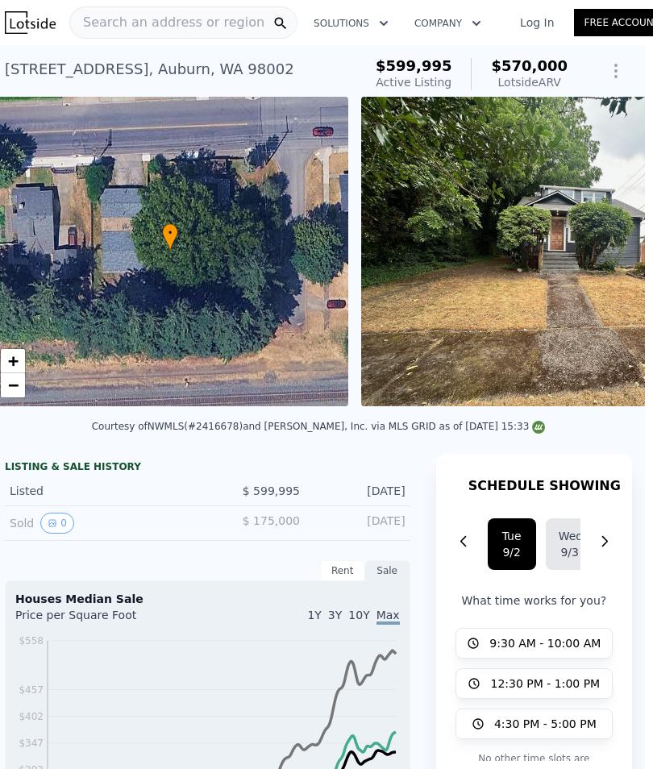
scroll to position [0, 8]
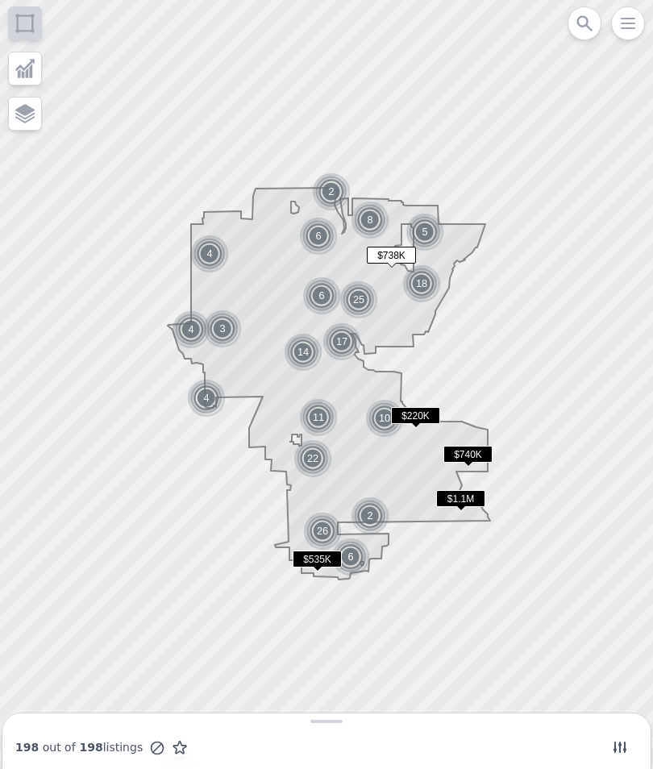
click at [614, 753] on icon at bounding box center [620, 748] width 16 height 16
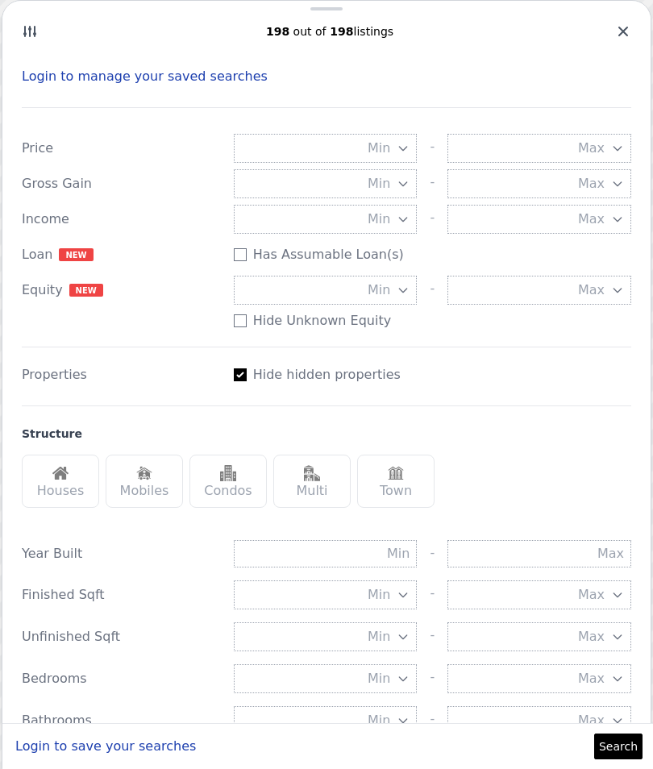
click at [246, 251] on input "Has Assumable Loan(s)" at bounding box center [240, 254] width 13 height 13
checkbox input "true"
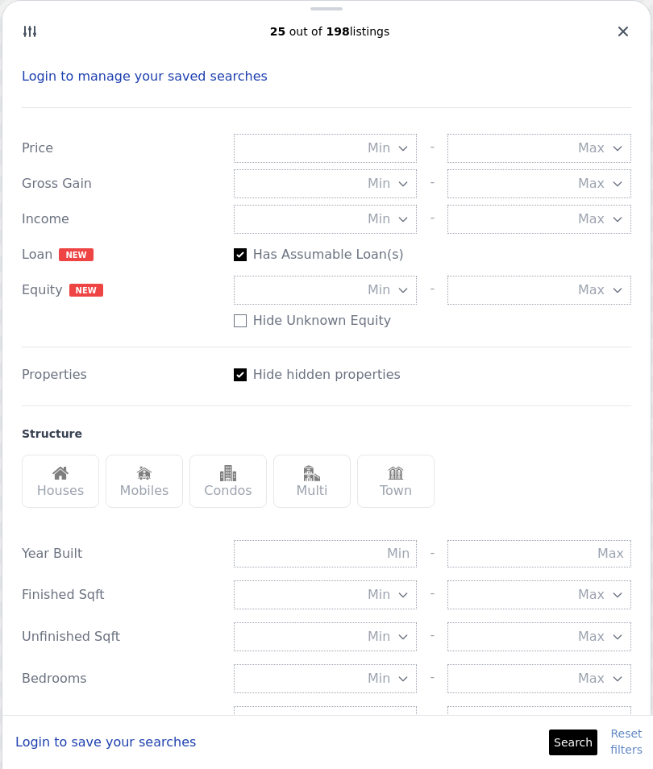
click at [583, 734] on button "Search" at bounding box center [573, 743] width 48 height 26
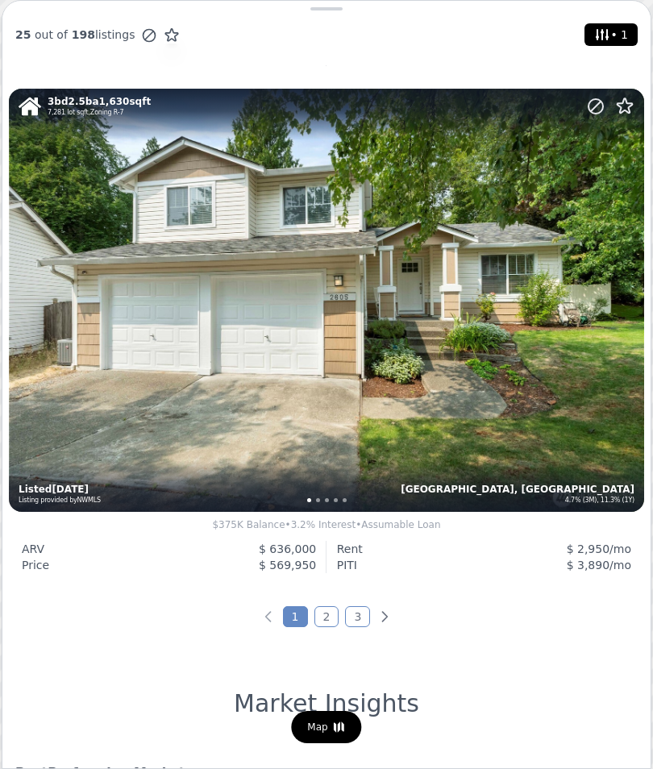
scroll to position [5561, 0]
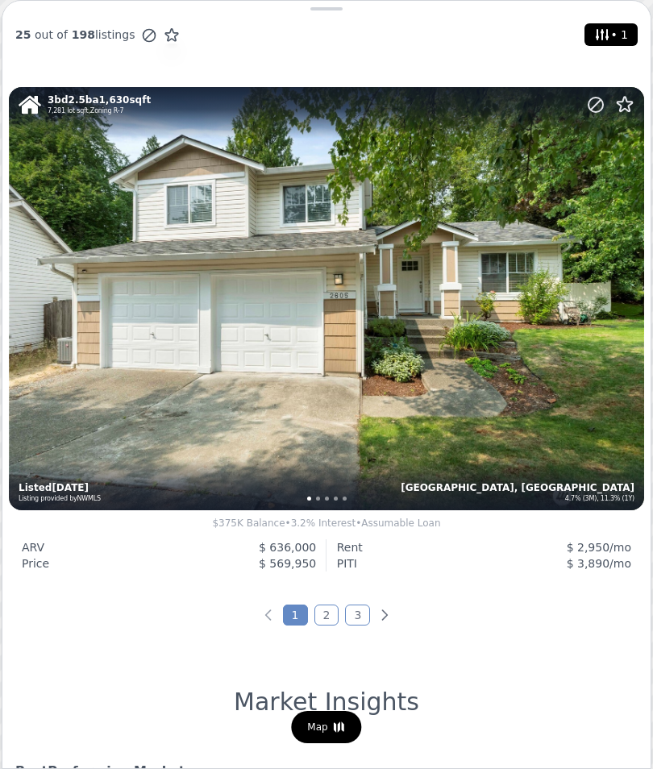
click at [326, 624] on link "2" at bounding box center [327, 615] width 25 height 21
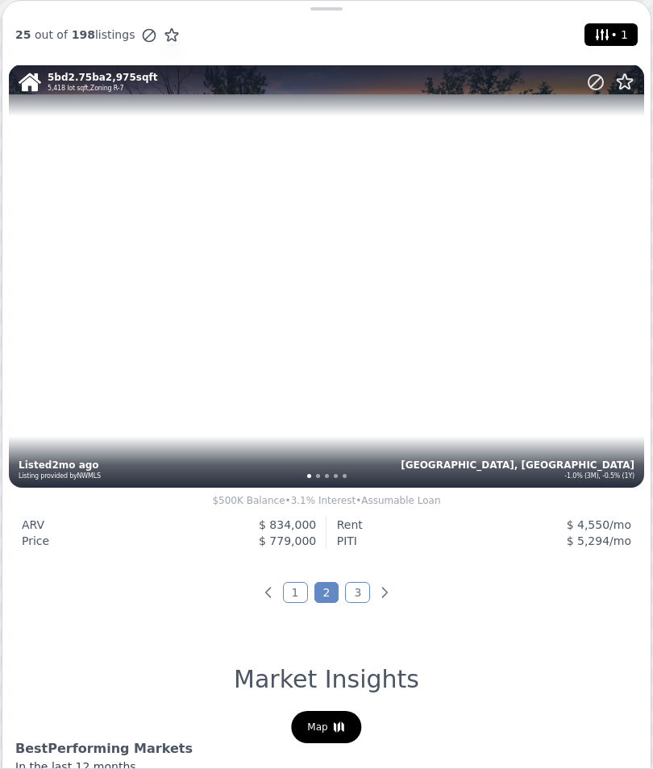
scroll to position [5581, 0]
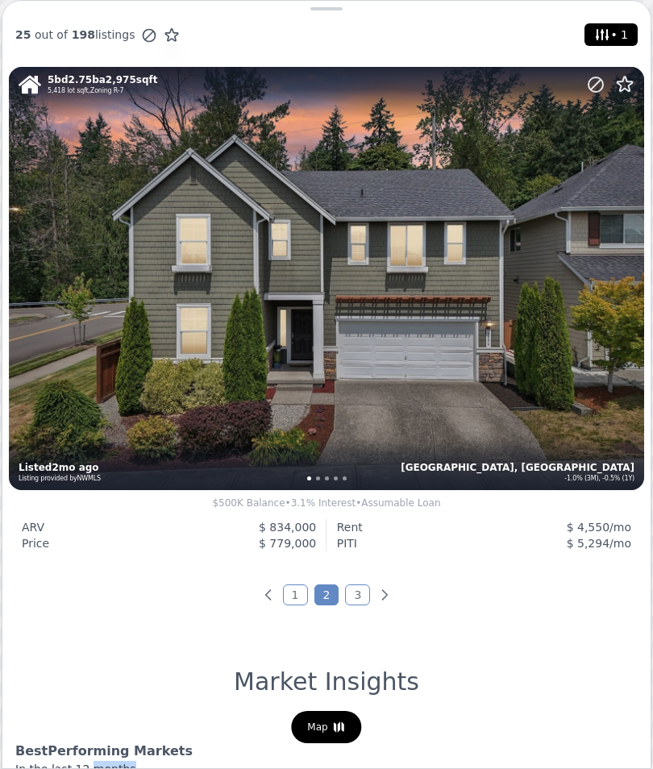
click at [485, 764] on div "In the last 12 months" at bounding box center [326, 774] width 623 height 26
click at [391, 385] on div "5 bd 2.75 ba 2,975 sqft 5,418 lot sqft , Zoning R-7 Auburn, WA -1.0% (3M), -0.5…" at bounding box center [326, 278] width 635 height 423
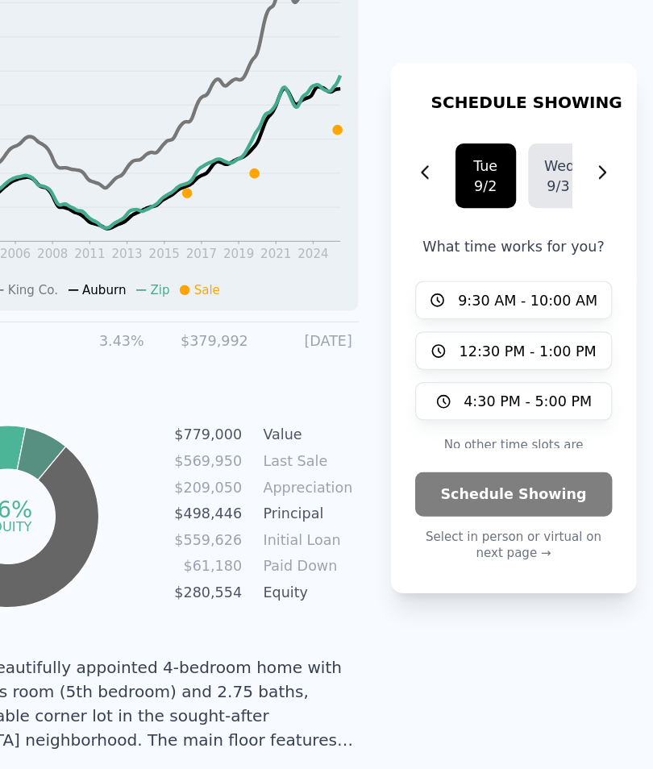
scroll to position [764, 0]
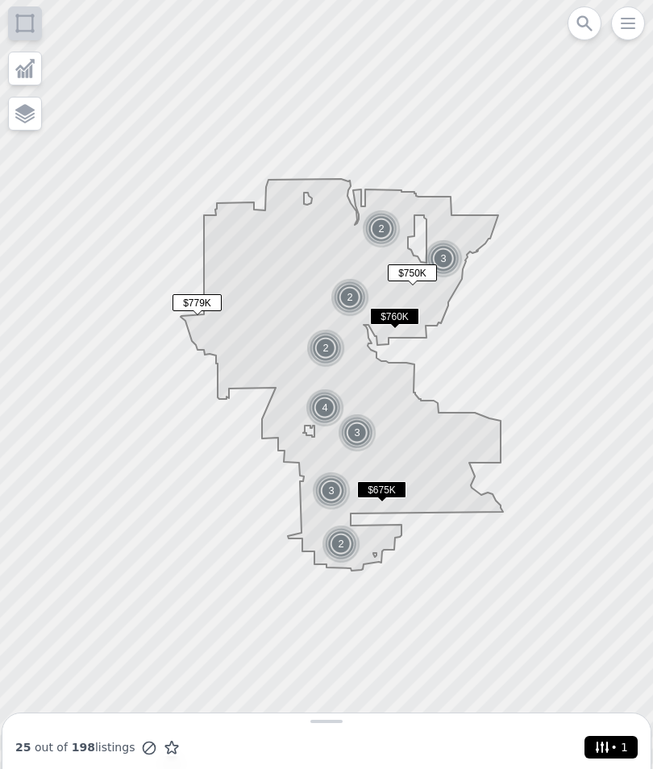
click at [616, 744] on span "• 1" at bounding box center [611, 747] width 40 height 23
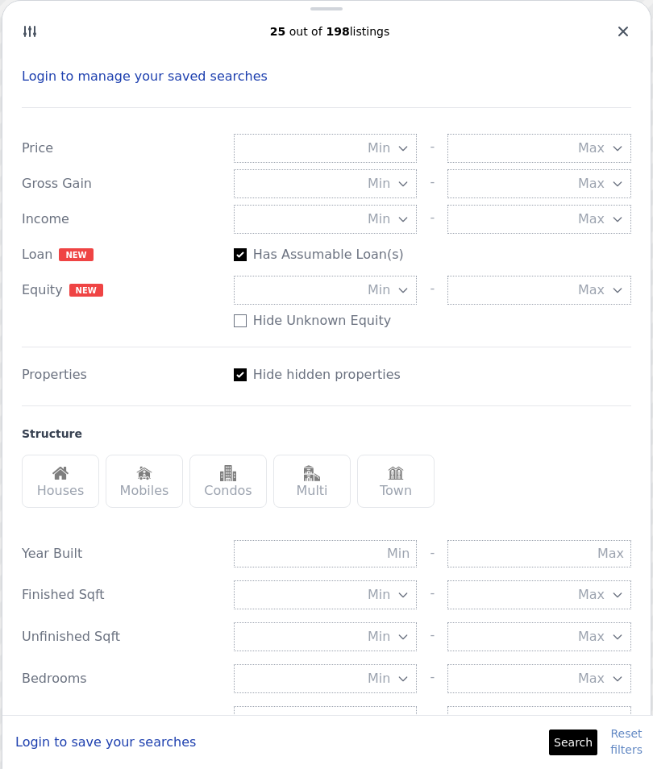
click at [573, 740] on button "Search" at bounding box center [573, 743] width 48 height 26
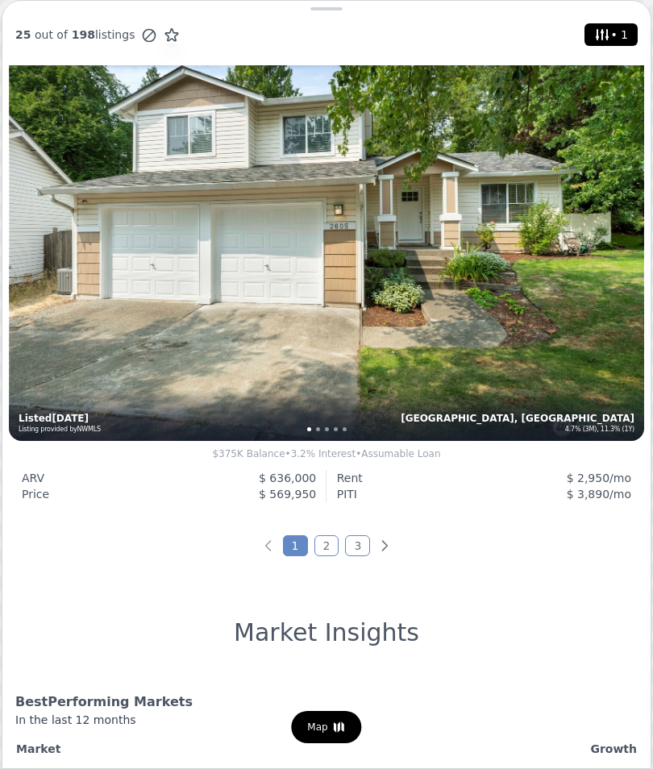
scroll to position [5631, 0]
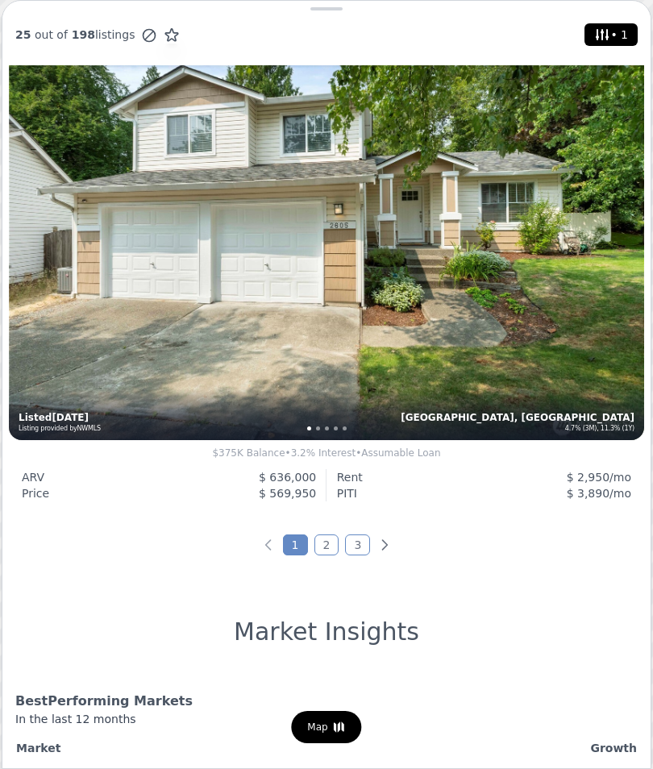
click at [327, 544] on link "2" at bounding box center [327, 545] width 25 height 21
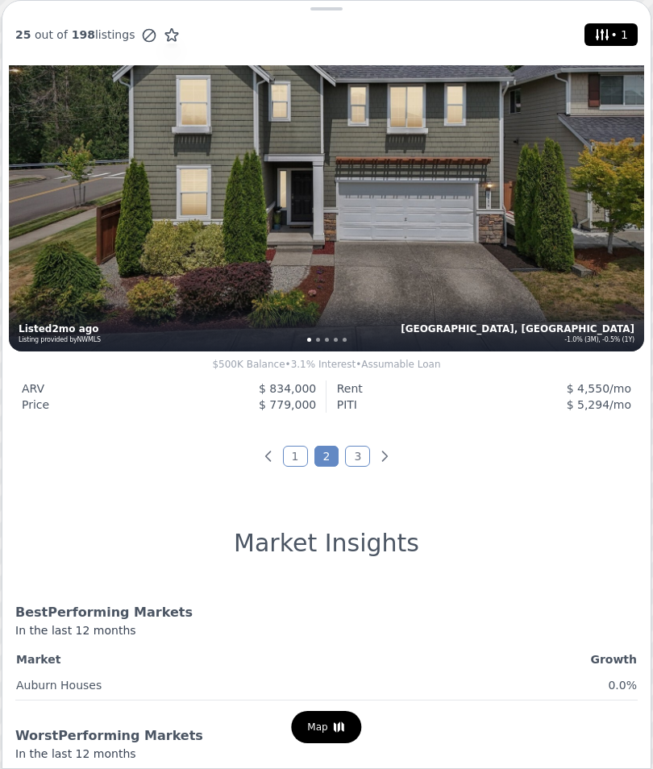
scroll to position [5721, 0]
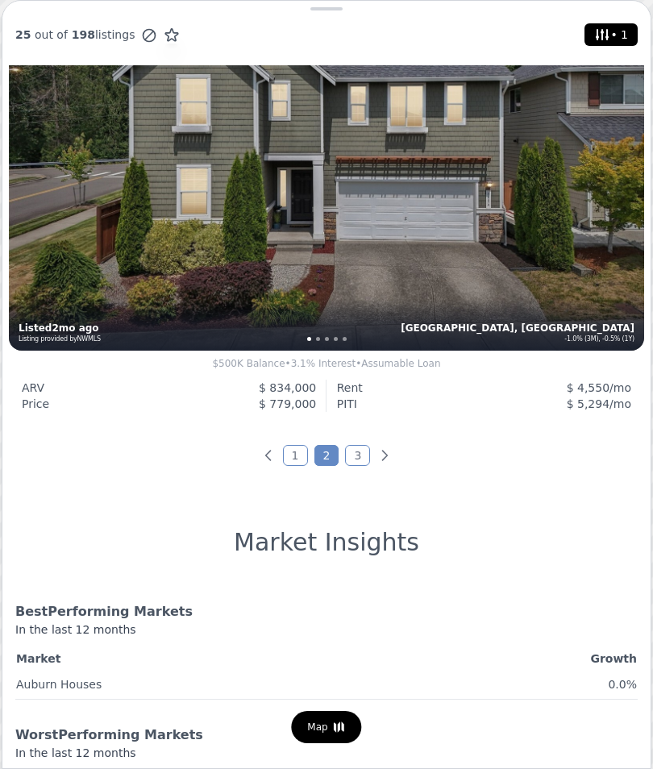
click at [360, 463] on link "3" at bounding box center [357, 455] width 25 height 21
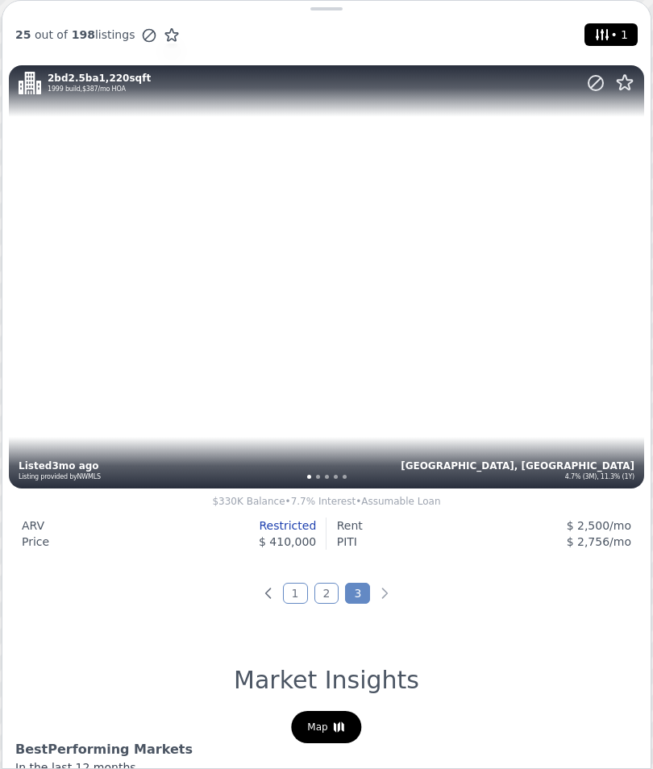
scroll to position [0, 0]
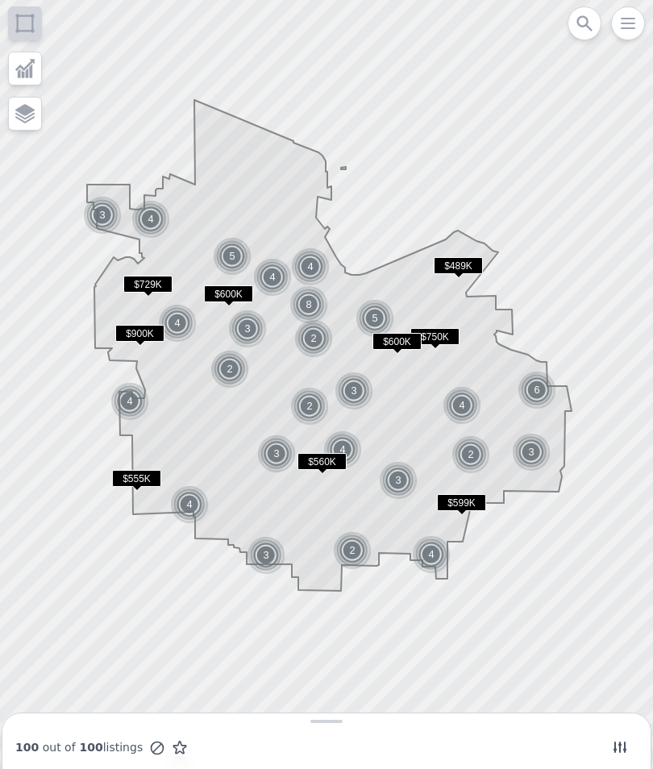
click at [621, 739] on span at bounding box center [620, 747] width 23 height 23
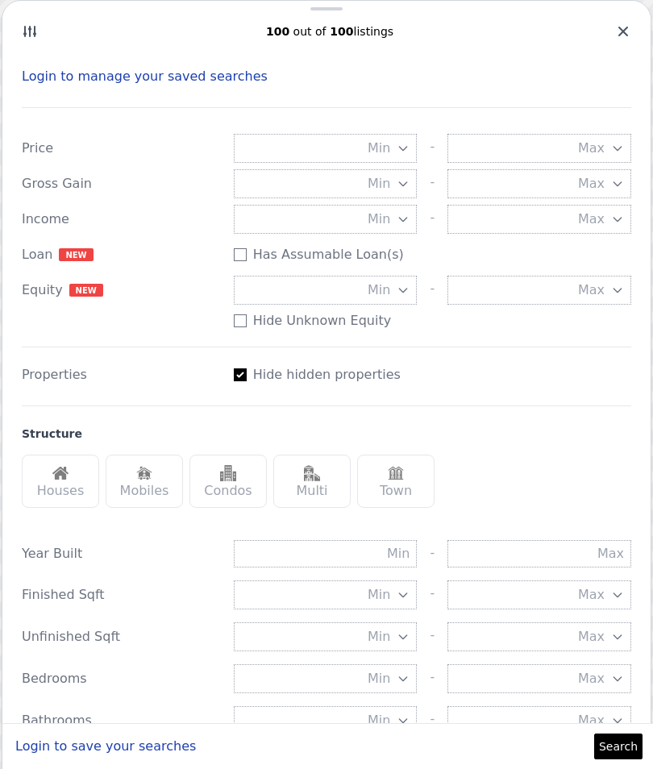
click at [354, 292] on button "Min" at bounding box center [326, 290] width 184 height 29
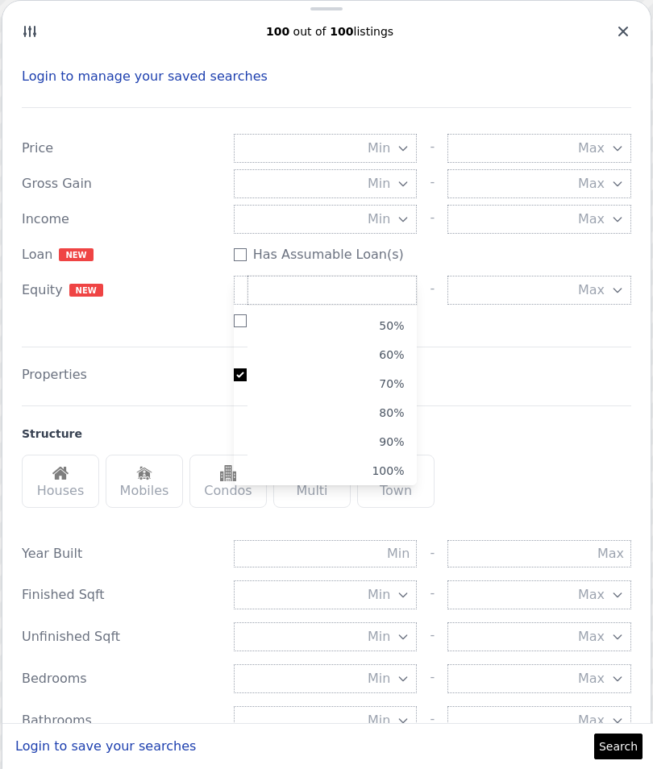
scroll to position [139, 0]
click at [394, 474] on button "100%" at bounding box center [332, 470] width 169 height 29
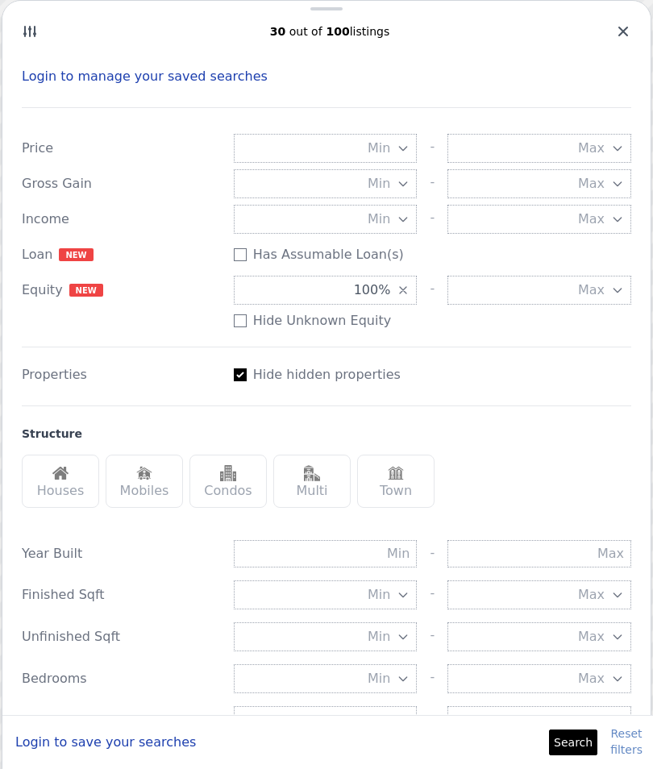
click at [80, 493] on div "Houses" at bounding box center [60, 481] width 77 height 53
click at [322, 500] on div "Multi" at bounding box center [311, 481] width 77 height 53
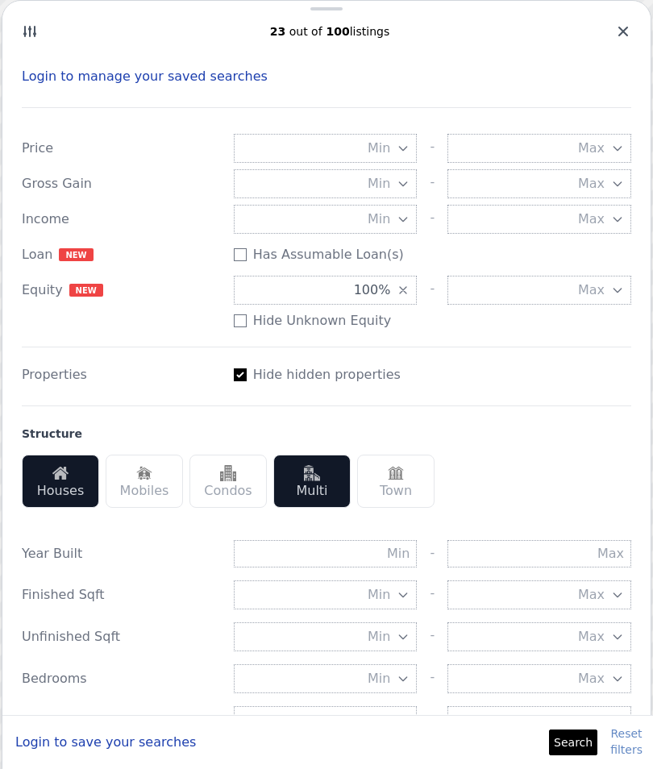
click at [573, 740] on button "Search" at bounding box center [573, 743] width 48 height 26
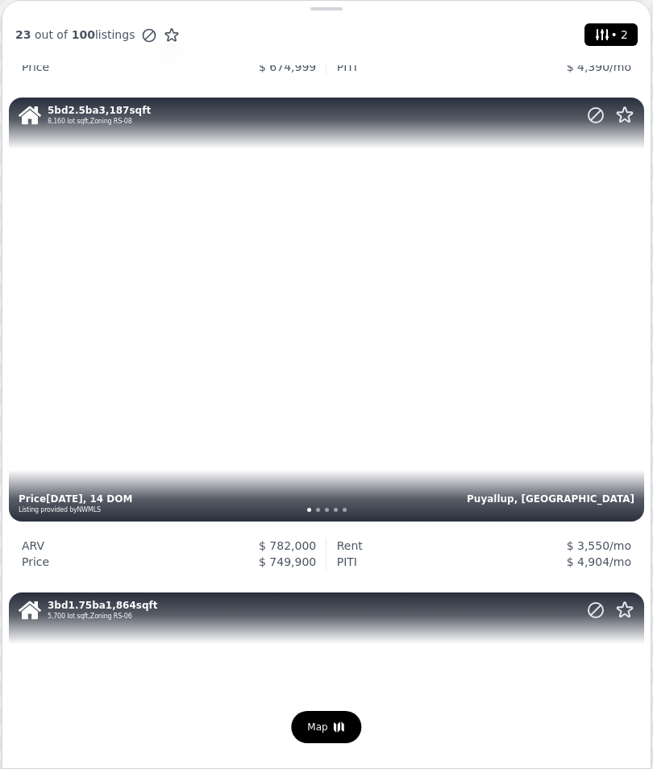
scroll to position [1947, 0]
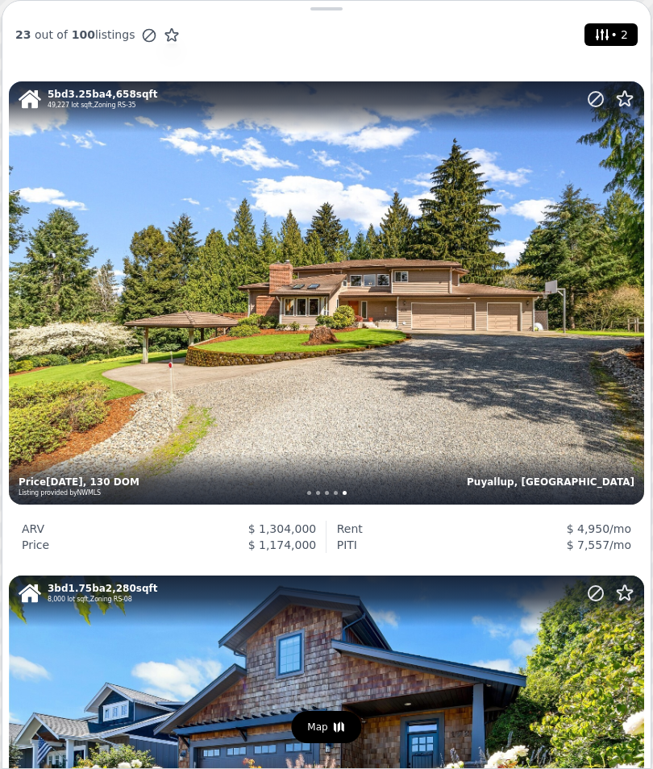
scroll to position [3942, 0]
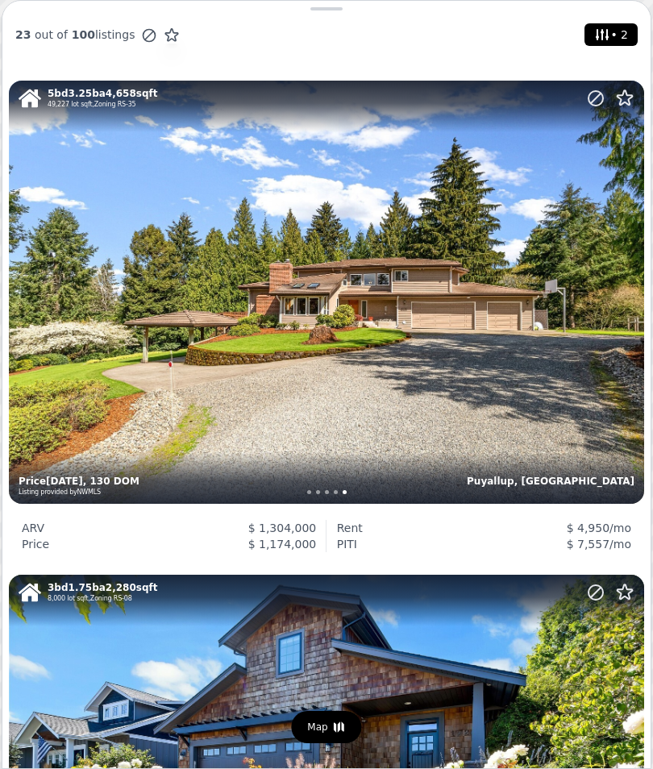
click at [562, 429] on div "5 bd 3.25 ba 4,658 sqft 49,227 lot sqft , Zoning RS-35 Puyallup, WA Price 3w ag…" at bounding box center [326, 292] width 635 height 423
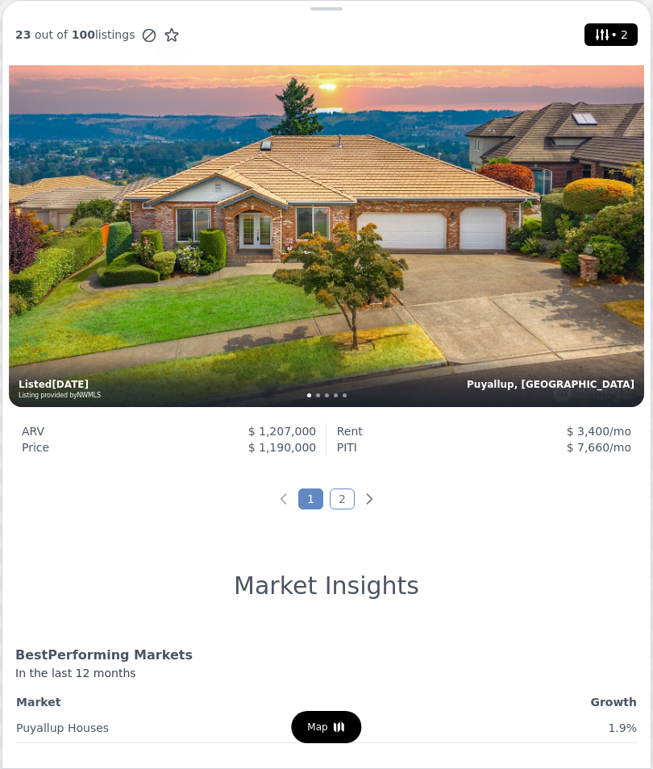
scroll to position [5523, 0]
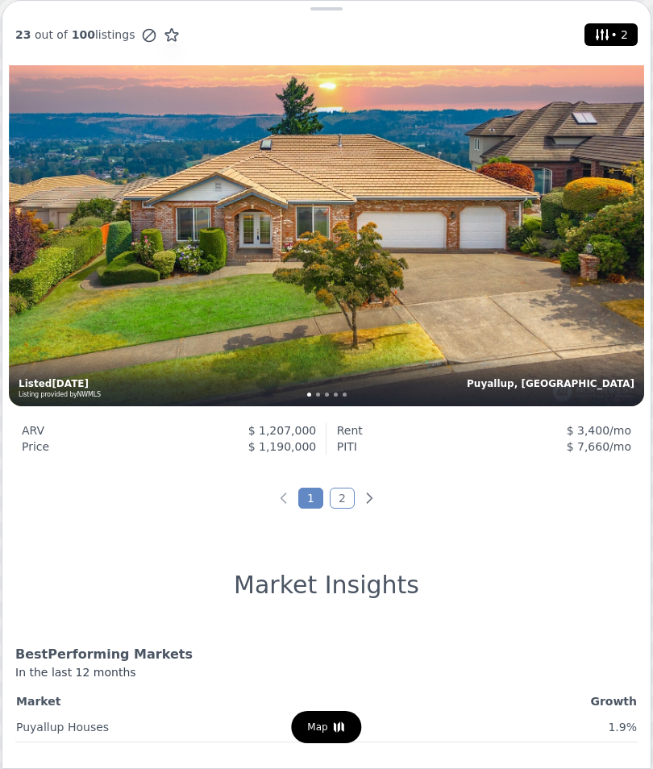
click at [339, 507] on link "2" at bounding box center [342, 498] width 25 height 21
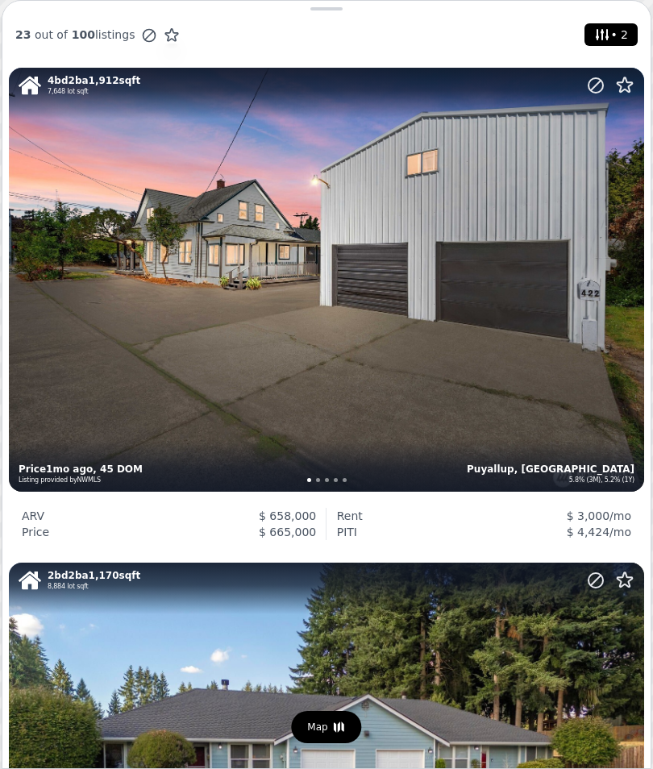
scroll to position [494, 0]
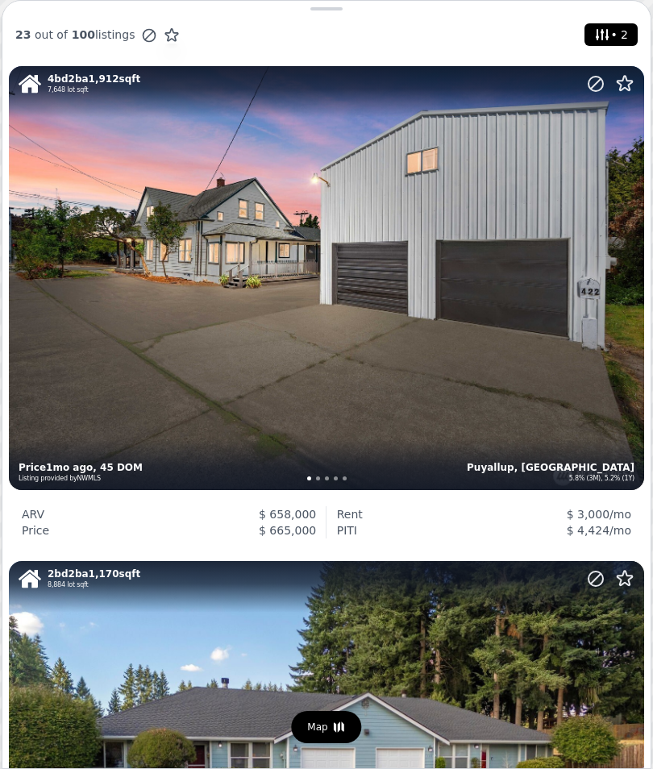
click at [490, 419] on div "4 bd 2 ba 1,912 sqft 7,648 lot sqft Puyallup, WA 5.8% (3M), 5.2% (1Y) Price 1mo…" at bounding box center [326, 277] width 635 height 423
click at [588, 353] on div "4 bd 2 ba 1,912 sqft 7,648 lot sqft Puyallup, WA 5.8% (3M), 5.2% (1Y) Price 1mo…" at bounding box center [326, 277] width 635 height 423
click at [561, 428] on div "4 bd 2 ba 1,912 sqft 7,648 lot sqft Puyallup, WA 5.8% (3M), 5.2% (1Y) Price 1mo…" at bounding box center [326, 277] width 635 height 423
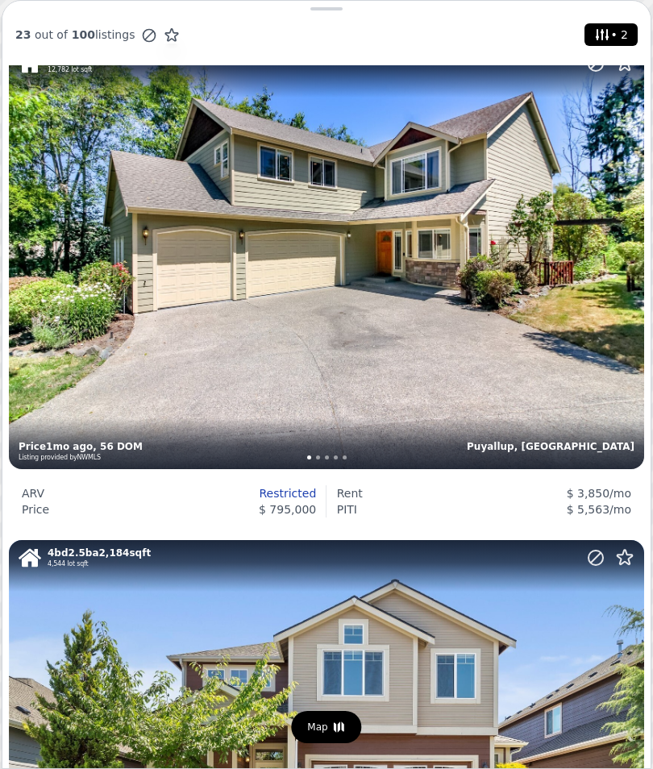
scroll to position [1502, 0]
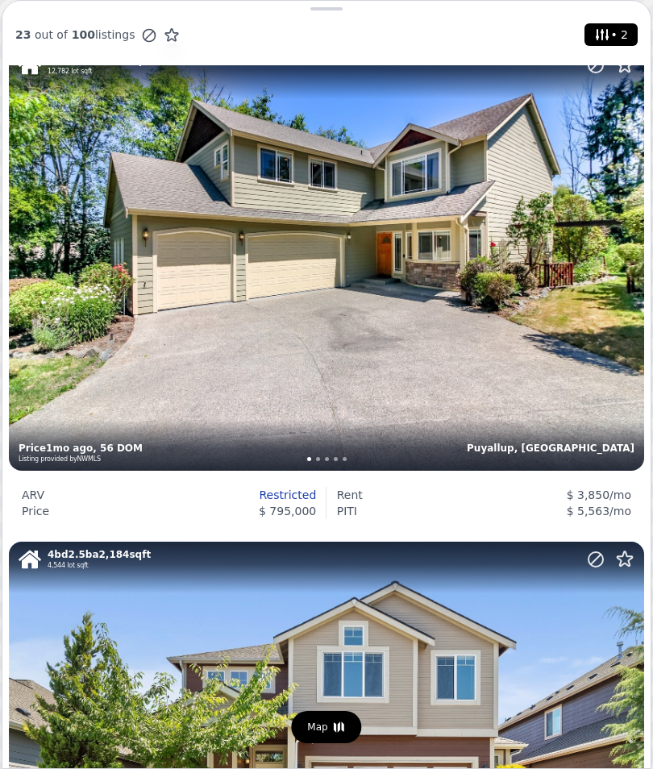
click at [589, 399] on div "4 bd 2.5 ba 3,226 sqft 12,782 lot sqft Puyallup, WA Price 1mo ago , 56 DOM List…" at bounding box center [326, 259] width 635 height 423
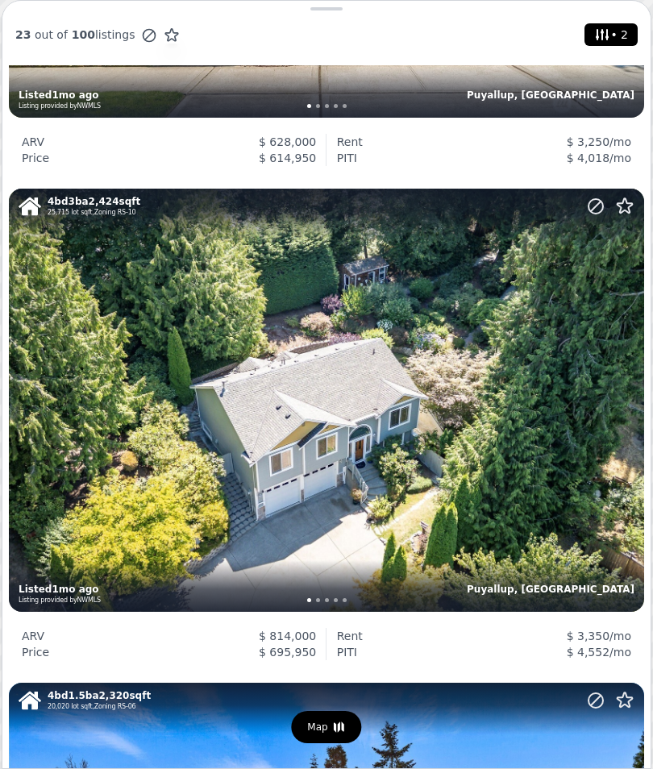
scroll to position [2365, 0]
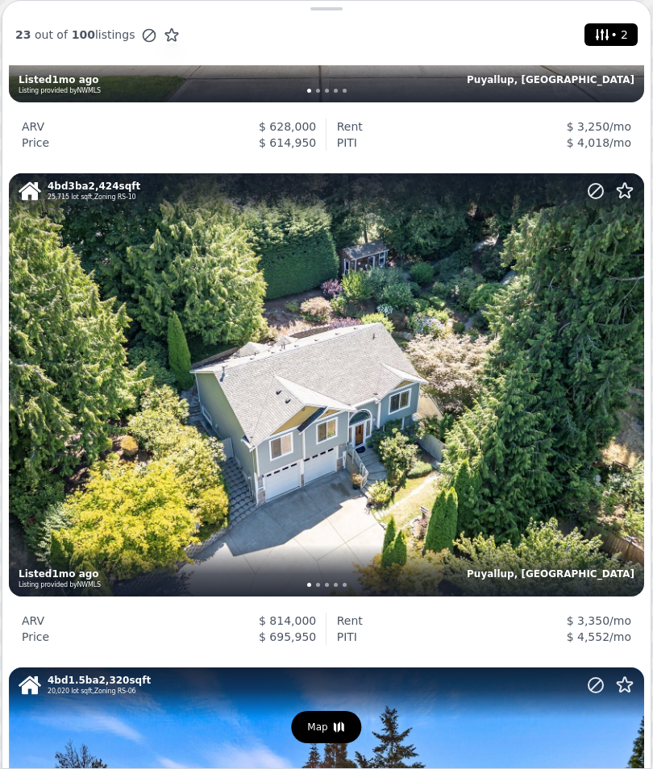
click at [579, 532] on div "4 bd 3 ba 2,424 sqft 25,715 lot sqft , Zoning RS-10 Puyallup, WA Listed 1mo ago…" at bounding box center [326, 384] width 635 height 423
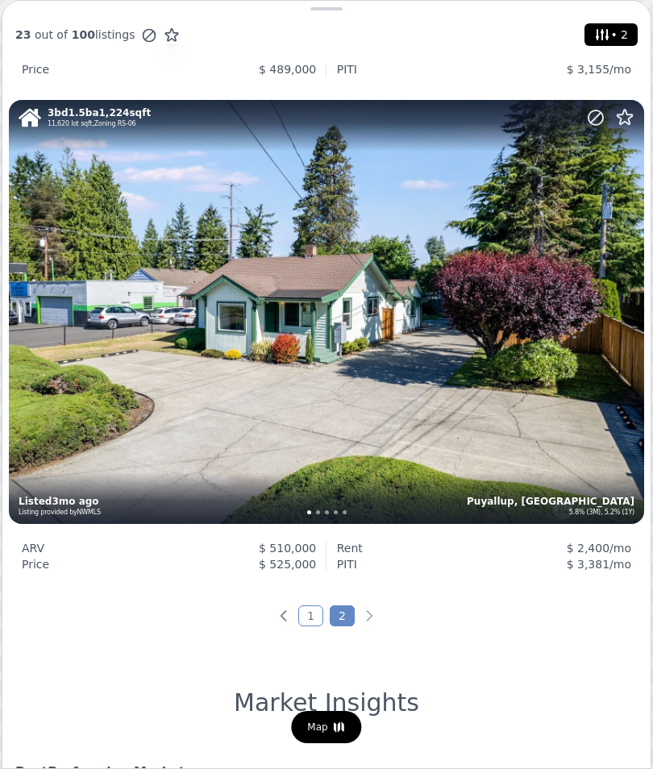
scroll to position [4912, 0]
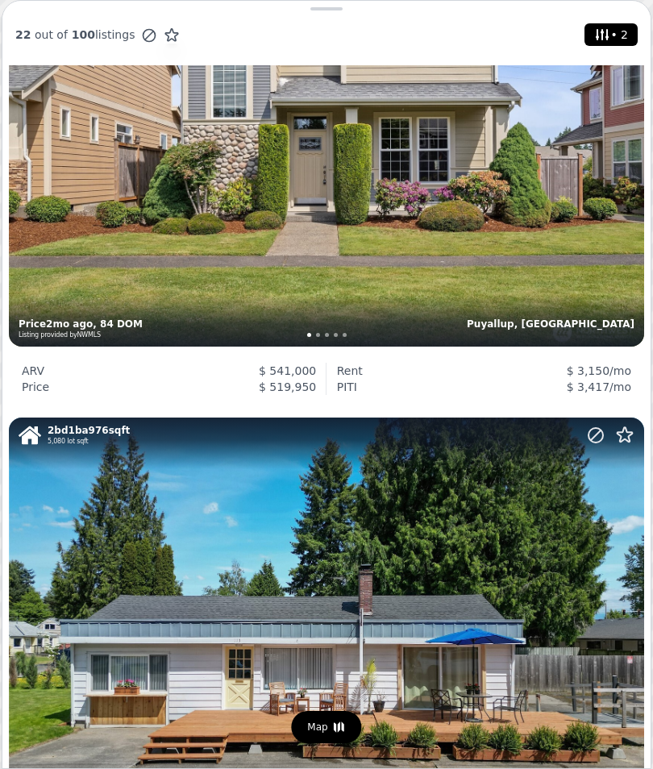
scroll to position [3603, 0]
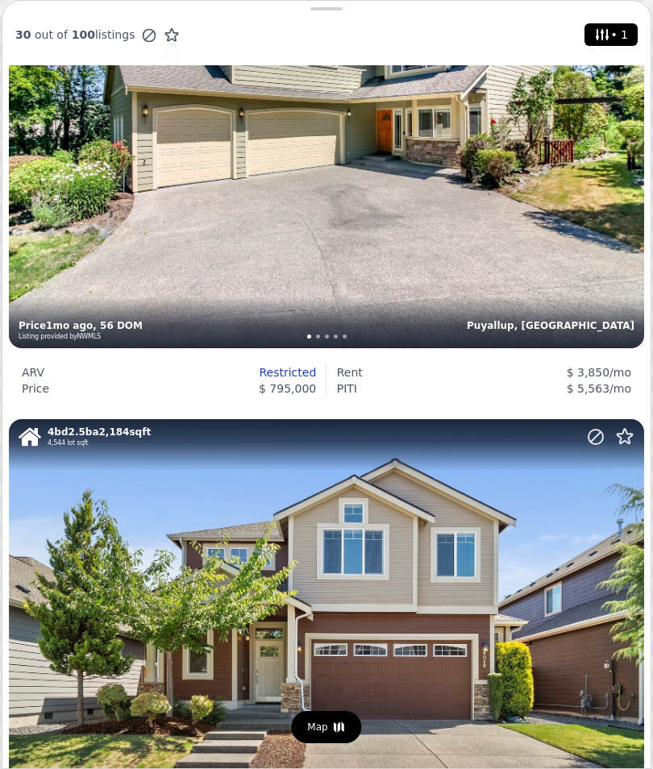
click at [629, 31] on span "• 1" at bounding box center [611, 34] width 40 height 23
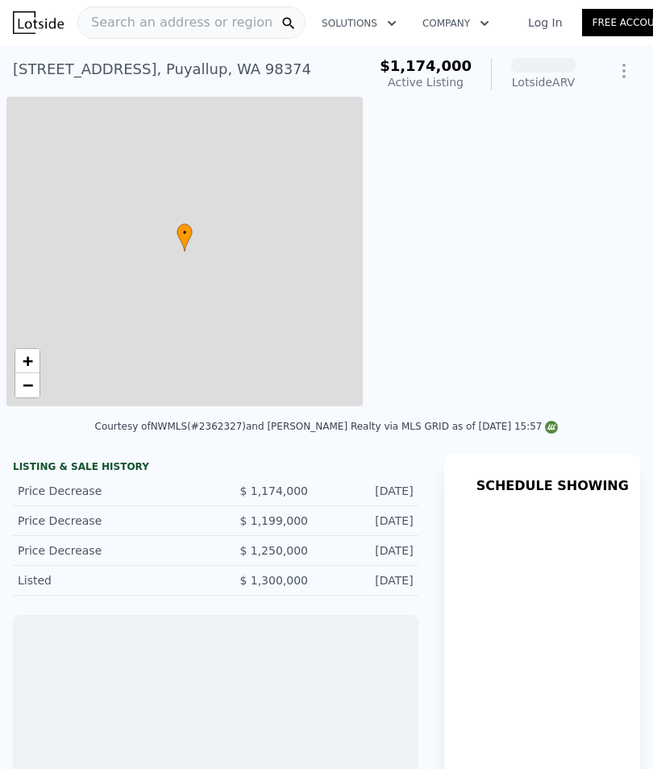
scroll to position [0, 6]
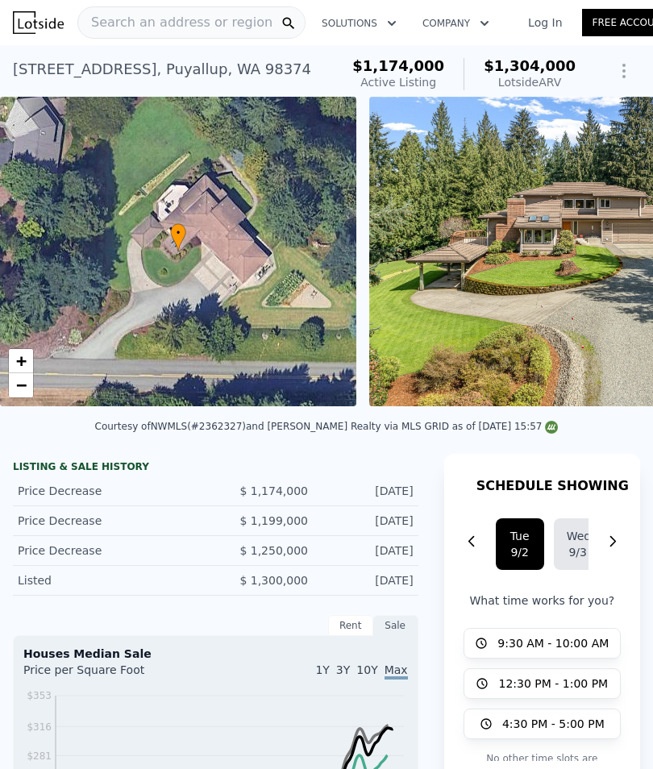
click at [643, 323] on img at bounding box center [576, 252] width 414 height 310
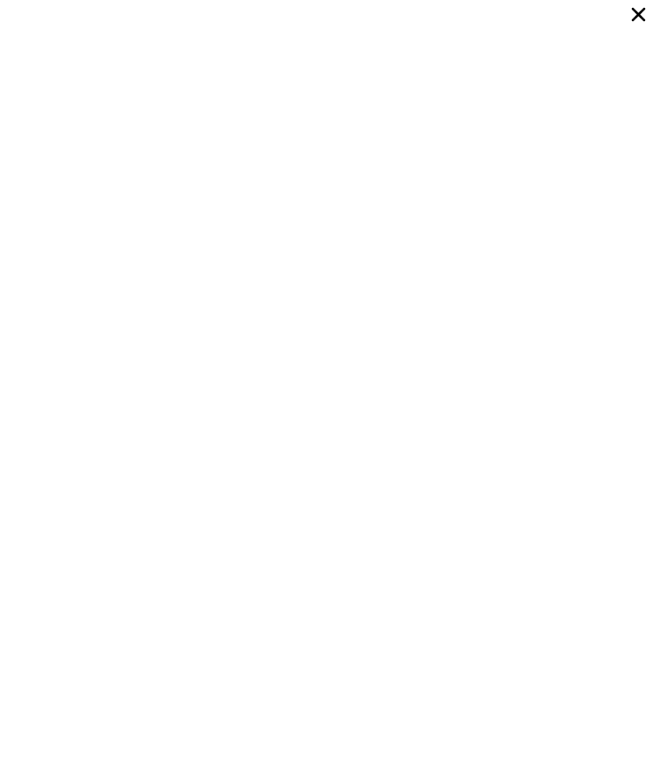
scroll to position [2548, 0]
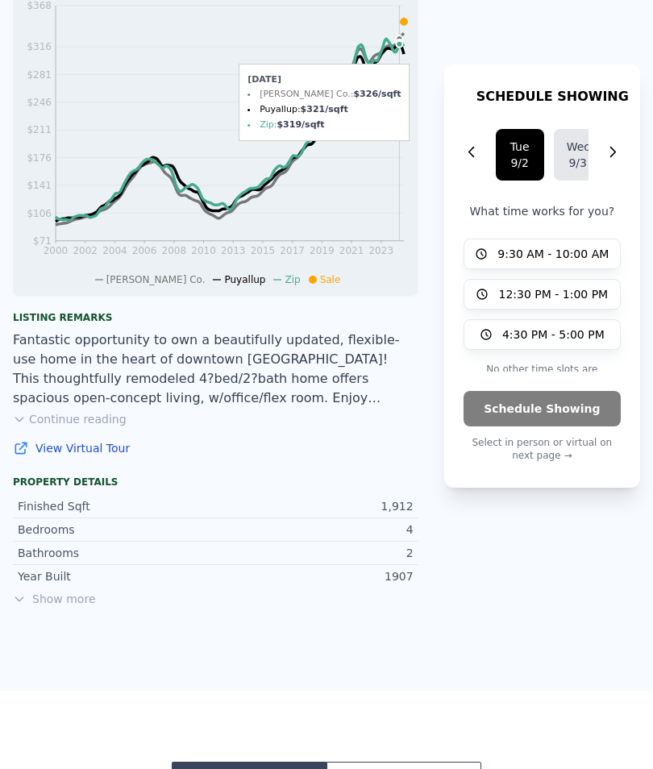
scroll to position [631, 0]
click at [110, 423] on button "Continue reading" at bounding box center [70, 419] width 114 height 16
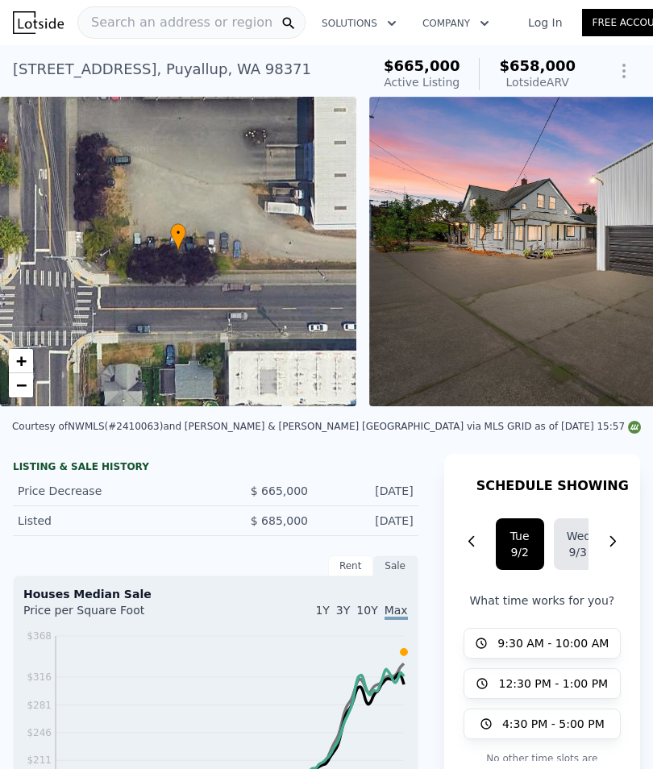
scroll to position [0, 0]
click at [625, 322] on img at bounding box center [601, 252] width 465 height 310
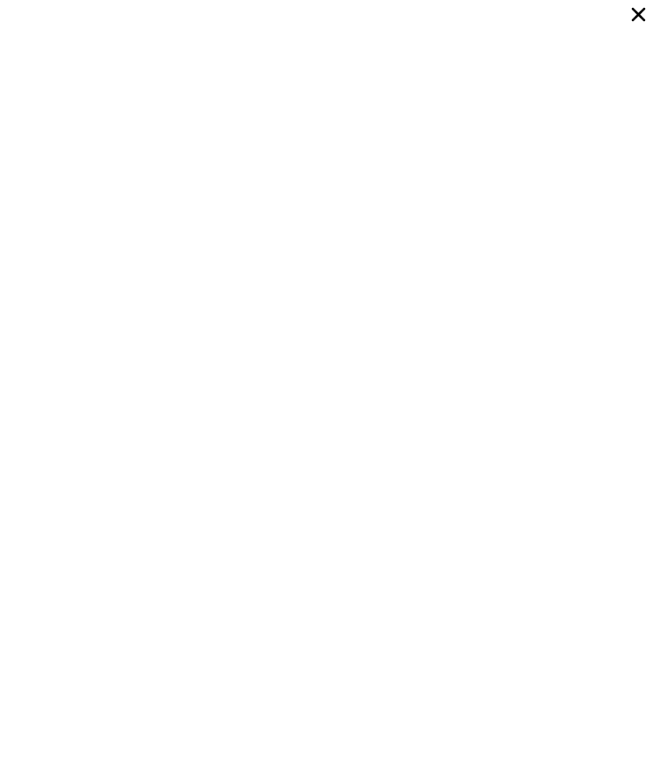
scroll to position [9341, 0]
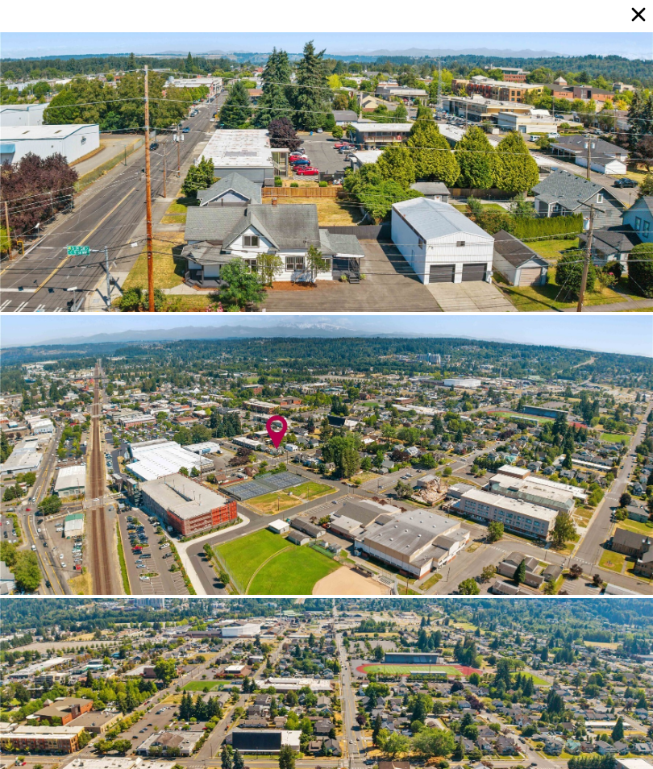
click at [199, 229] on div at bounding box center [326, 172] width 653 height 280
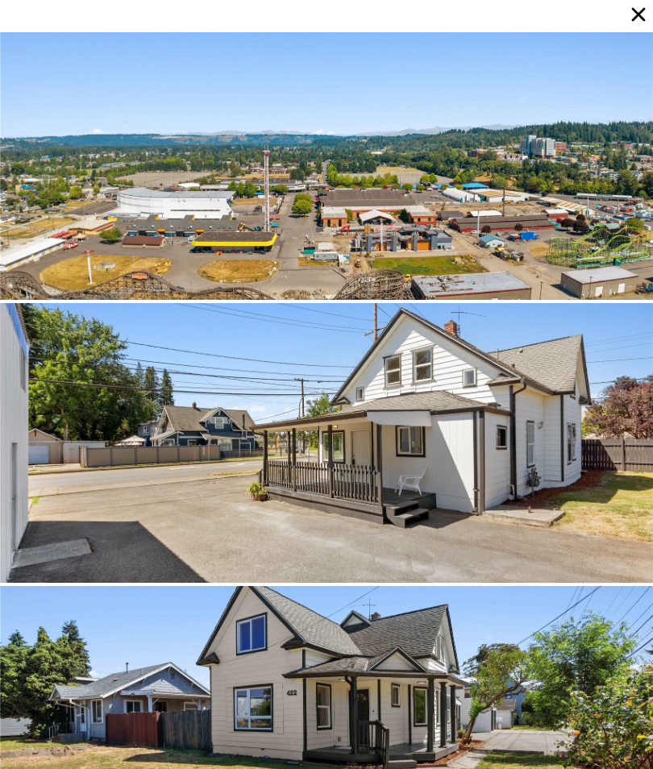
scroll to position [10483, 0]
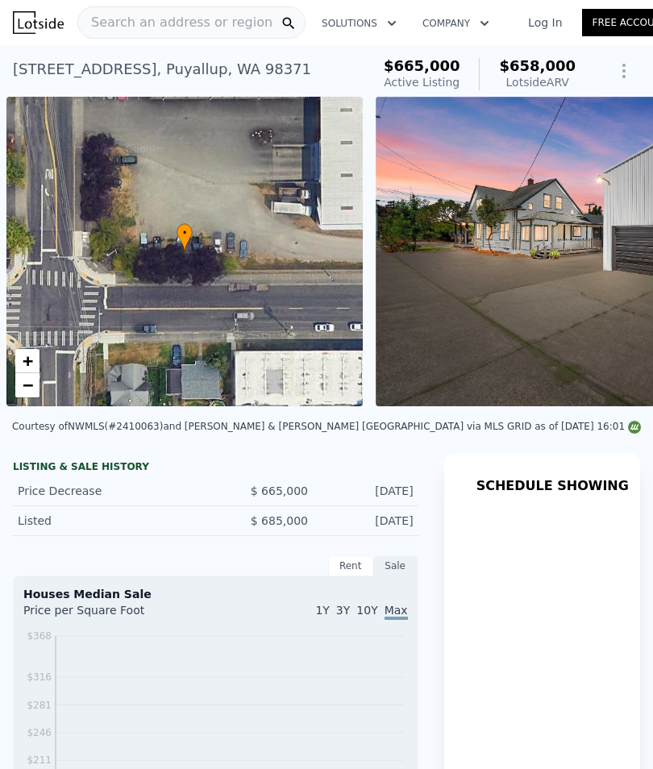
scroll to position [0, 6]
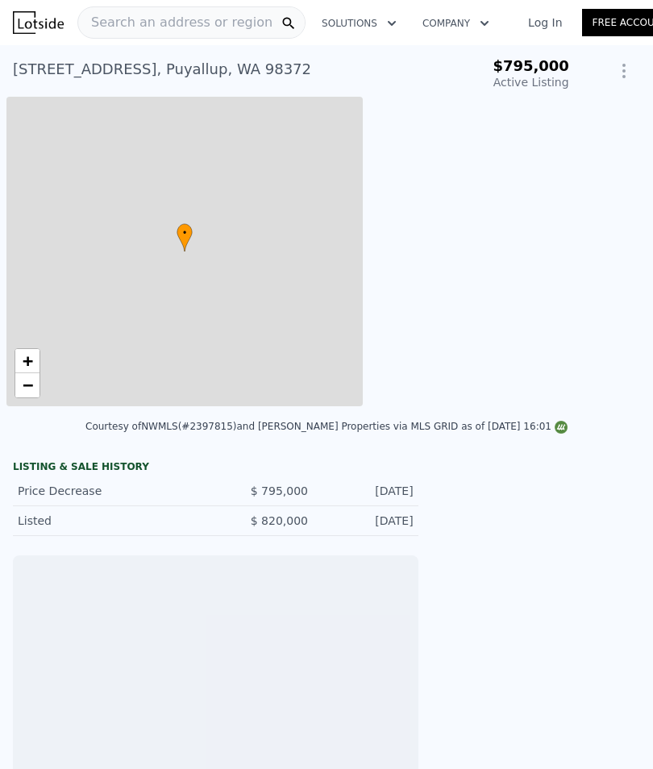
scroll to position [0, 6]
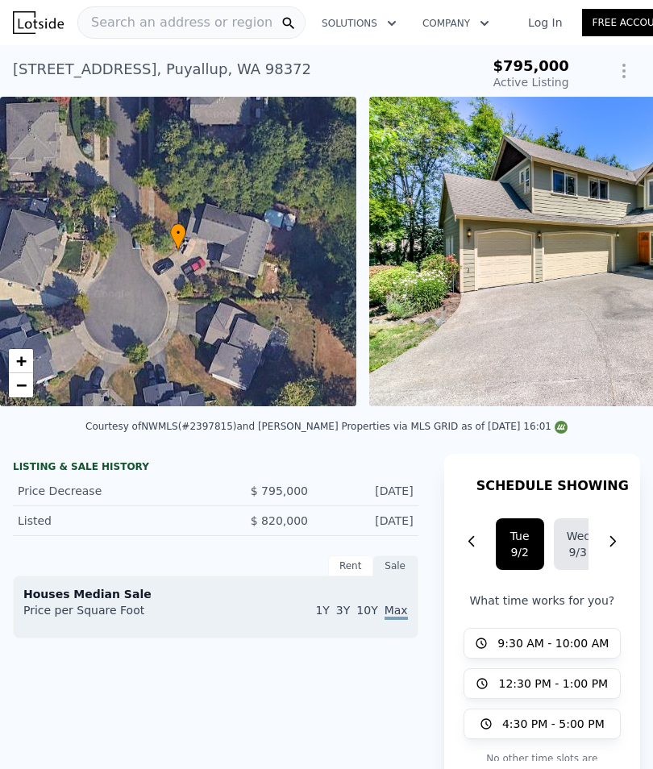
type input "-$ 848,841"
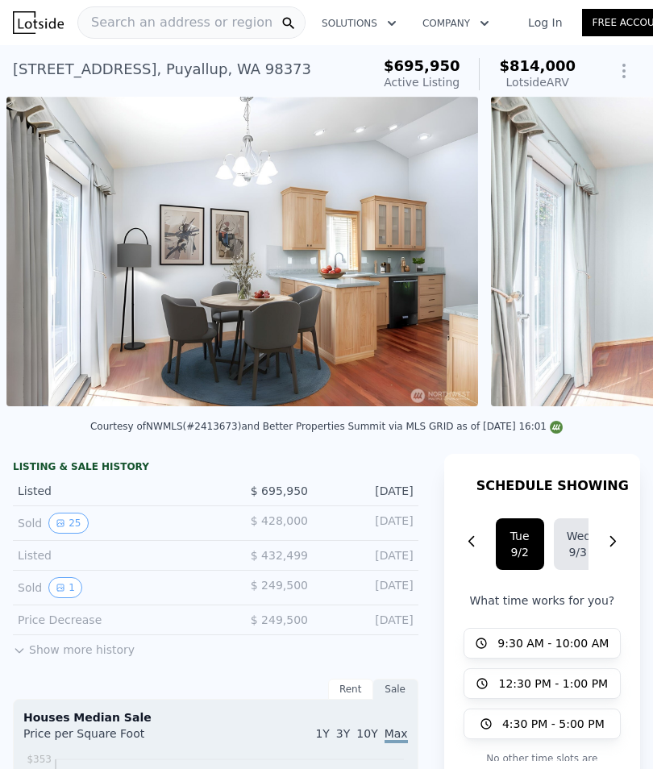
scroll to position [0, 3757]
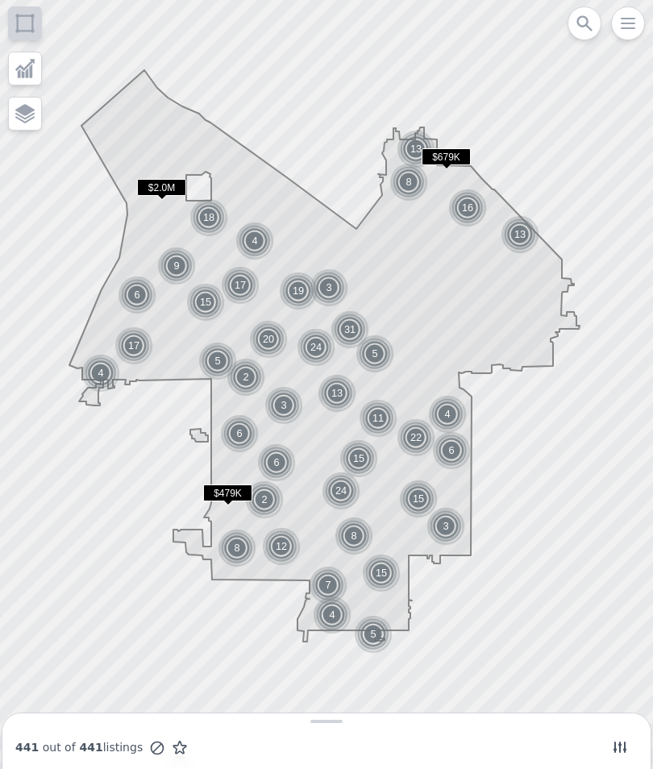
click at [631, 749] on span at bounding box center [620, 747] width 23 height 23
click at [619, 736] on span at bounding box center [620, 747] width 23 height 23
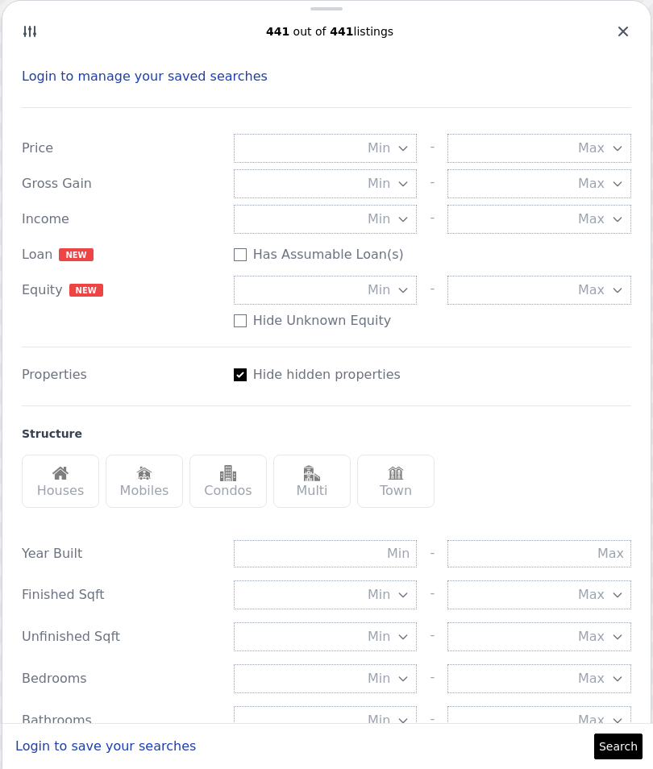
click at [394, 226] on button "Min" at bounding box center [326, 219] width 184 height 29
click at [406, 288] on icon "button" at bounding box center [403, 290] width 13 height 13
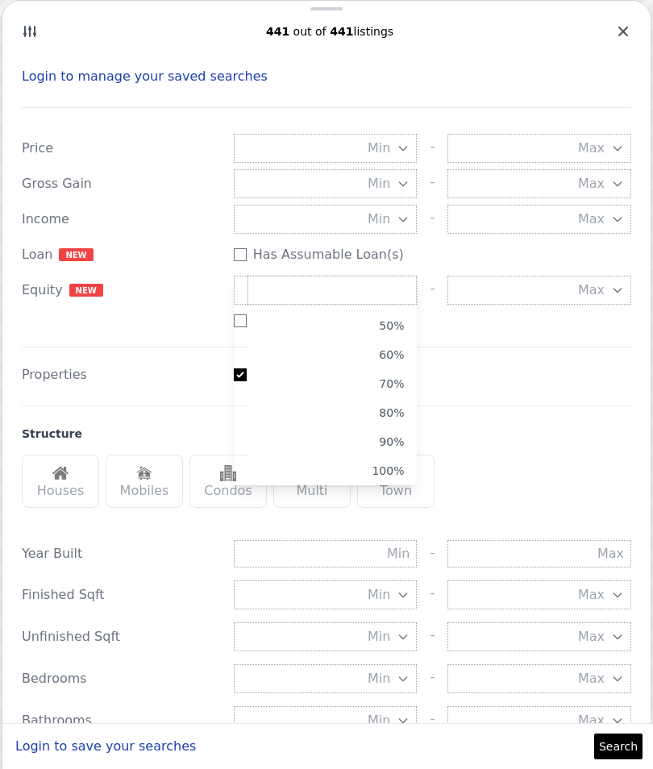
scroll to position [139, 0]
click at [392, 472] on button "100%" at bounding box center [332, 470] width 169 height 29
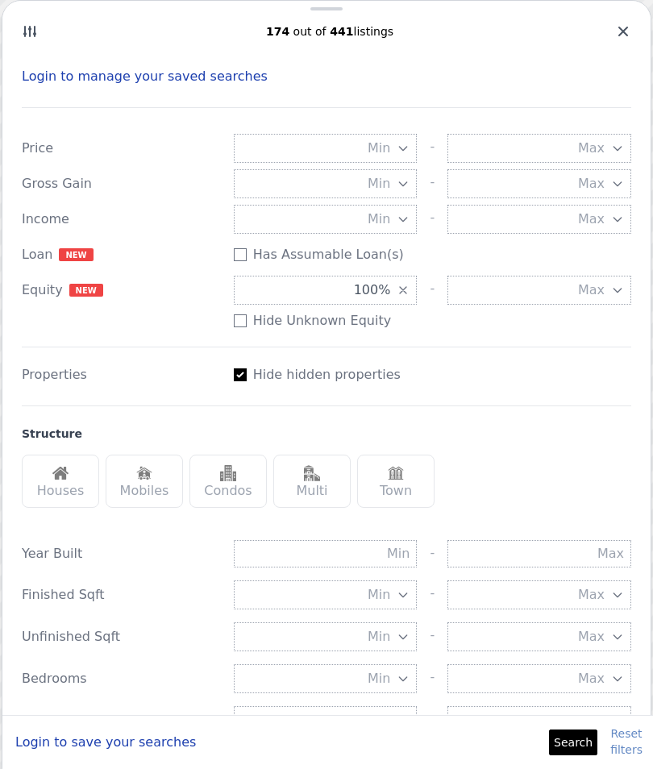
click at [66, 479] on img at bounding box center [60, 473] width 16 height 16
click at [335, 485] on div "Multi" at bounding box center [311, 481] width 77 height 53
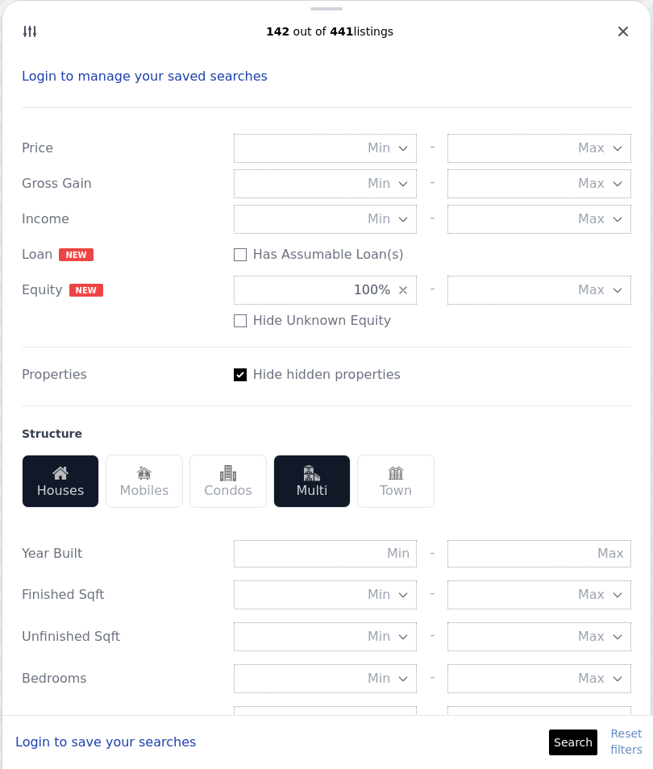
click at [573, 736] on button "Search" at bounding box center [573, 743] width 48 height 26
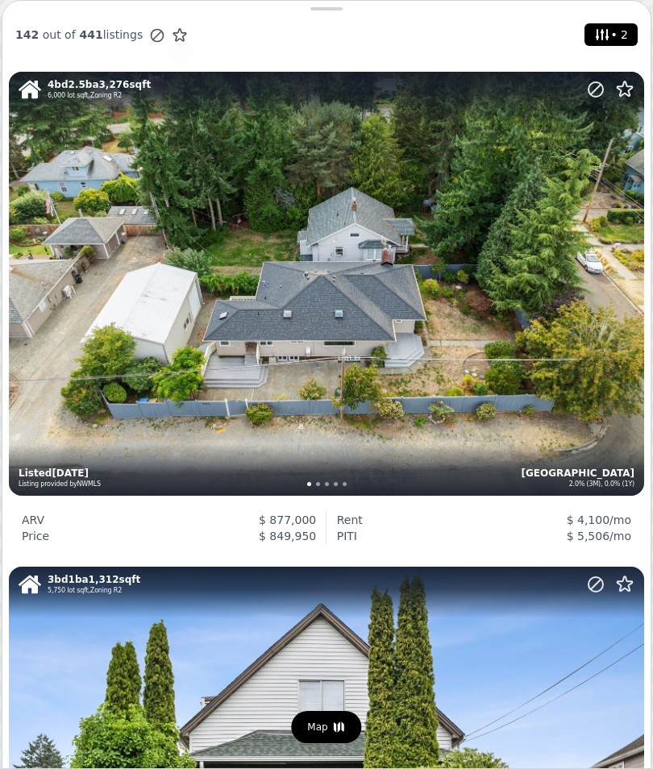
scroll to position [1971, 0]
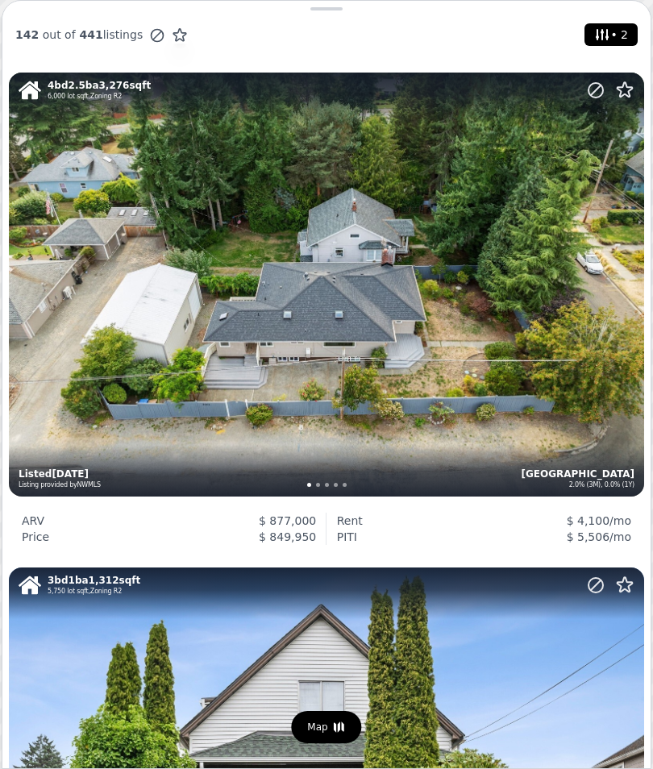
click at [445, 457] on div "4 bd 2.5 ba 3,276 sqft 6,000 lot sqft , Zoning R2 Tacoma West End 2.0% (3M), 0.…" at bounding box center [326, 284] width 635 height 423
click at [591, 402] on div "4 bd 2.5 ba 3,276 sqft 6,000 lot sqft , Zoning R2 Tacoma West End 2.0% (3M), 0.…" at bounding box center [326, 284] width 635 height 423
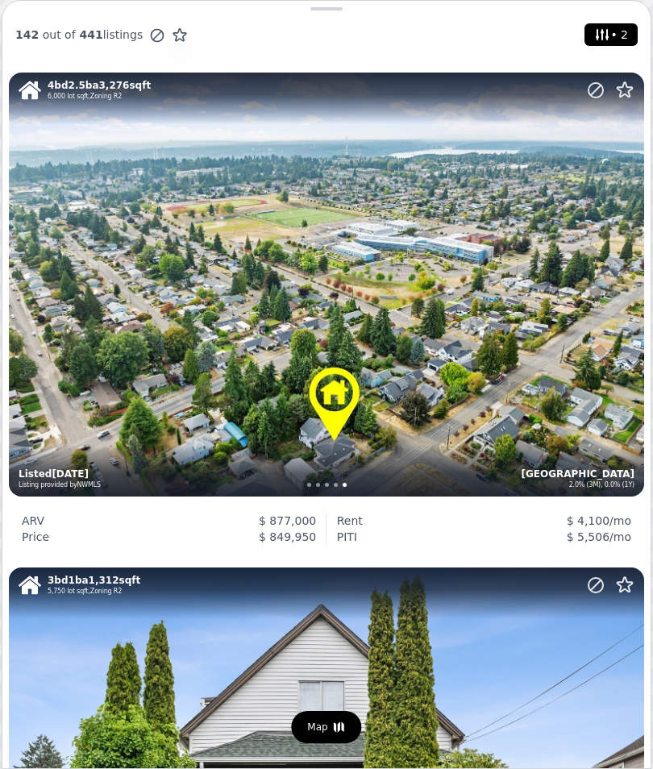
click at [471, 393] on div "4 bd 2.5 ba 3,276 sqft 6,000 lot sqft , Zoning R2 Tacoma West End 2.0% (3M), 0.…" at bounding box center [326, 284] width 635 height 423
click at [559, 383] on div "4 bd 2.5 ba 3,276 sqft 6,000 lot sqft , Zoning R2 Tacoma West End 2.0% (3M), 0.…" at bounding box center [326, 284] width 635 height 423
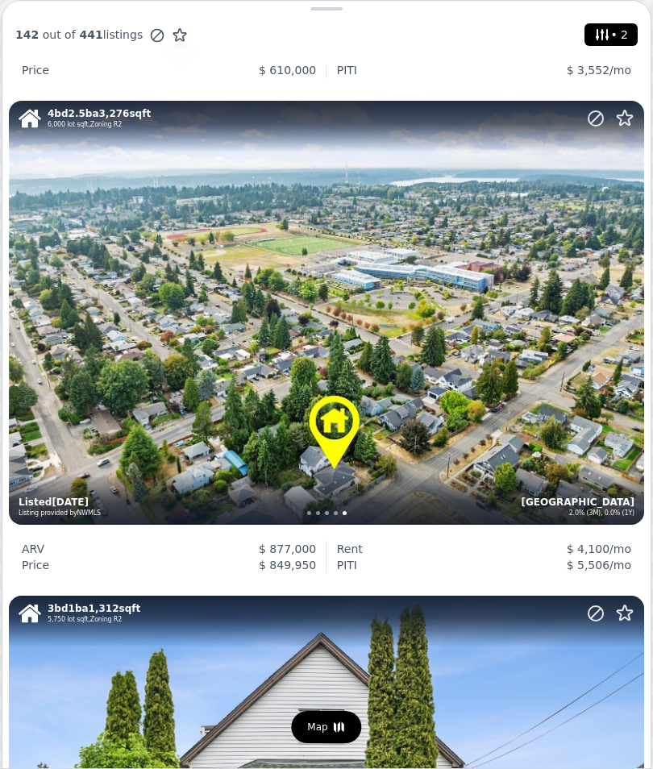
scroll to position [1956, 0]
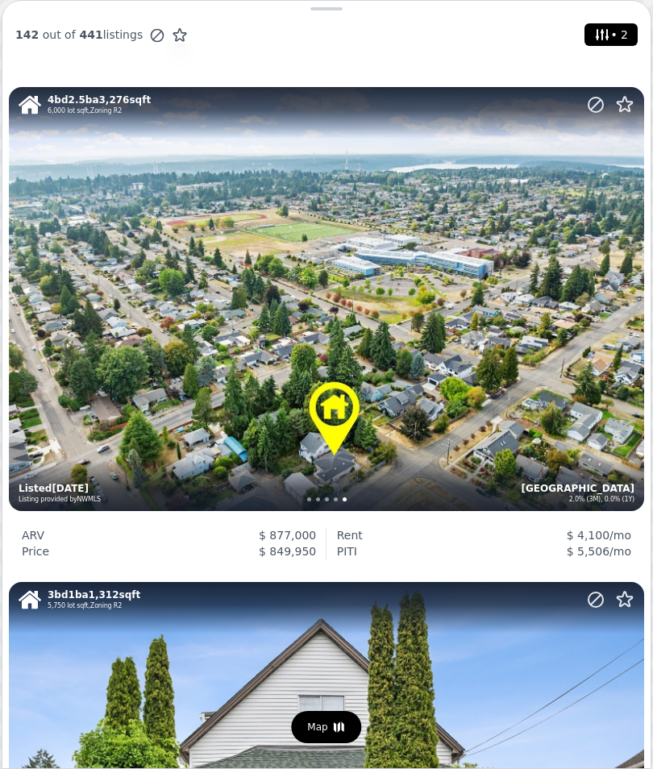
click at [514, 355] on div "4 bd 2.5 ba 3,276 sqft 6,000 lot sqft , Zoning R2 Tacoma West End 2.0% (3M), 0.…" at bounding box center [326, 298] width 635 height 423
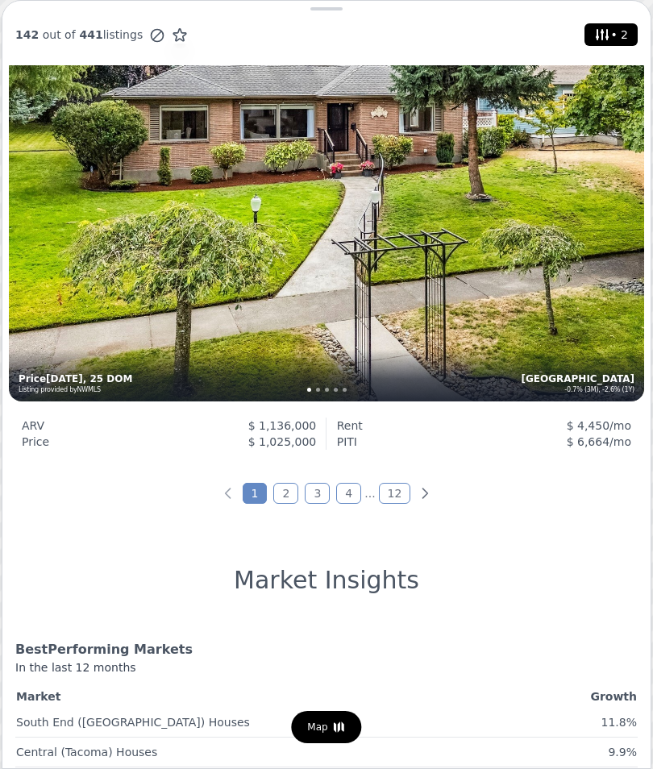
scroll to position [5531, 0]
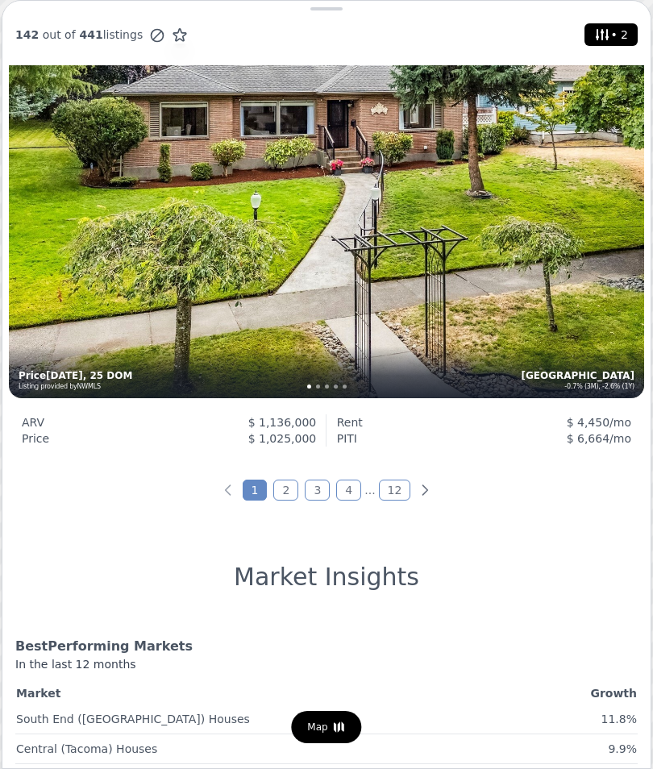
click at [285, 495] on link "2" at bounding box center [285, 490] width 25 height 21
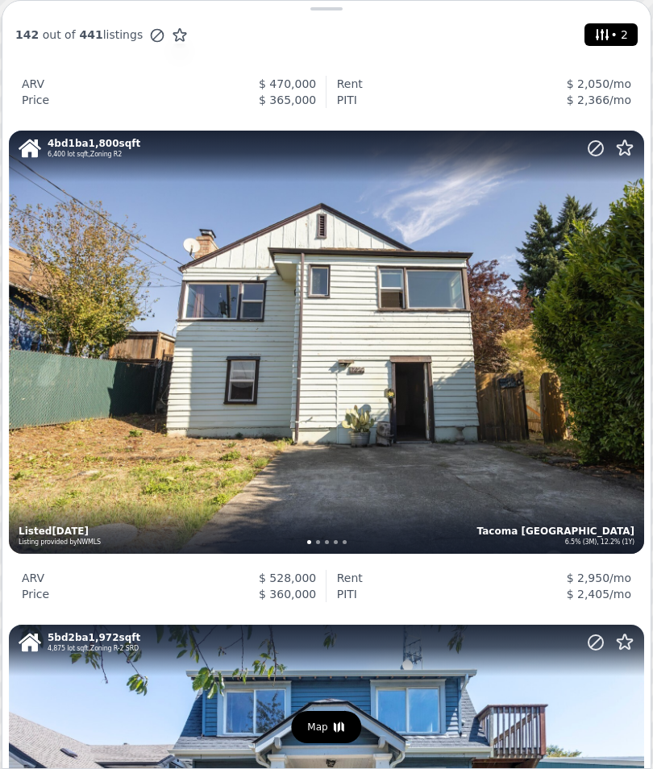
scroll to position [2915, 0]
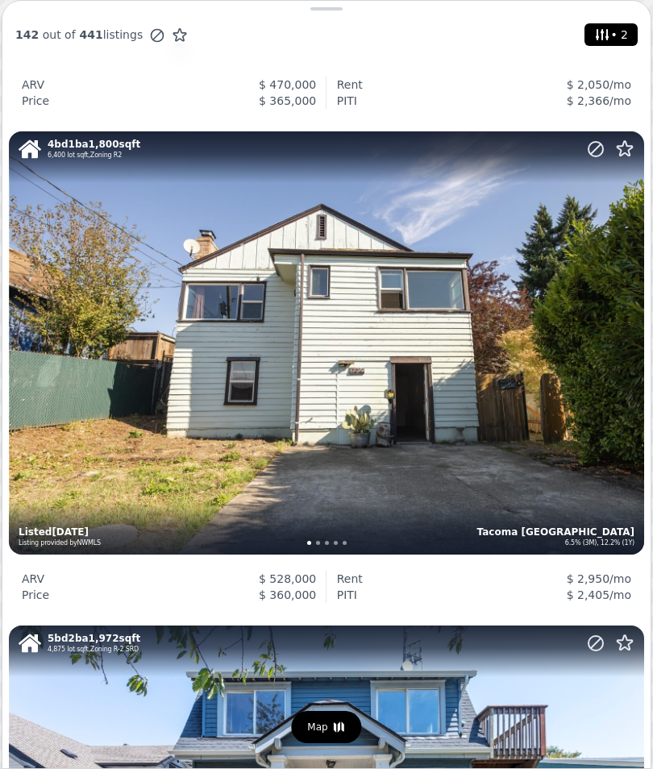
click at [477, 413] on div "4 bd 1 ba 1,800 sqft 6,400 lot sqft , Zoning R2 Tacoma South End 6.5% (3M), 12.…" at bounding box center [326, 342] width 635 height 423
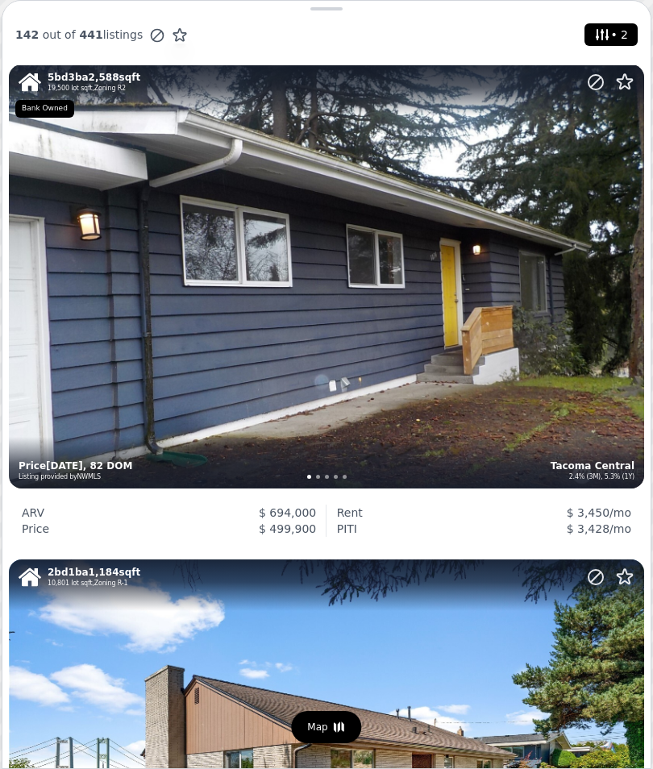
scroll to position [4959, 0]
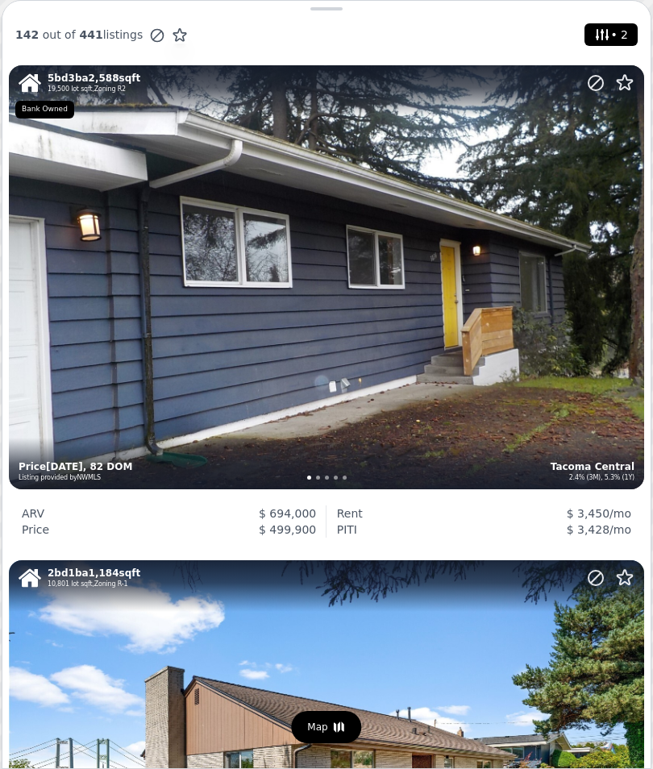
click at [477, 389] on div "5 bd 3 ba 2,588 sqft 19,500 lot sqft , Zoning R2 Tacoma Central 2.4% (3M), 5.3%…" at bounding box center [326, 276] width 635 height 423
click at [511, 411] on div "5 bd 3 ba 2,588 sqft 19,500 lot sqft , Zoning R2 Tacoma Central 2.4% (3M), 5.3%…" at bounding box center [326, 276] width 635 height 423
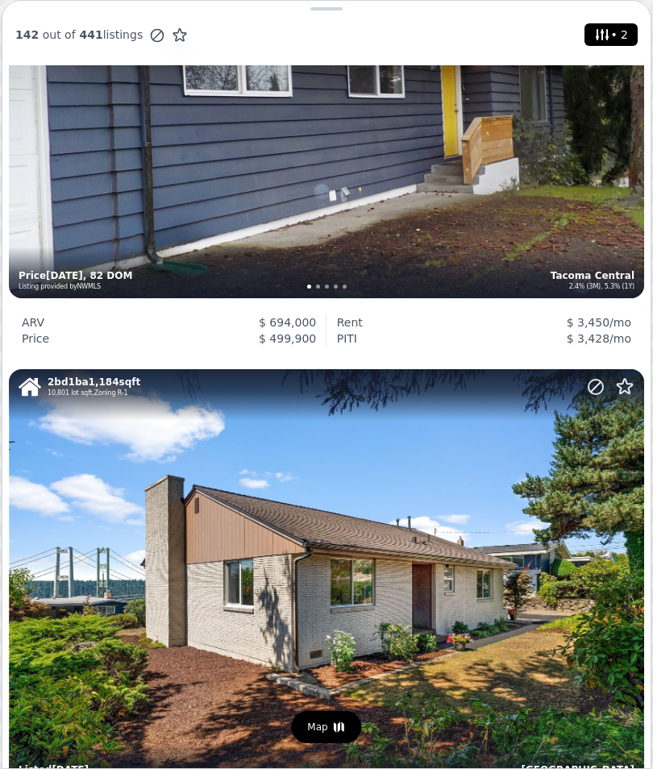
scroll to position [5148, 0]
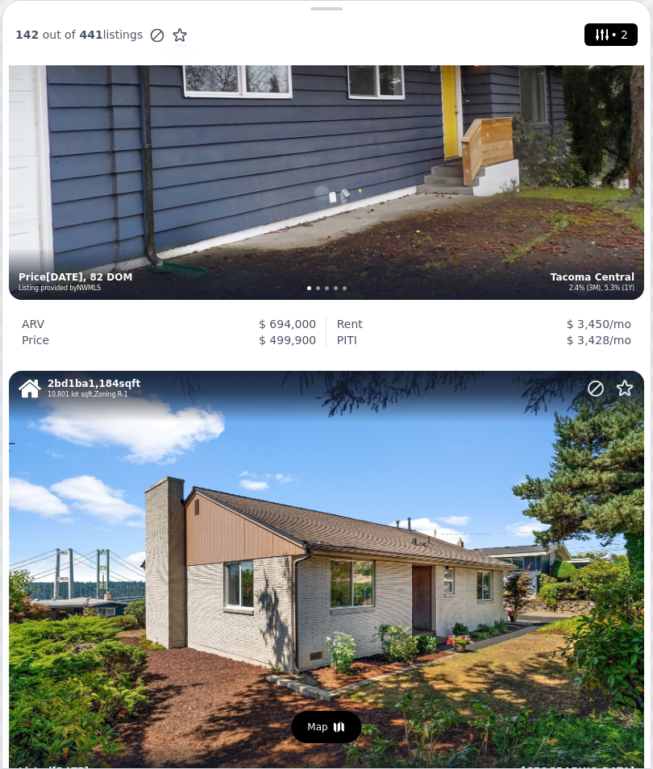
click at [564, 216] on div "5 bd 3 ba 2,588 sqft 19,500 lot sqft , Zoning R2 Tacoma Central 2.4% (3M), 5.3%…" at bounding box center [326, 87] width 635 height 423
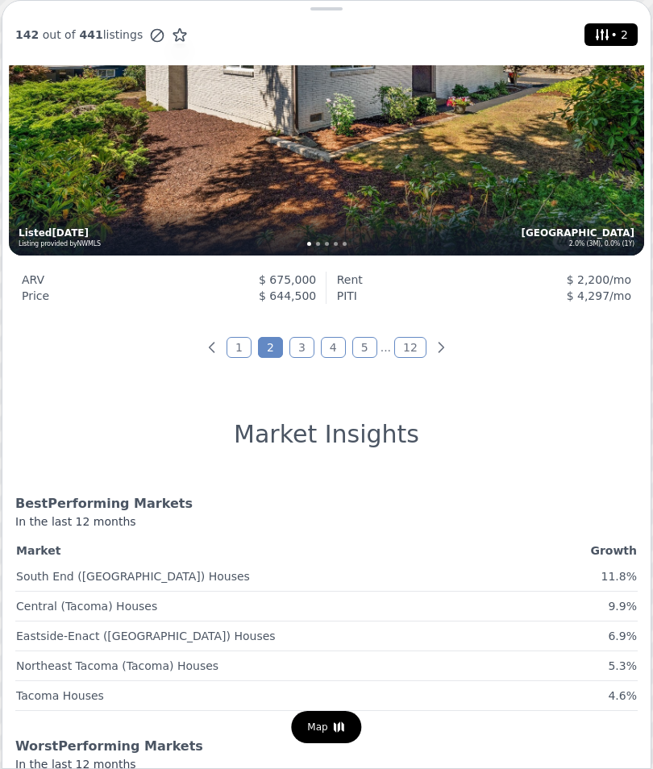
scroll to position [5688, 0]
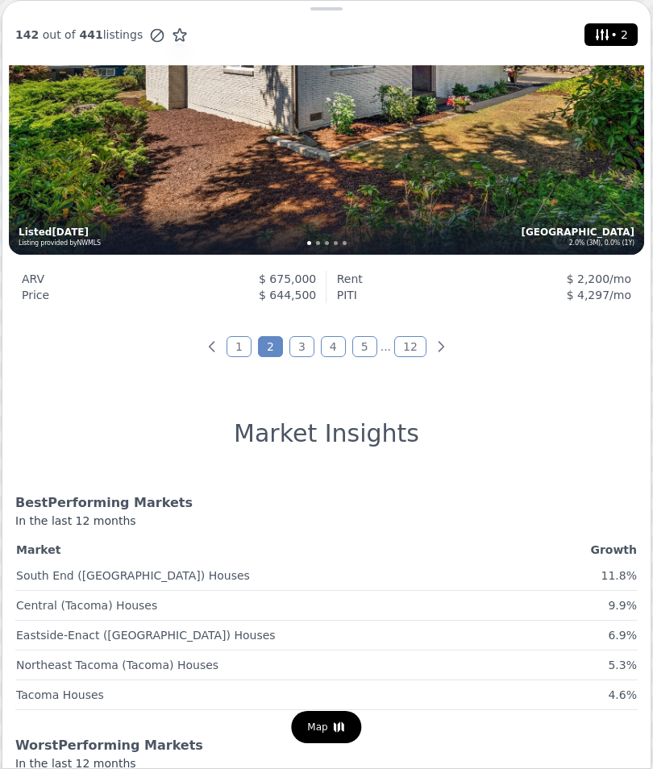
click at [302, 345] on link "3" at bounding box center [302, 346] width 25 height 21
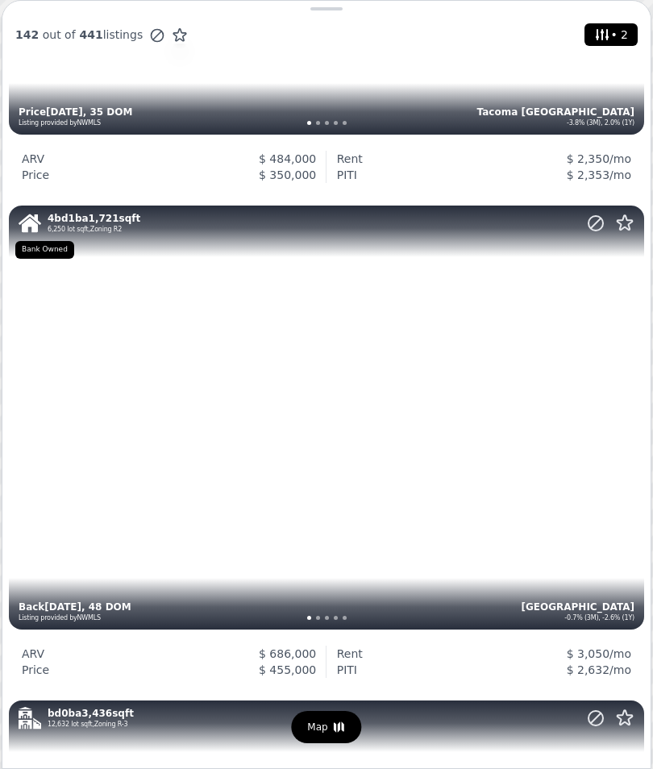
scroll to position [4815, 0]
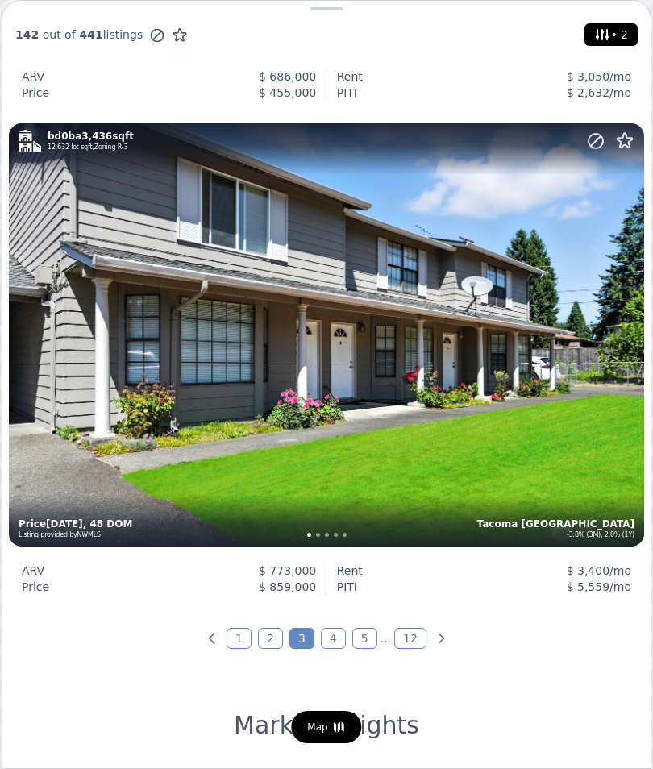
scroll to position [5406, 0]
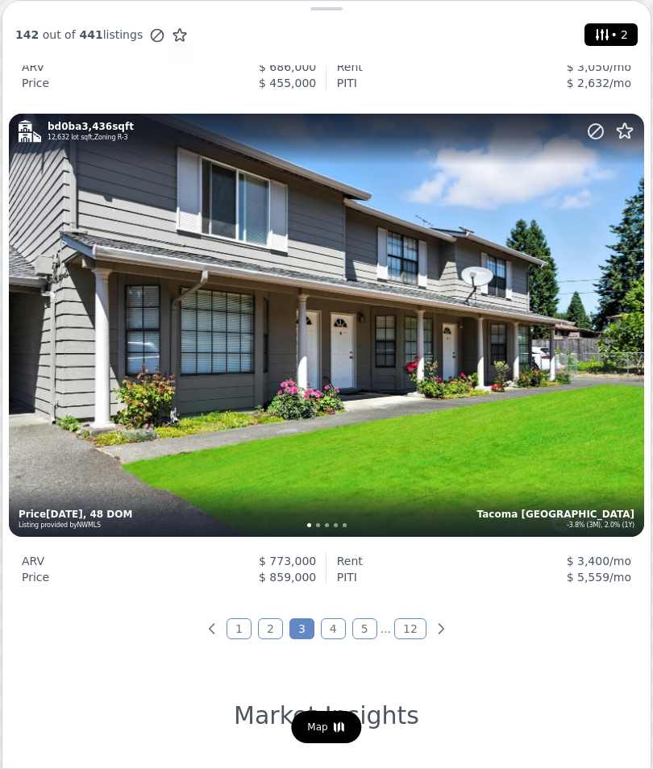
click at [335, 626] on link "4" at bounding box center [333, 629] width 25 height 21
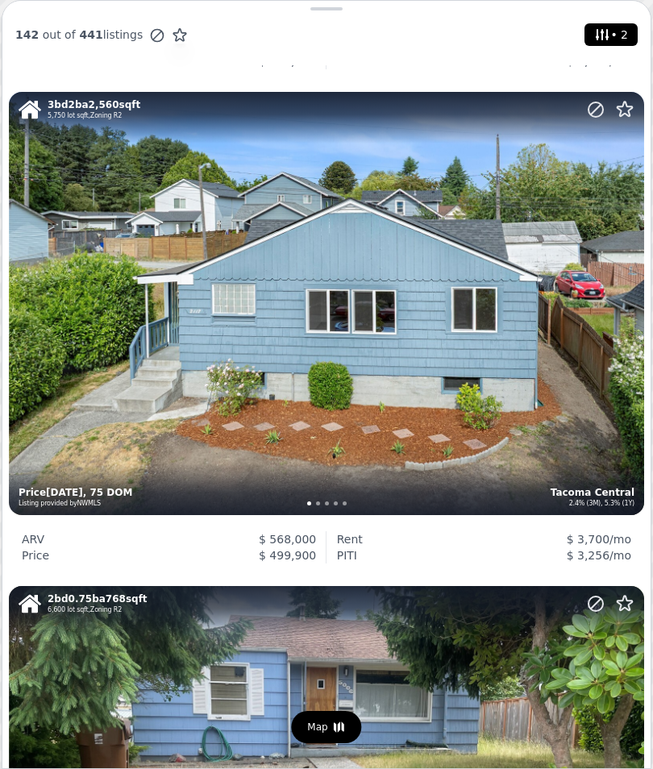
scroll to position [1456, 0]
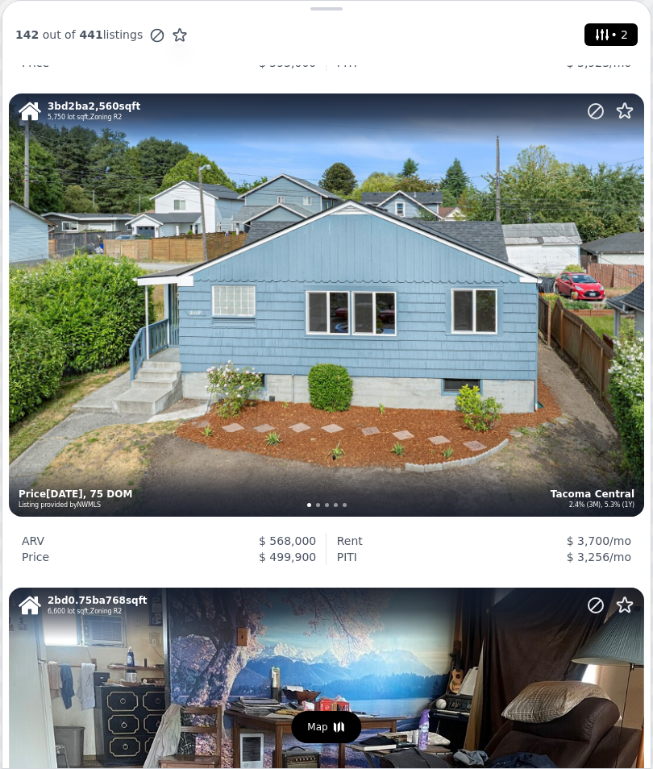
click at [521, 481] on div "Tacoma Central 2.4% (3M), 5.3% (1Y)" at bounding box center [476, 495] width 318 height 29
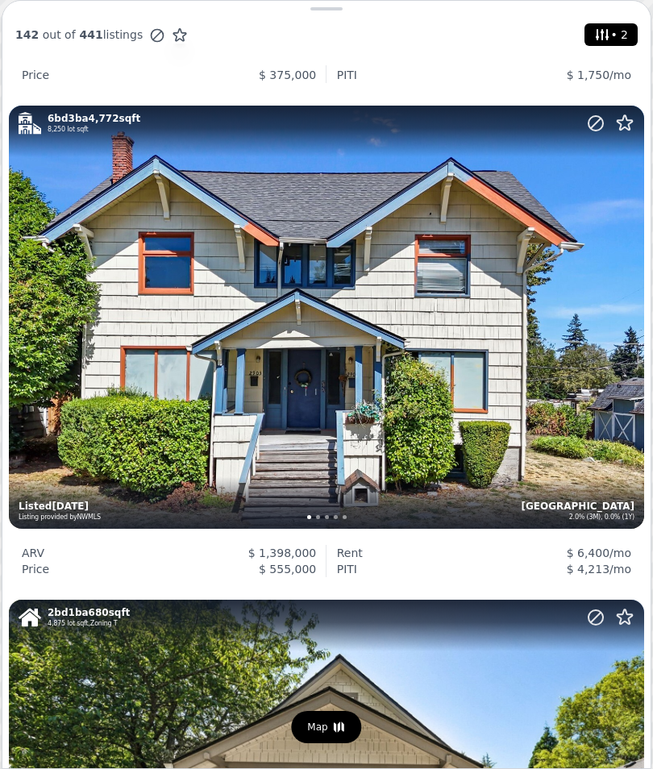
scroll to position [2440, 0]
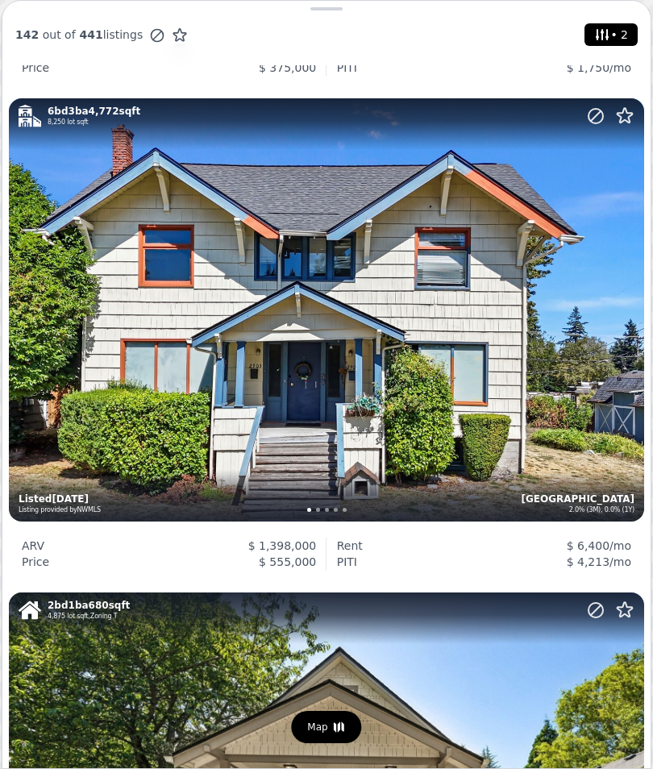
click at [421, 425] on div "6 bd 3 ba 4,772 sqft 8,250 lot sqft Tacoma North End 2.0% (3M), 0.0% (1Y) Liste…" at bounding box center [326, 309] width 635 height 423
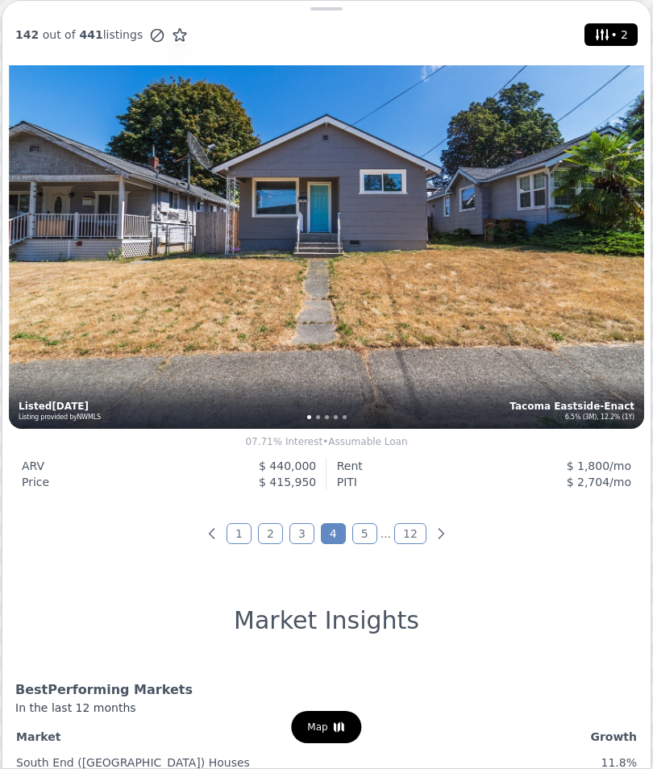
scroll to position [5502, 0]
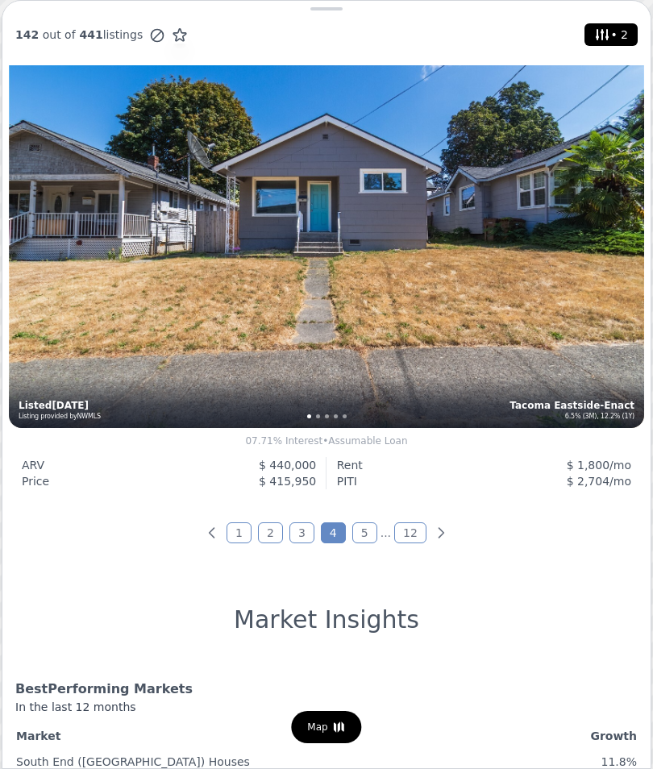
click at [373, 535] on link "5" at bounding box center [364, 533] width 25 height 21
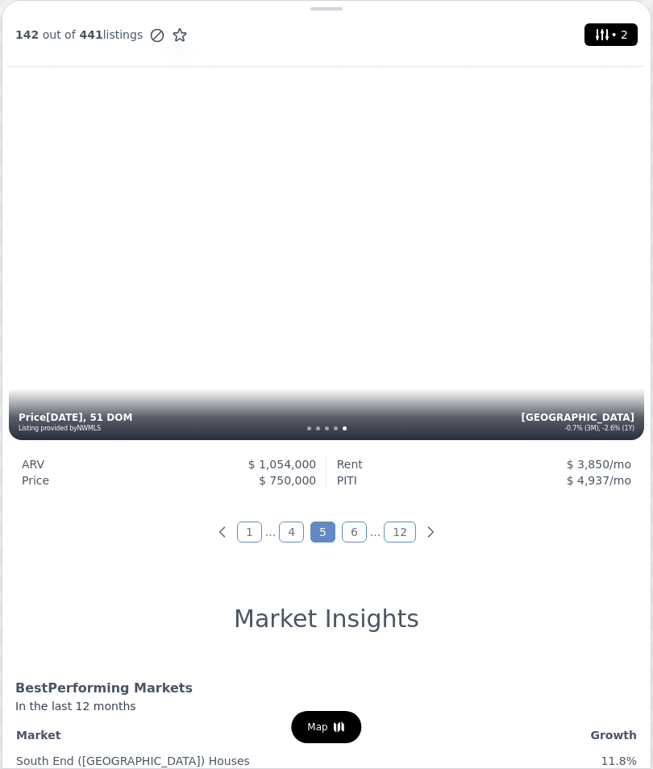
scroll to position [5490, 0]
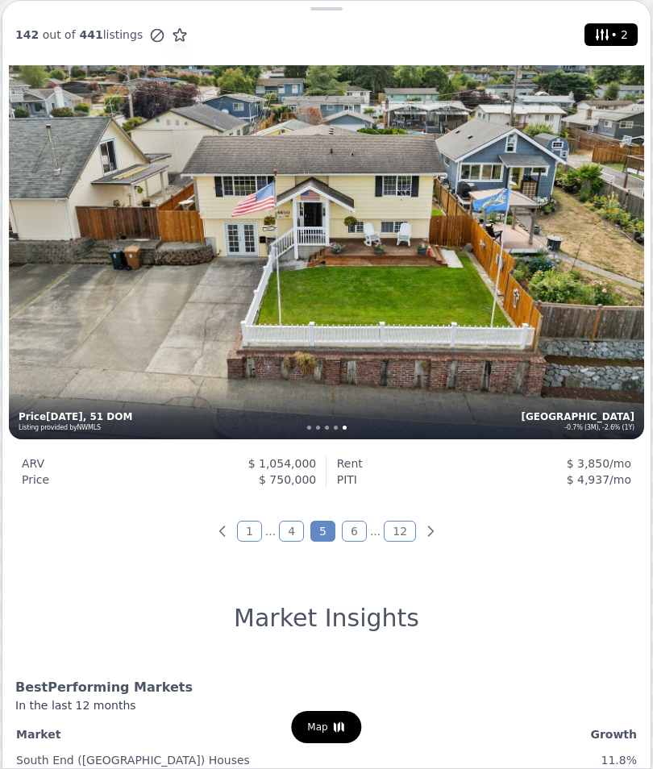
click at [348, 530] on link "6" at bounding box center [354, 531] width 25 height 21
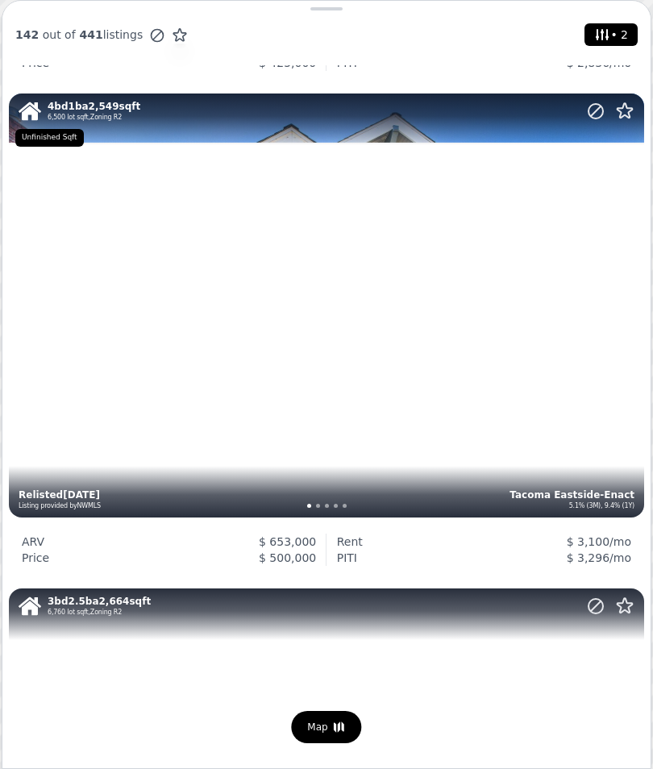
scroll to position [467, 0]
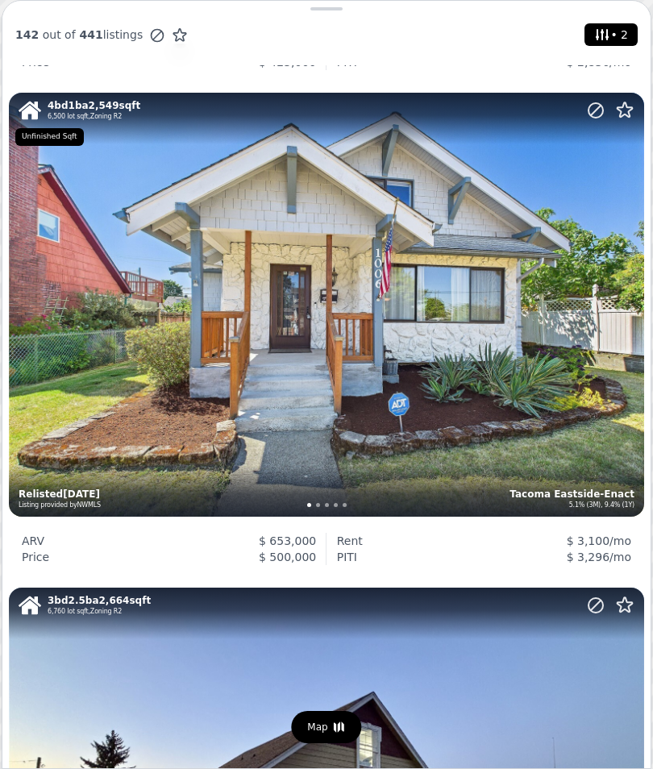
click at [558, 389] on div "4 bd 1 ba 2,549 sqft 6,500 lot sqft , Zoning R2 Tacoma Eastside-Enact 5.1% (3M)…" at bounding box center [326, 304] width 635 height 423
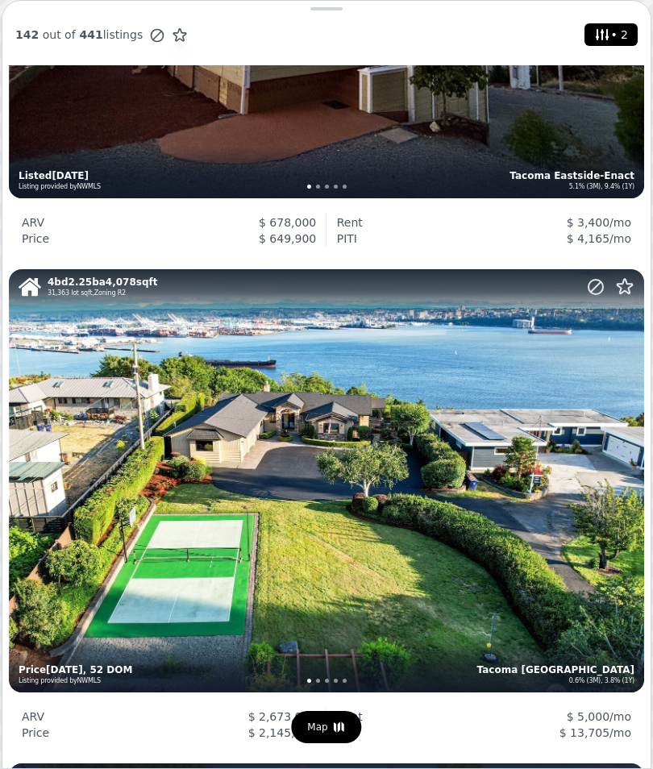
scroll to position [1281, 0]
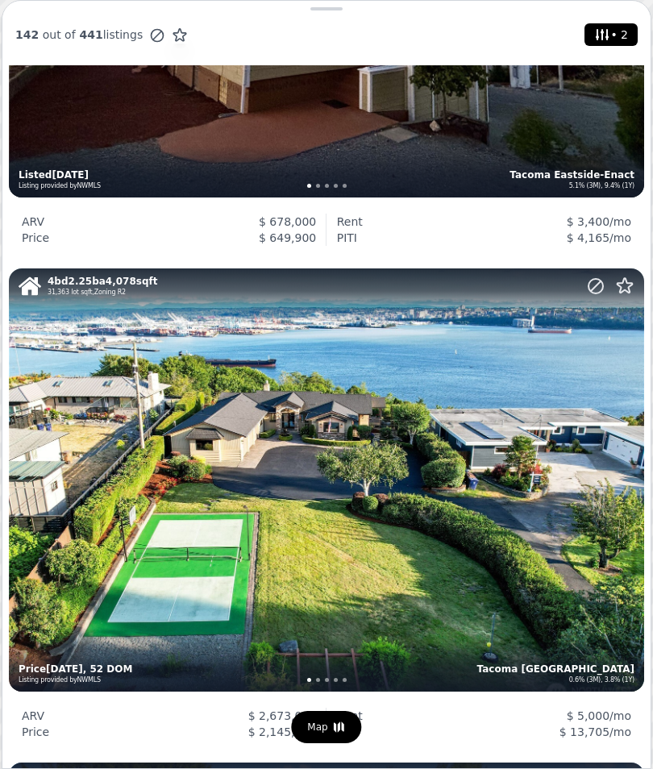
click at [432, 523] on div "4 bd 2.25 ba 4,078 sqft 31,363 lot sqft , Zoning R2 Tacoma Northeast Tacoma 0.6…" at bounding box center [326, 480] width 635 height 423
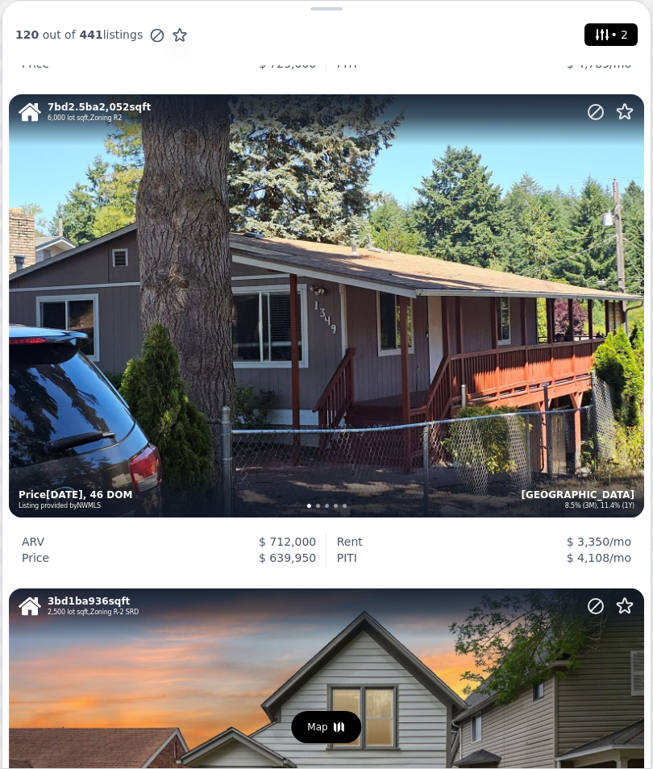
scroll to position [2445, 0]
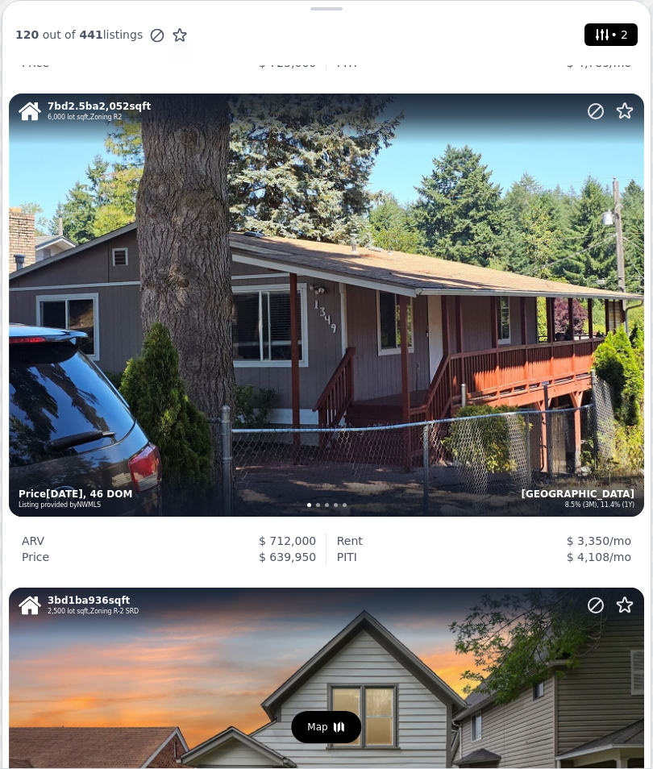
click at [534, 413] on div "7 bd 2.5 ba 2,052 sqft 6,000 lot sqft , Zoning R2 Tacoma West End 8.5% (3M), 11…" at bounding box center [326, 305] width 635 height 423
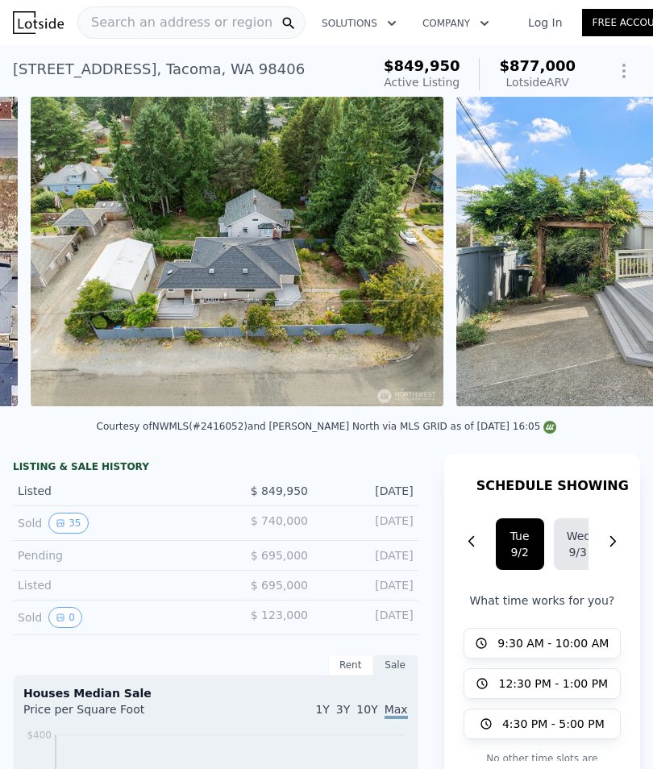
scroll to position [0, 369]
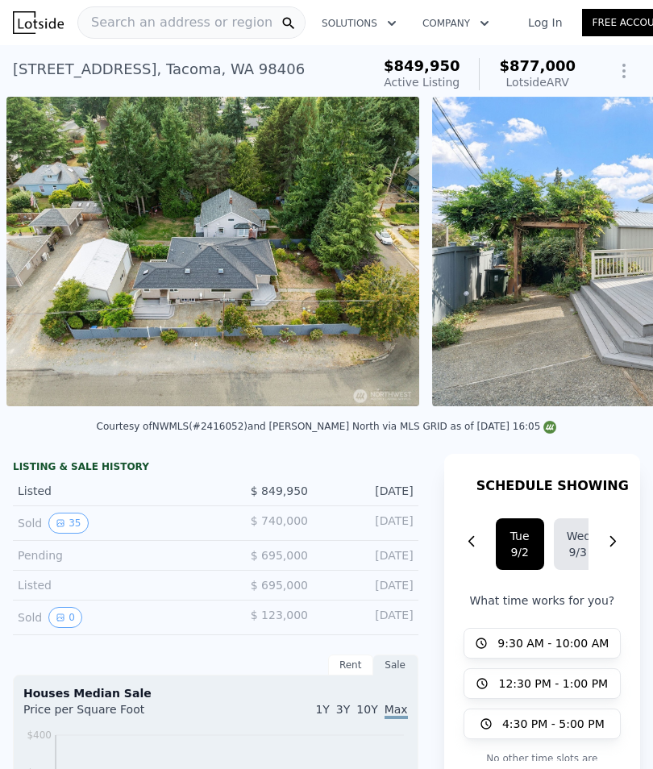
click at [356, 366] on img at bounding box center [213, 252] width 414 height 310
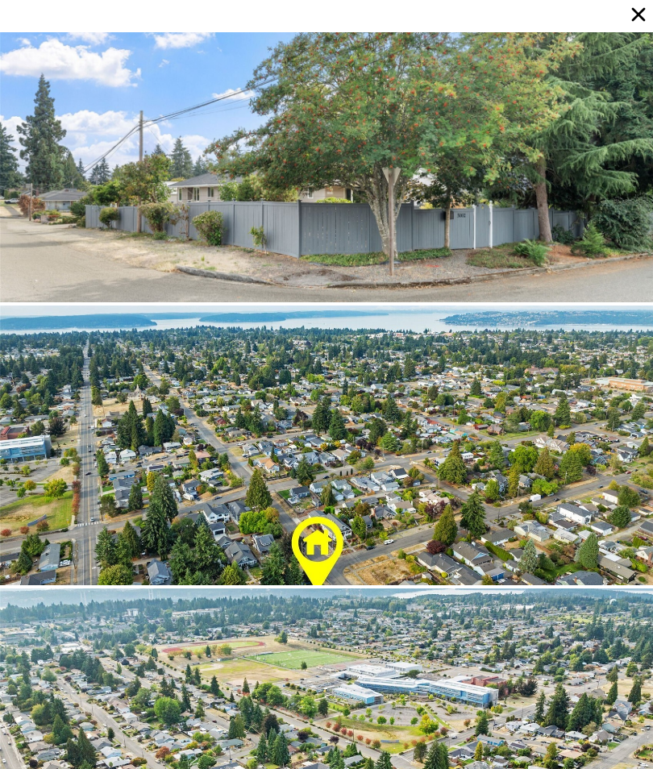
scroll to position [70, 0]
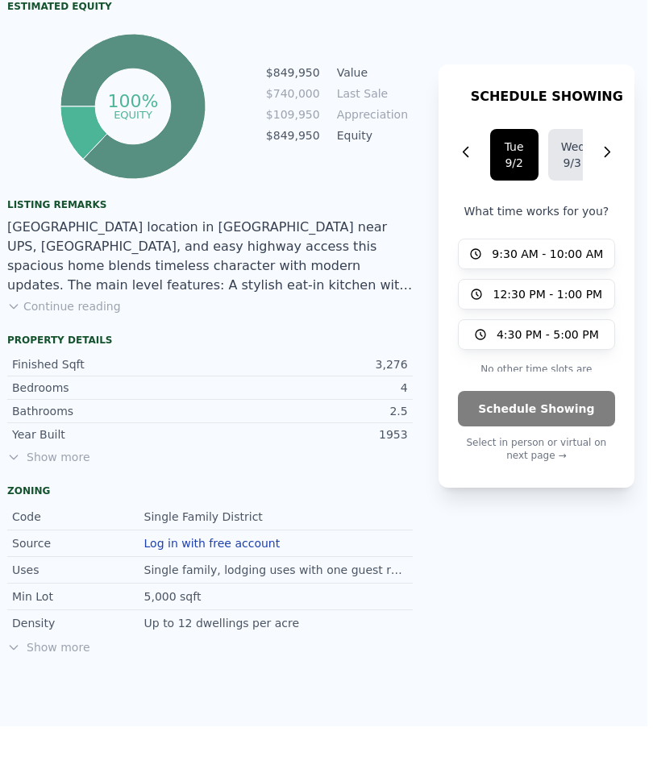
scroll to position [1040, 8]
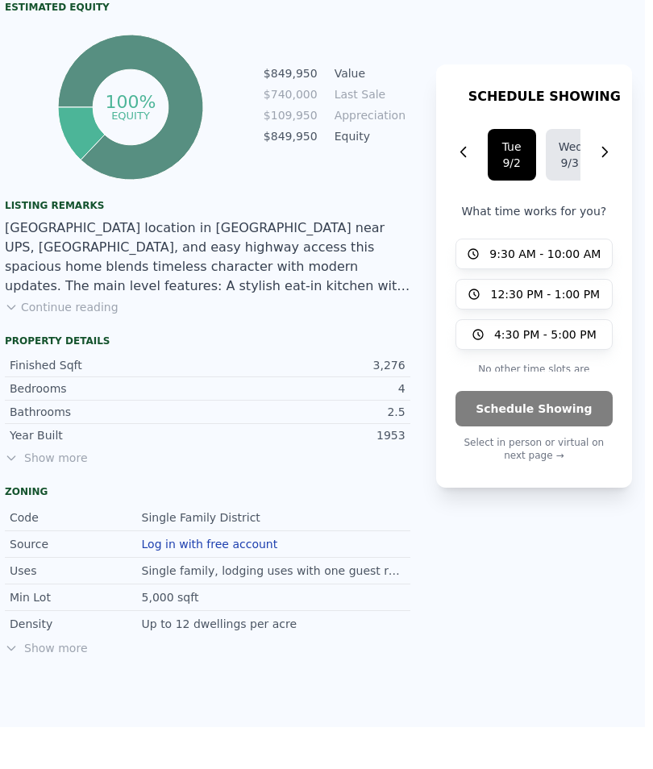
click at [100, 310] on button "Continue reading" at bounding box center [62, 307] width 114 height 16
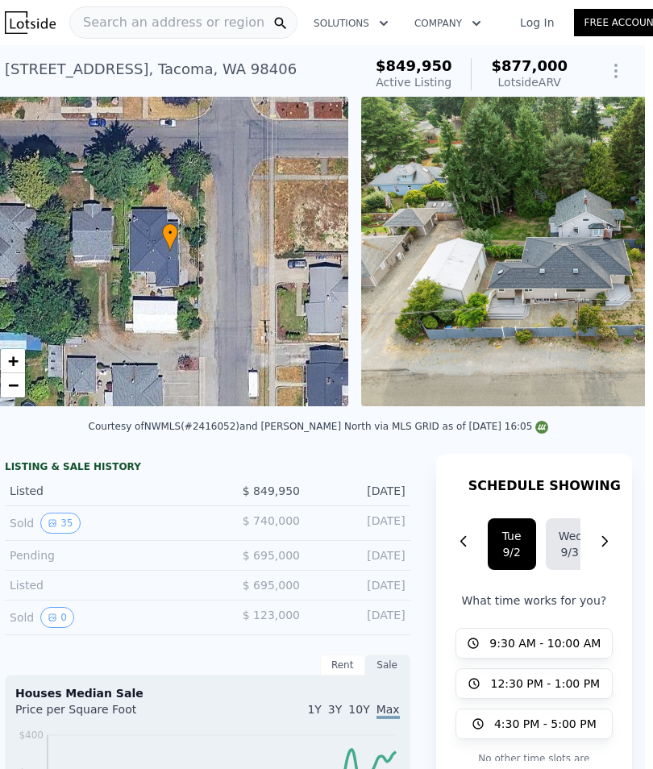
scroll to position [0, 8]
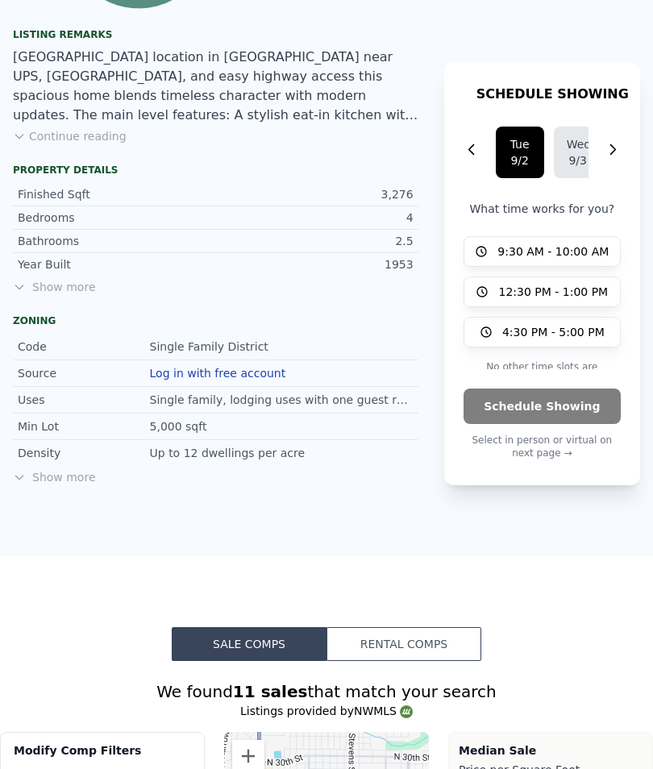
scroll to position [1211, 0]
click at [110, 140] on button "Continue reading" at bounding box center [70, 136] width 114 height 16
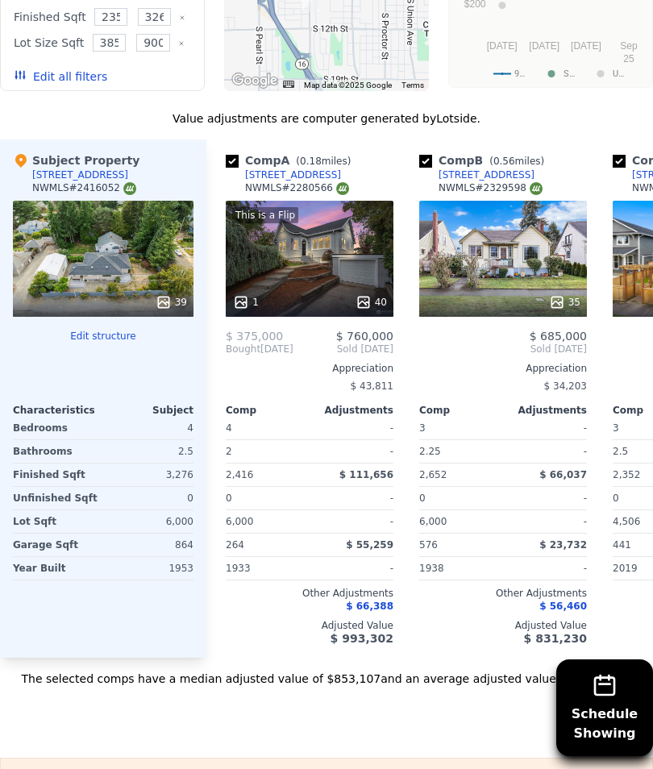
scroll to position [0, 0]
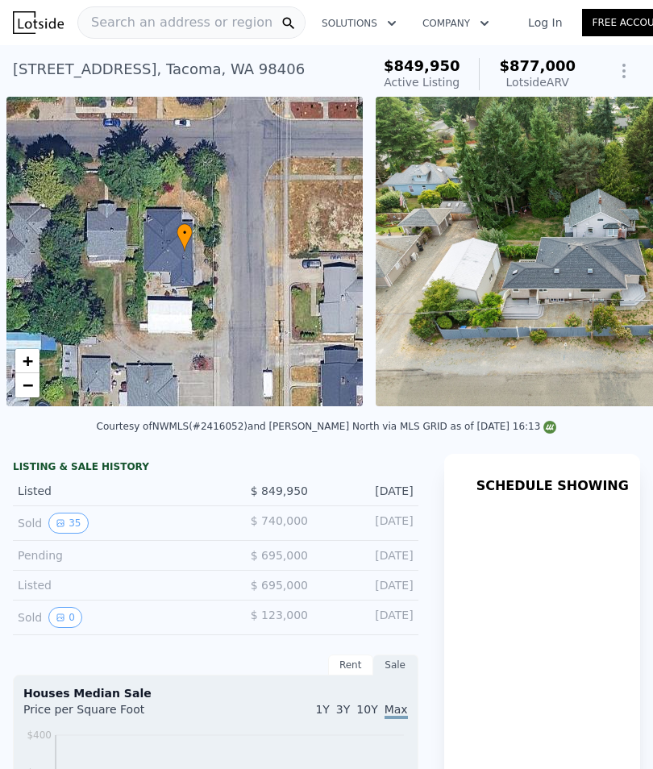
scroll to position [0, 6]
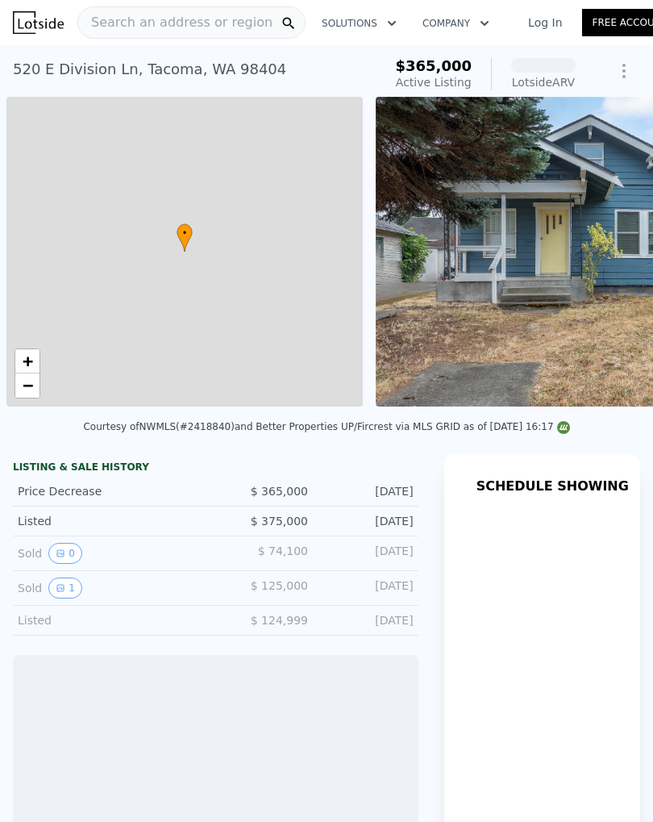
scroll to position [0, 6]
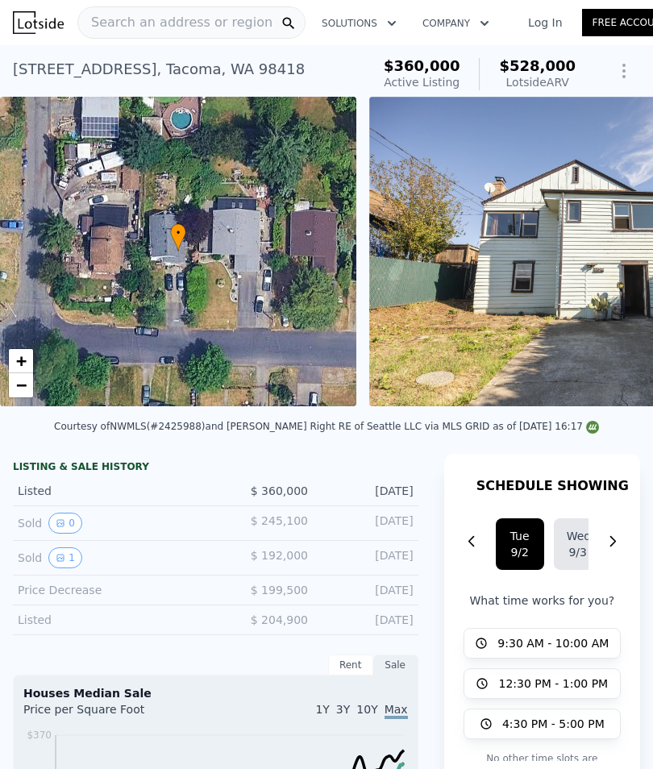
click at [596, 341] on img at bounding box center [578, 252] width 419 height 310
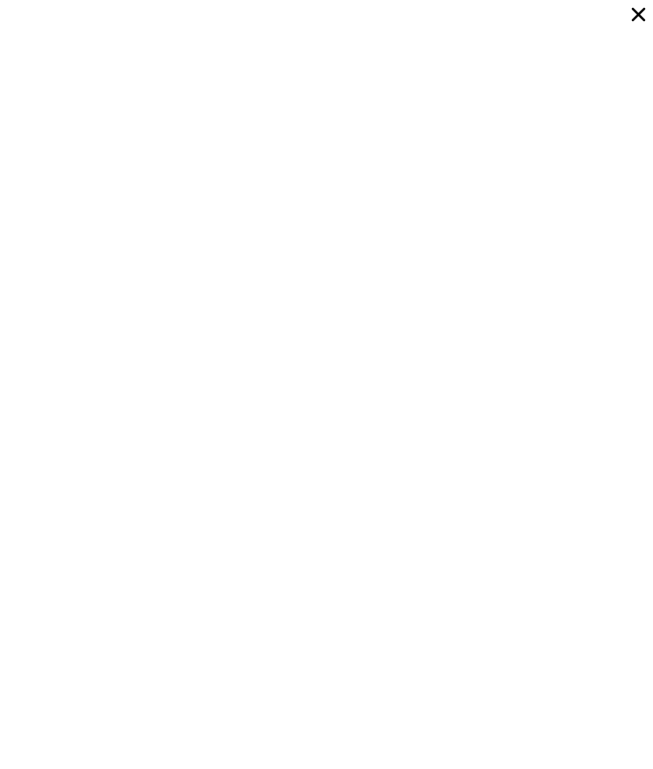
scroll to position [5095, 0]
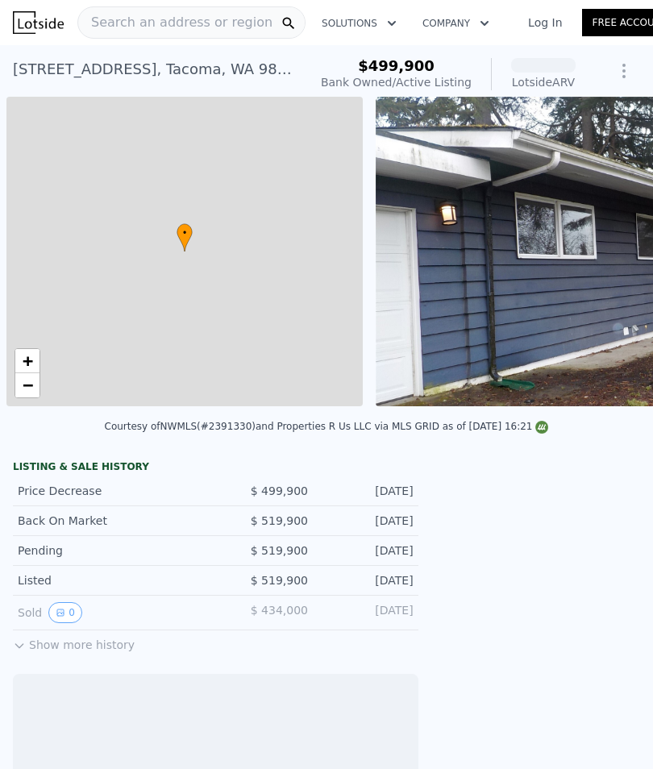
scroll to position [0, 6]
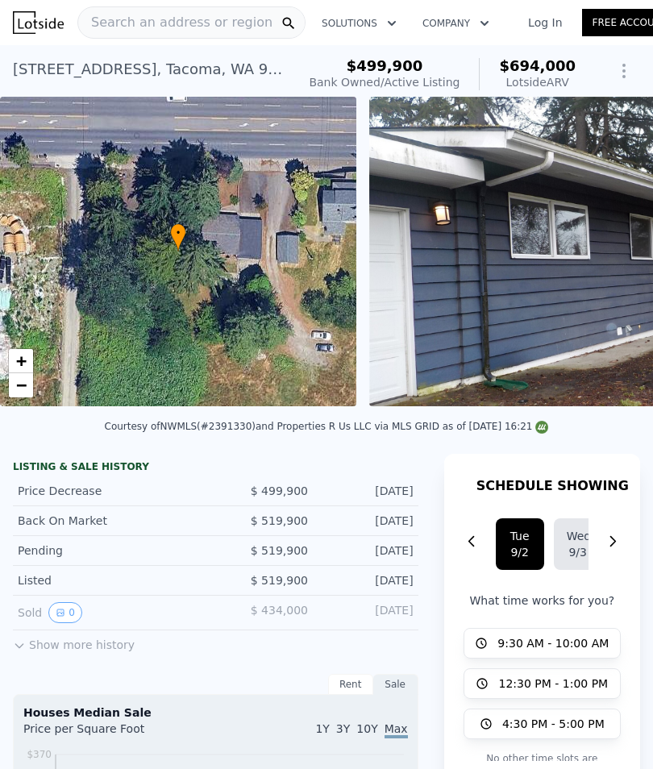
click at [621, 310] on img at bounding box center [615, 252] width 493 height 310
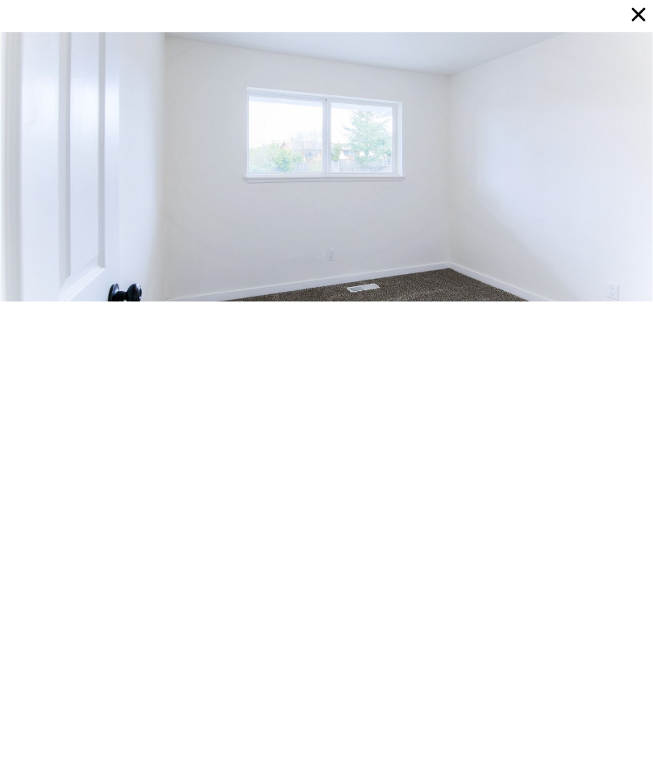
scroll to position [576, 0]
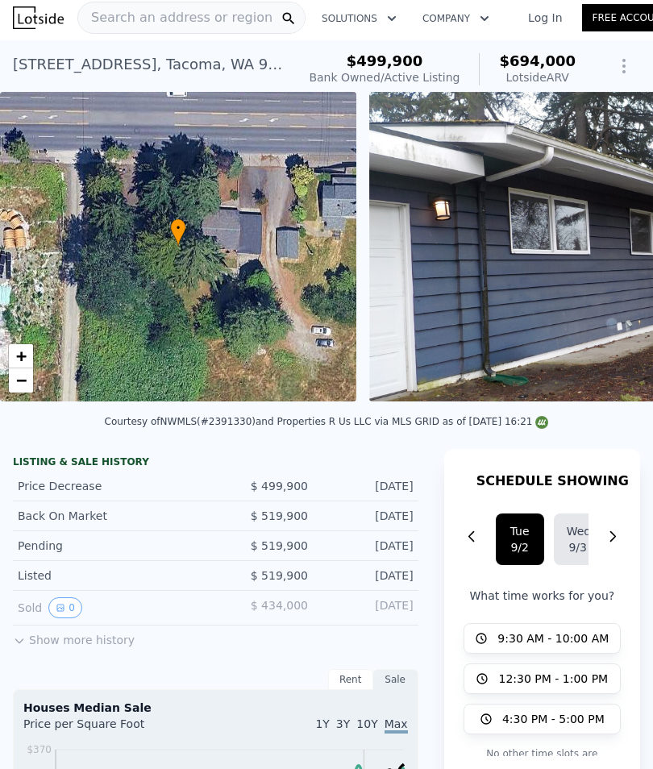
scroll to position [2, 0]
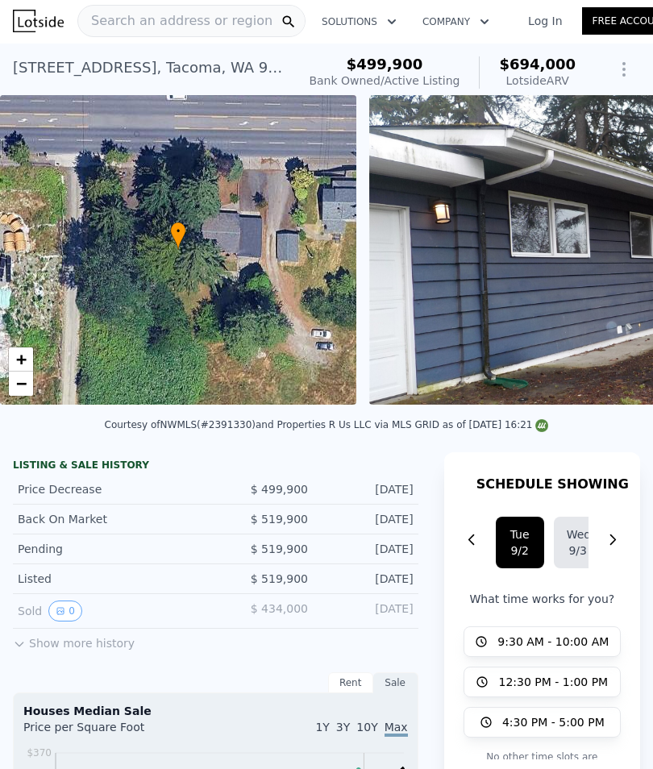
click at [575, 312] on img at bounding box center [615, 250] width 493 height 310
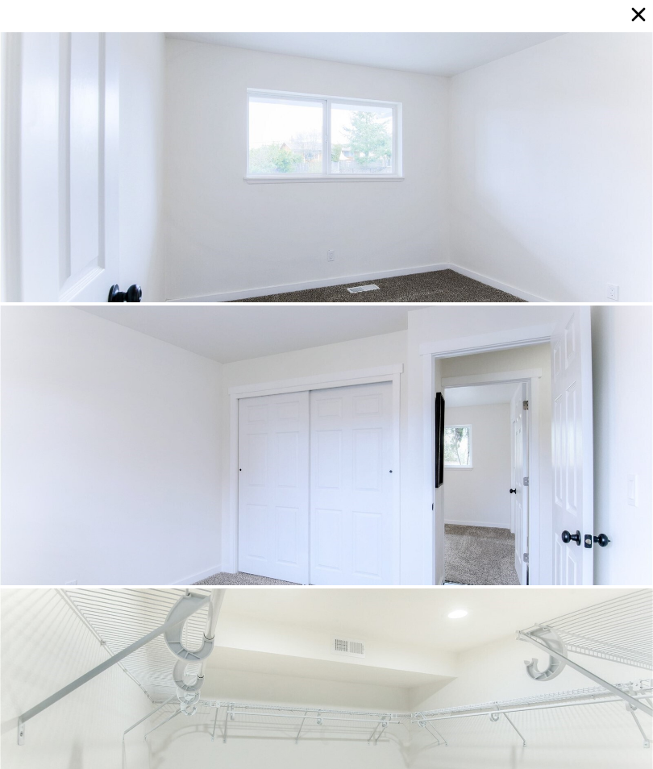
scroll to position [70, 0]
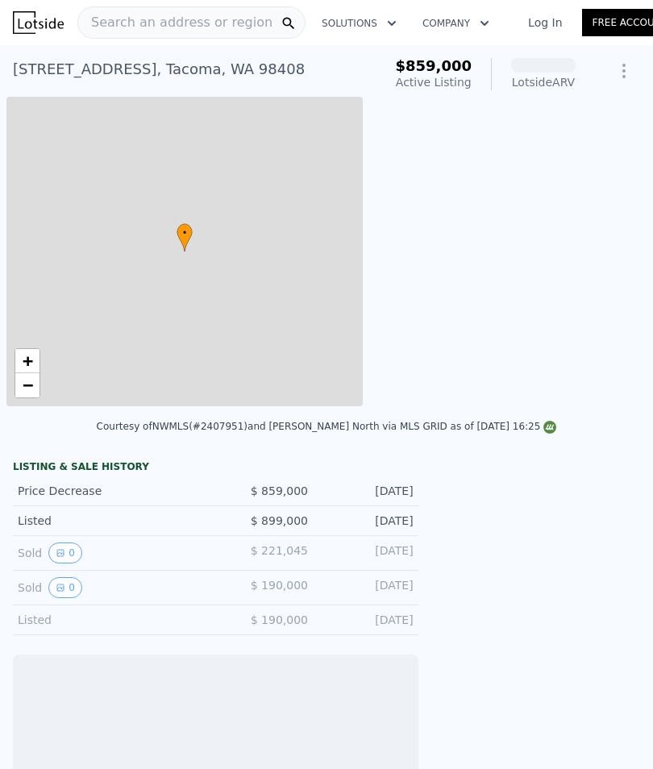
scroll to position [0, 6]
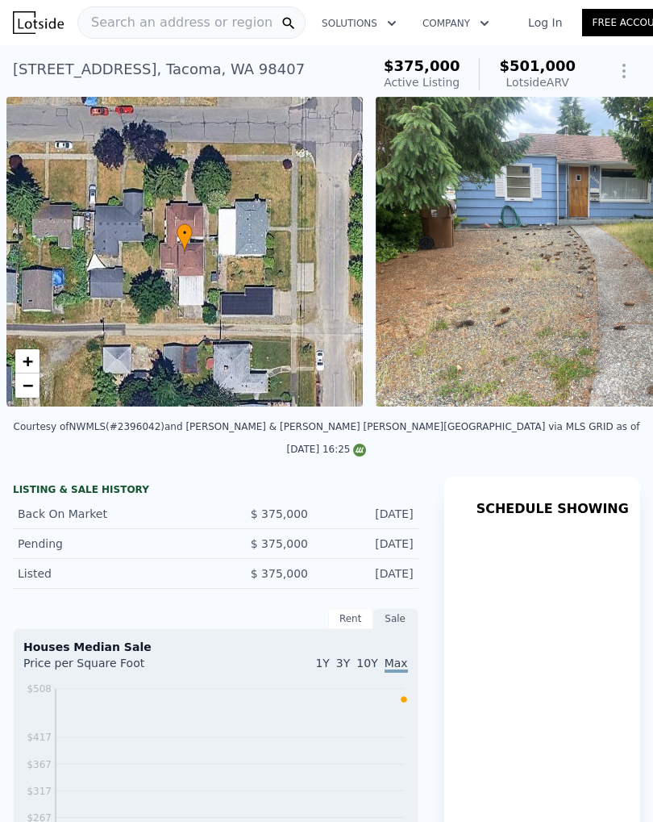
scroll to position [0, 6]
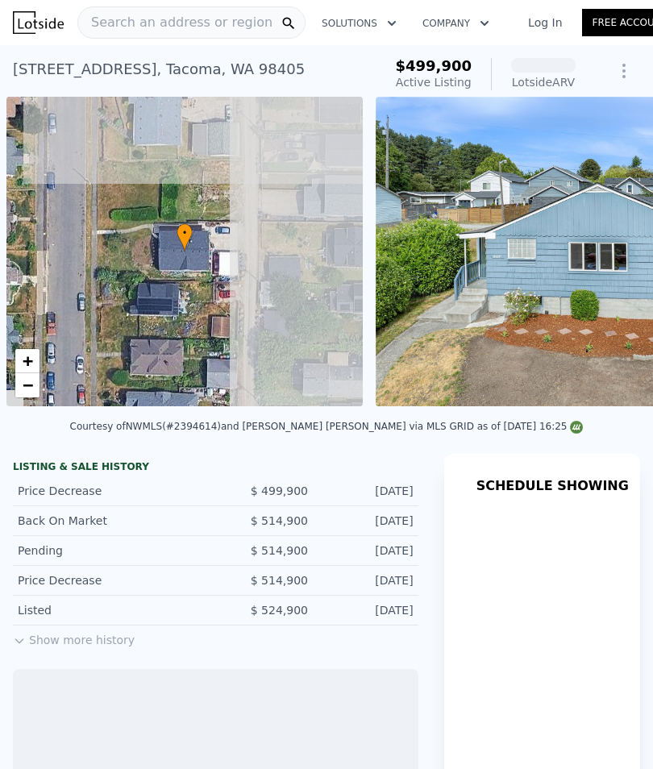
scroll to position [0, 6]
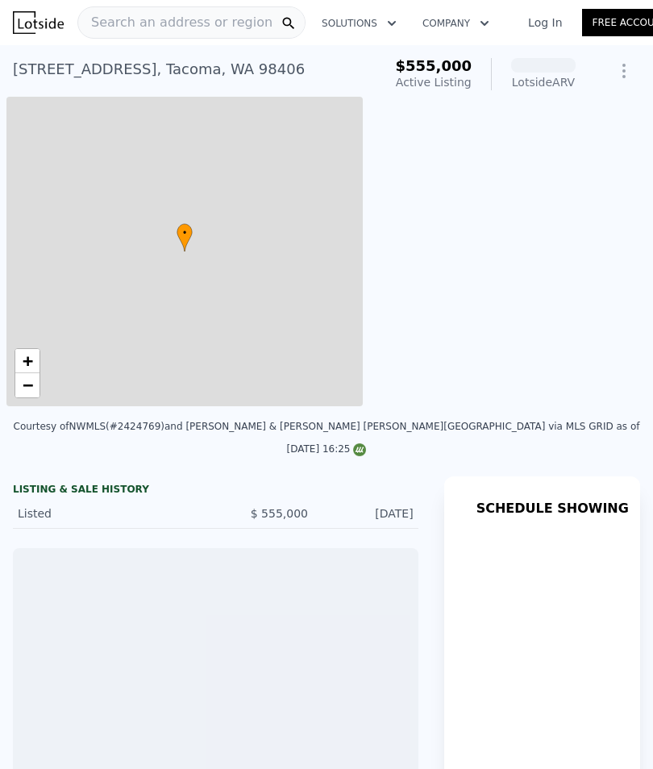
scroll to position [0, 6]
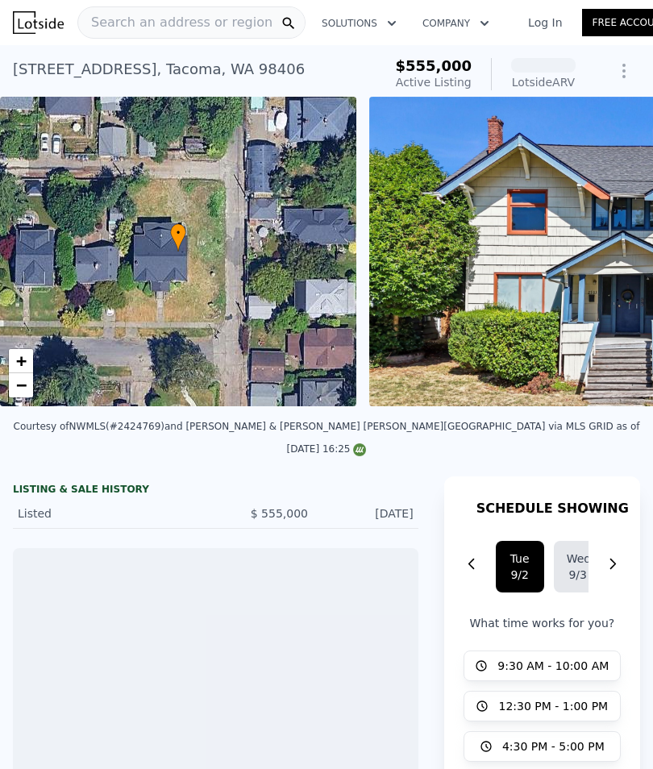
click at [618, 344] on img at bounding box center [644, 252] width 551 height 310
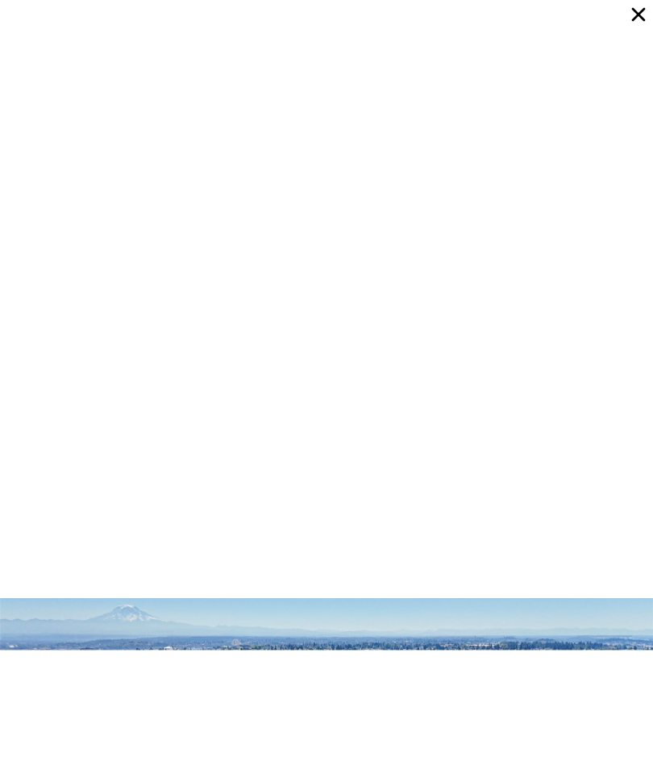
scroll to position [3397, 0]
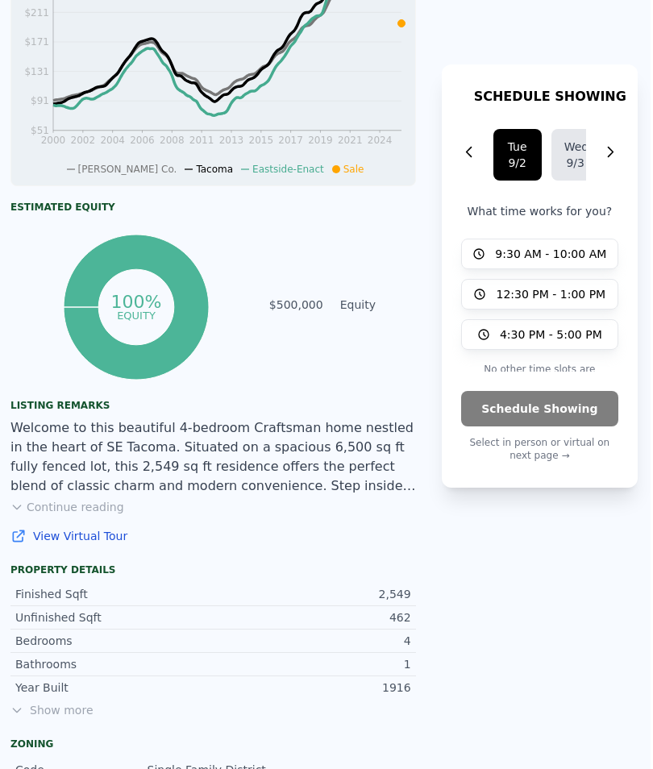
scroll to position [802, 2]
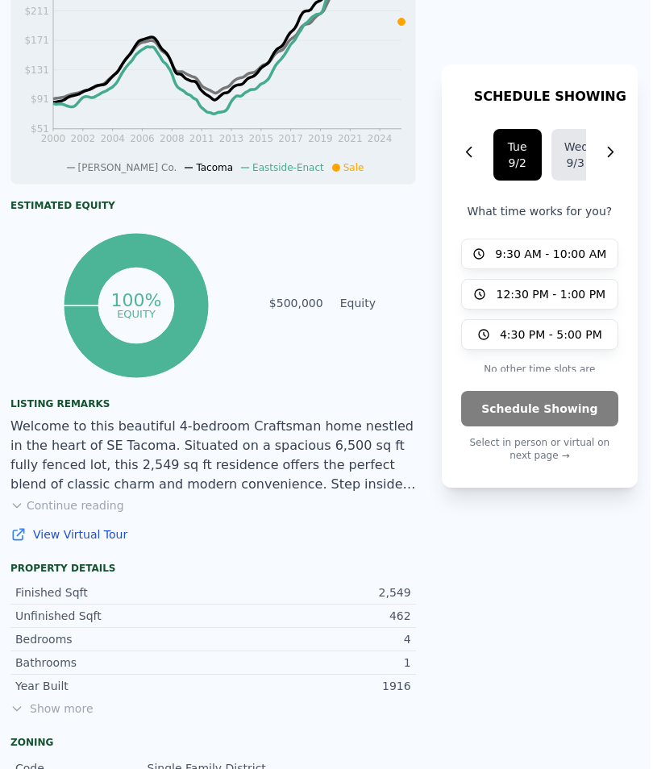
click at [102, 499] on button "Continue reading" at bounding box center [67, 506] width 114 height 16
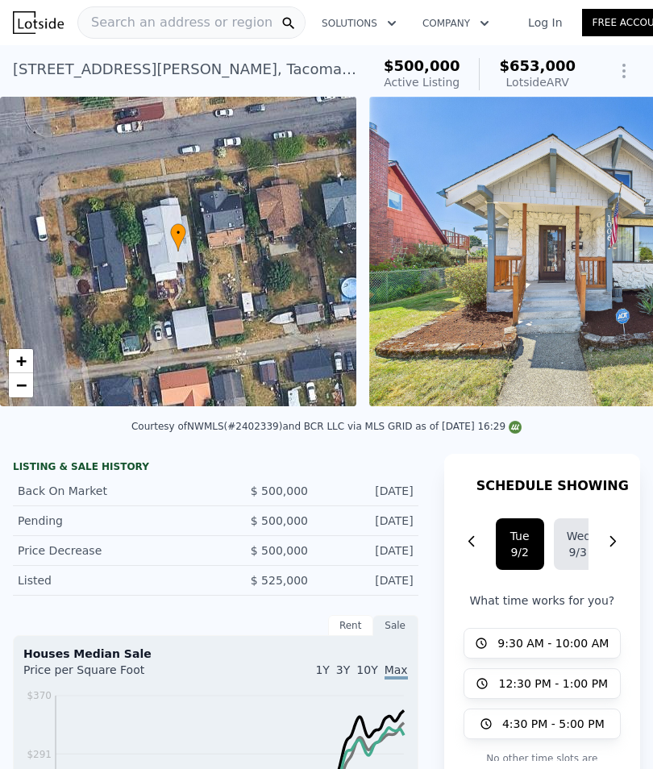
scroll to position [0, 0]
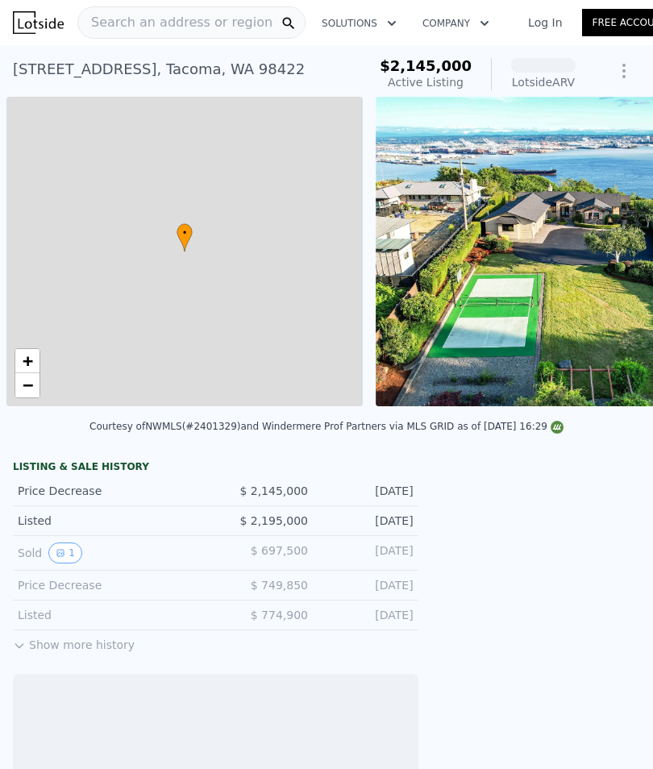
scroll to position [0, 6]
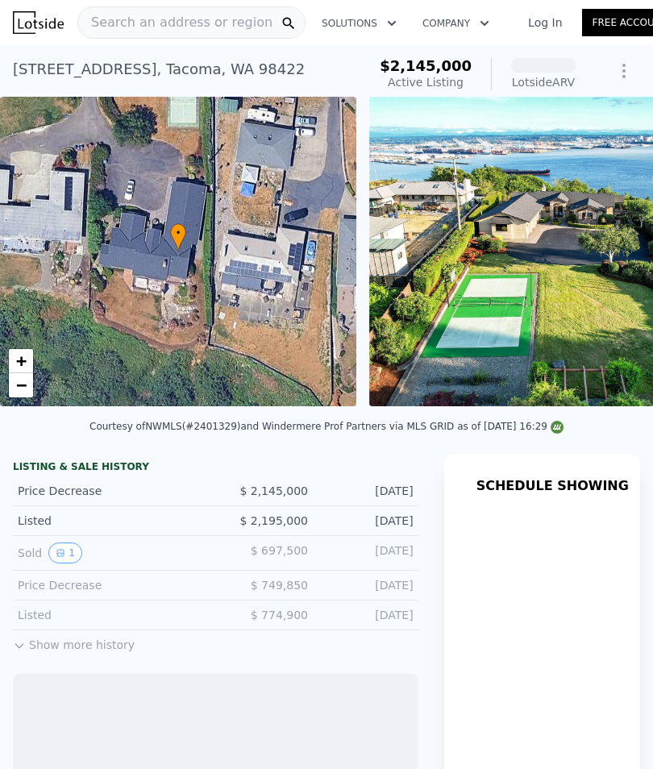
click at [629, 290] on img at bounding box center [584, 252] width 430 height 310
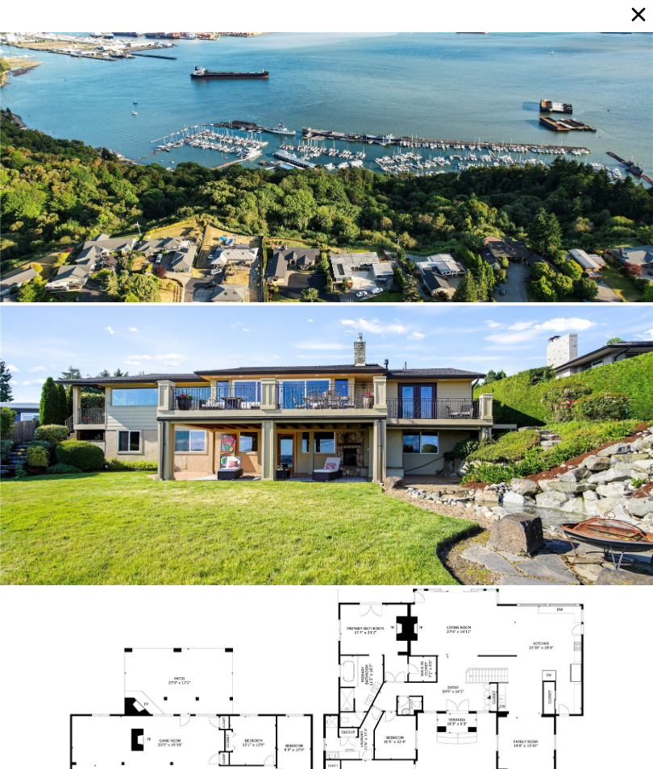
scroll to position [70, 0]
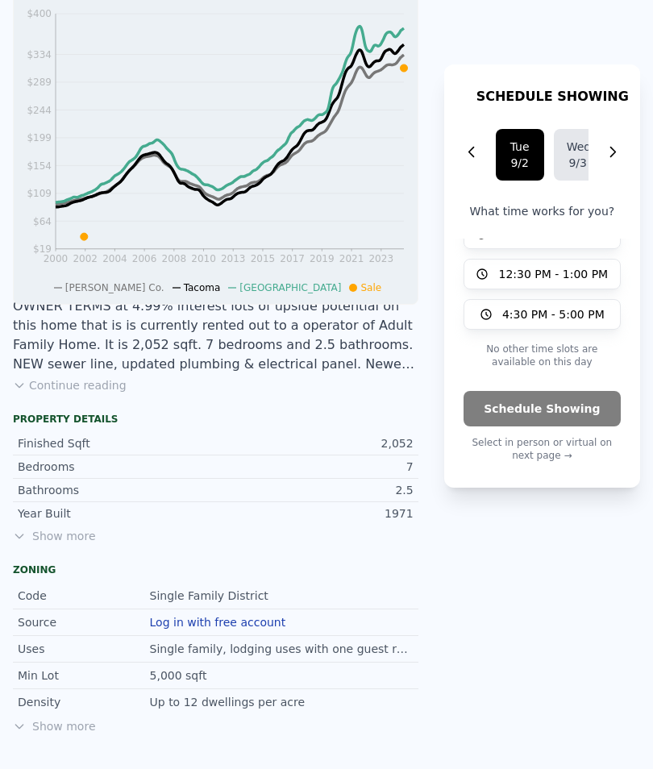
scroll to position [731, 0]
click at [369, 365] on div "OWNER TERMS at 4.99% interest lots of upside potential on this home that is is …" at bounding box center [216, 335] width 406 height 77
click at [331, 344] on div "OWNER TERMS at 4.99% interest lots of upside potential on this home that is is …" at bounding box center [216, 335] width 406 height 77
click at [330, 352] on div "OWNER TERMS at 4.99% interest lots of upside potential on this home that is is …" at bounding box center [216, 335] width 406 height 77
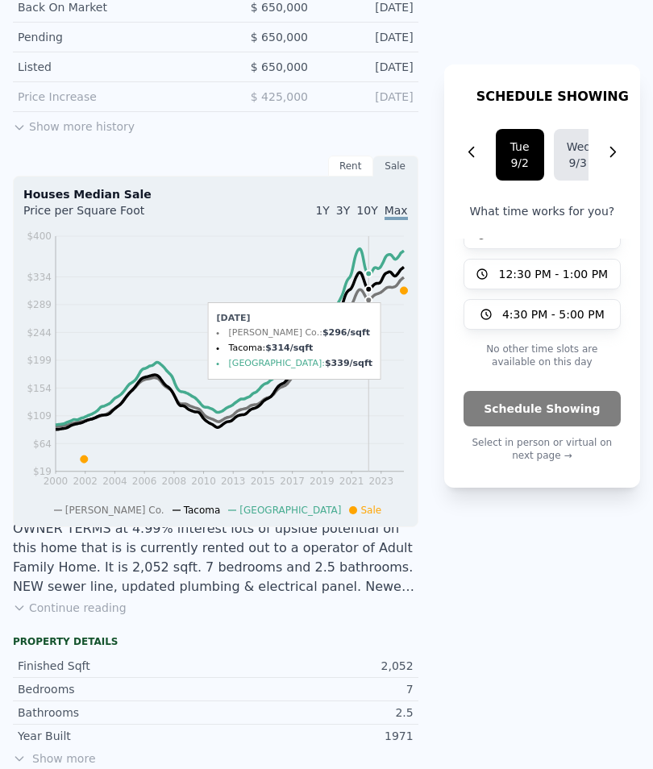
scroll to position [508, 0]
click at [119, 123] on button "Show more history" at bounding box center [74, 123] width 122 height 23
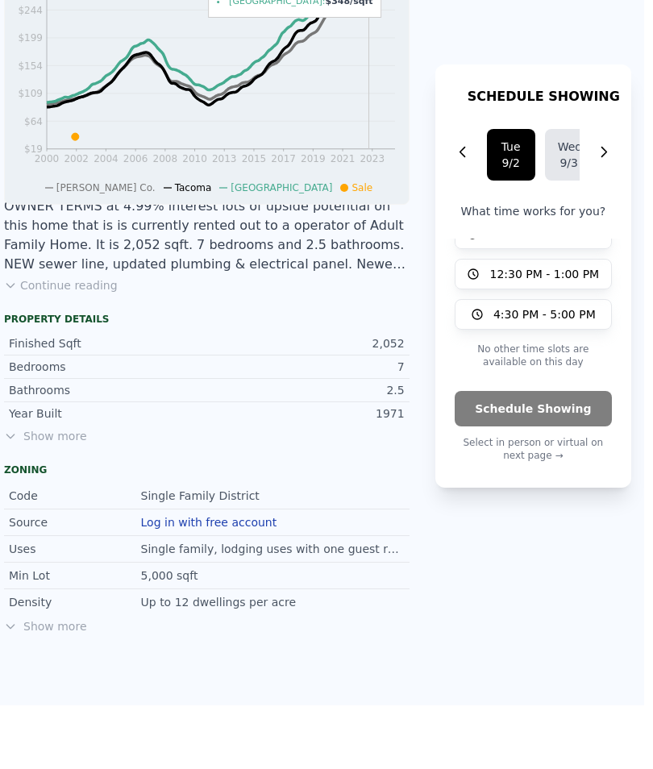
scroll to position [893, 8]
click at [69, 283] on button "Continue reading" at bounding box center [62, 286] width 114 height 16
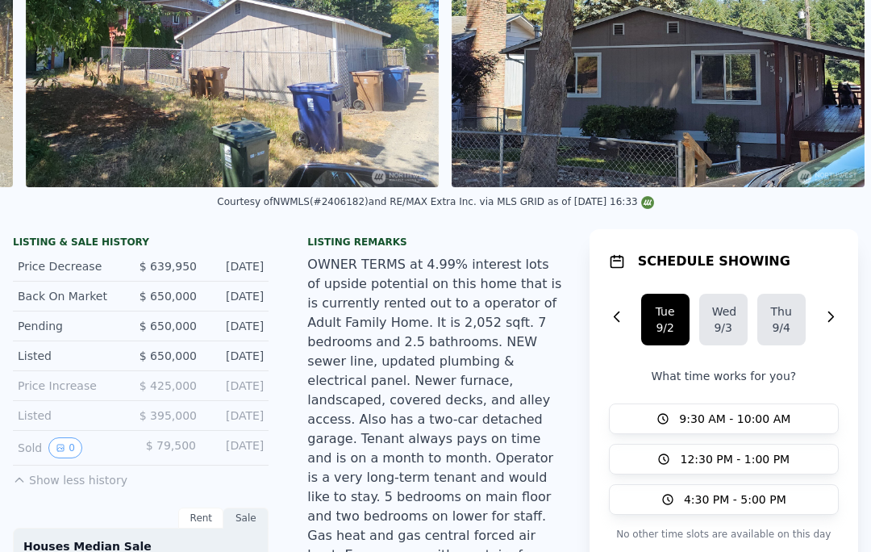
scroll to position [0, 2053]
click at [535, 546] on div "Listing remarks OWNER TERMS at 4.99% interest lots of upside potential on this …" at bounding box center [434, 425] width 281 height 381
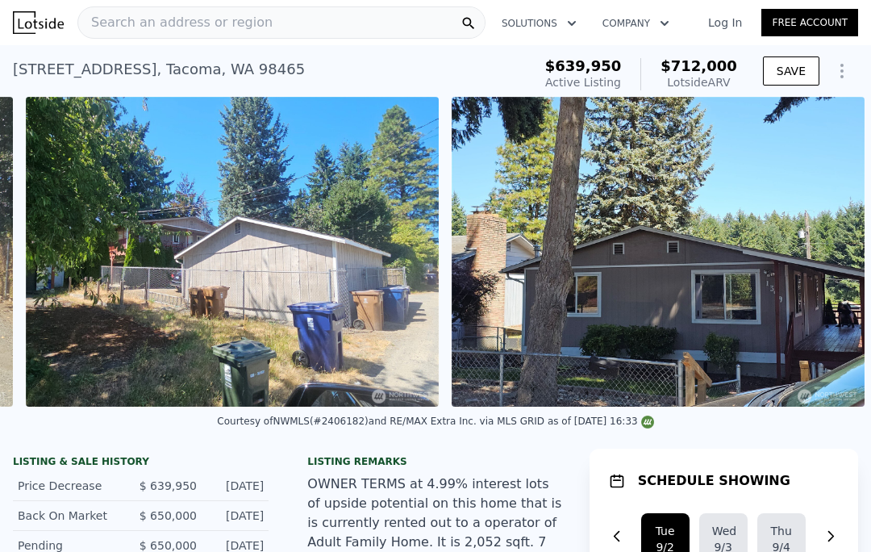
scroll to position [0, 0]
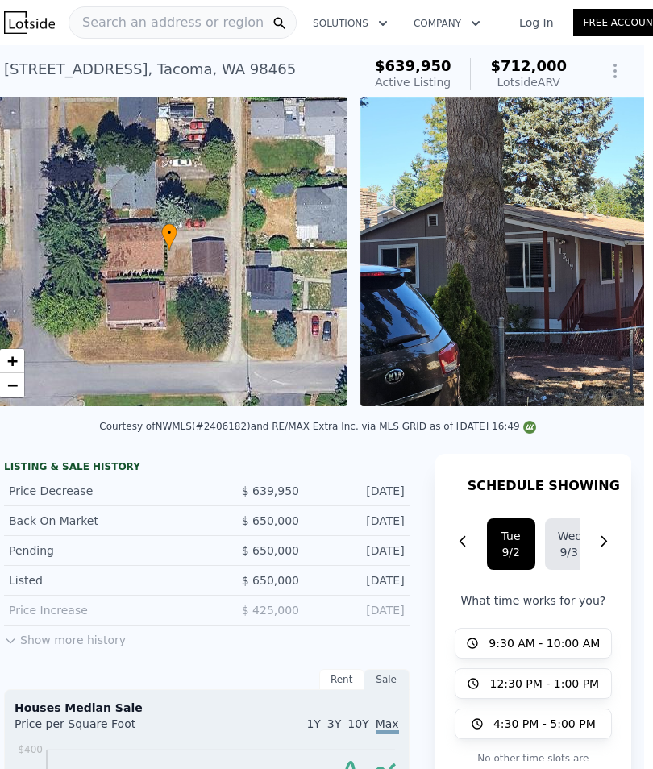
scroll to position [0, 8]
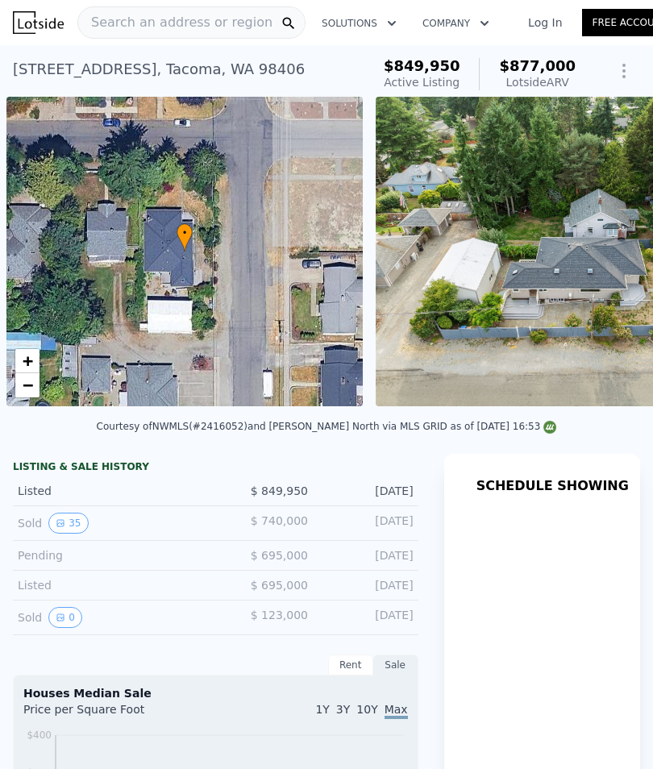
scroll to position [0, 6]
